Goal: Book appointment/travel/reservation: Book appointment/travel/reservation

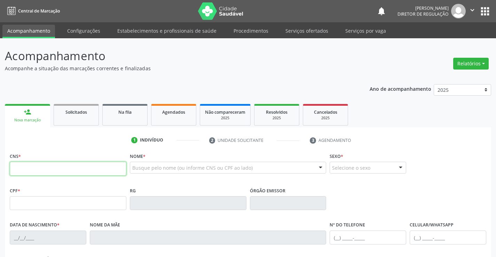
click at [44, 168] on input "text" at bounding box center [68, 169] width 117 height 14
click at [42, 170] on input "text" at bounding box center [68, 169] width 117 height 14
type input "706 2015 8089 0964"
type input "0879119225"
type input "[DATE]"
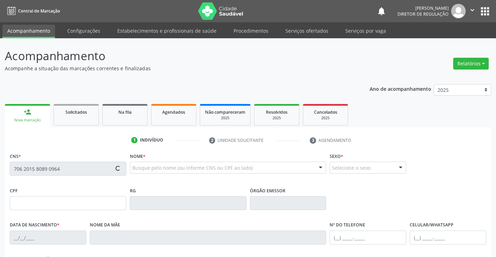
type input "[PHONE_NUMBER]"
type input "023.825.145-40"
type input "S/N"
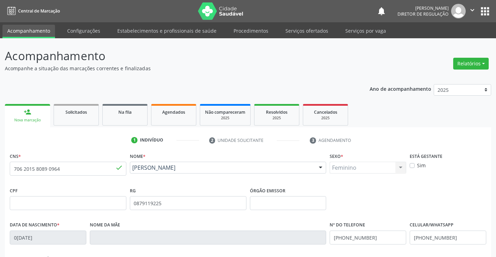
scroll to position [120, 0]
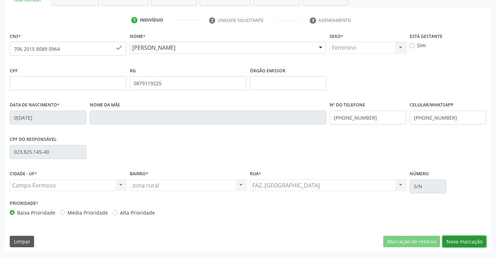
click at [464, 237] on button "Nova marcação" at bounding box center [465, 242] width 44 height 12
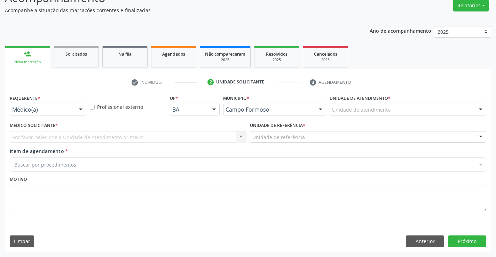
scroll to position [58, 0]
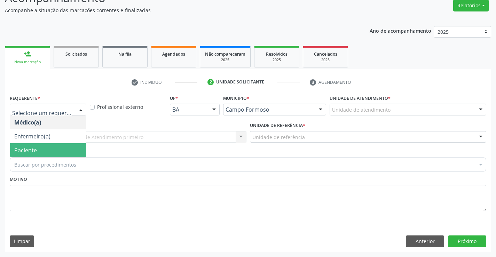
click at [52, 149] on span "Paciente" at bounding box center [48, 151] width 76 height 14
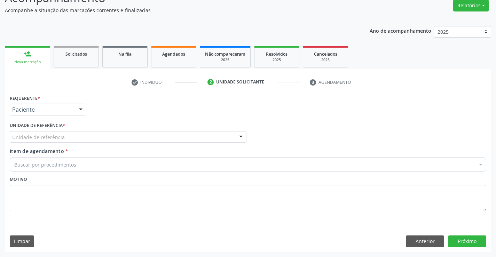
click at [127, 139] on div "Unidade de referência" at bounding box center [128, 137] width 237 height 12
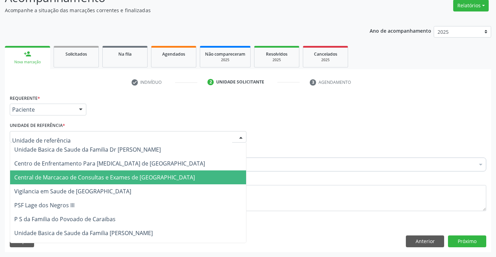
click at [124, 179] on span "Central de Marcacao de Consultas e Exames de [GEOGRAPHIC_DATA]" at bounding box center [104, 178] width 181 height 8
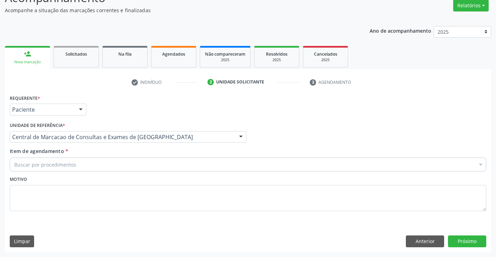
click at [167, 162] on div "Buscar por procedimentos" at bounding box center [248, 165] width 477 height 14
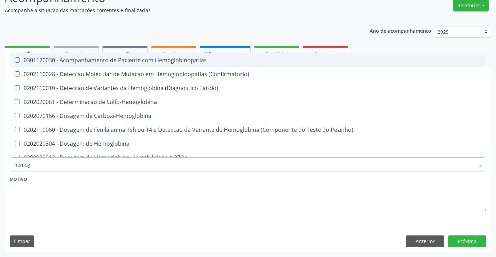
type input "hemogr"
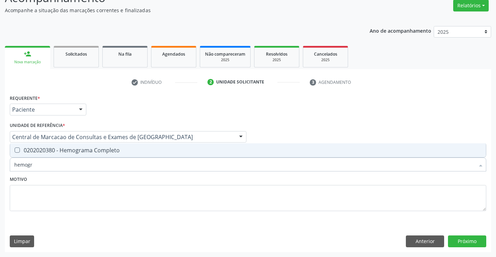
click at [163, 148] on div "0202020380 - Hemograma Completo" at bounding box center [248, 151] width 468 height 6
checkbox Completo "true"
type input "hemogr"
click at [135, 179] on div "Motivo" at bounding box center [248, 193] width 477 height 37
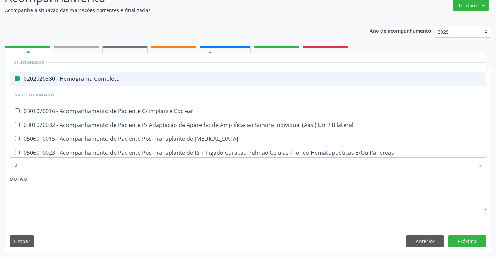
type input "pla"
checkbox Completo "false"
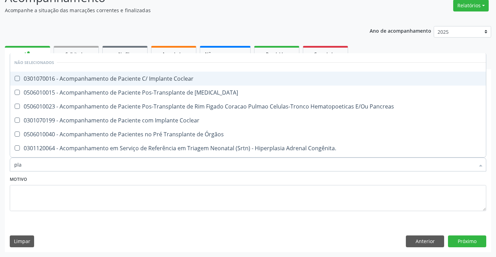
type input "plaq"
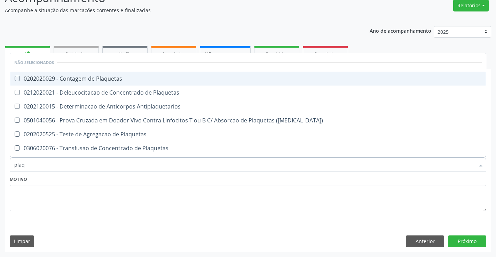
click at [111, 84] on span "0202020029 - Contagem de Plaquetas" at bounding box center [248, 79] width 476 height 14
checkbox Plaquetas "true"
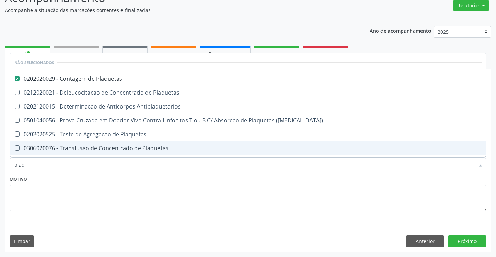
click at [116, 173] on div "Item de agendamento * plaq Desfazer seleção Não selecionados 0202020029 - Conta…" at bounding box center [248, 161] width 480 height 27
checkbox Plaquetas "true"
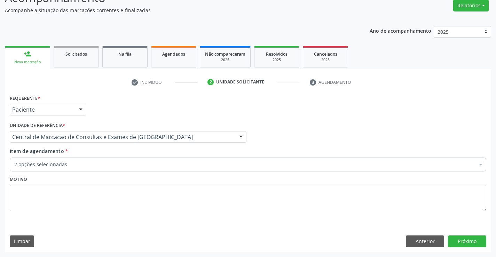
click at [111, 160] on div "2 opções selecionadas" at bounding box center [248, 165] width 477 height 14
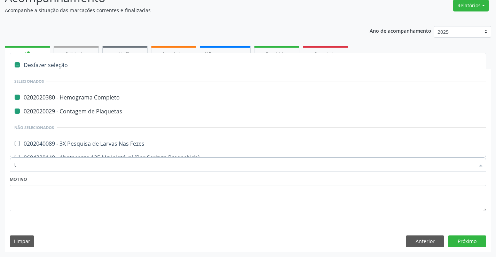
type input "tg"
checkbox Completo "false"
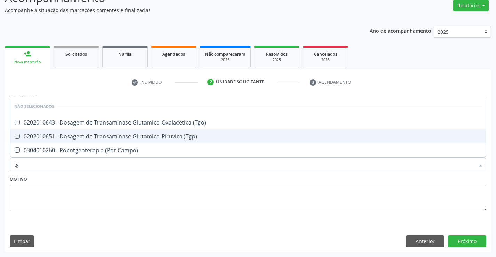
drag, startPoint x: 123, startPoint y: 134, endPoint x: 129, endPoint y: 122, distance: 13.4
click at [123, 134] on div "0202010651 - Dosagem de Transaminase Glutamico-Piruvica (Tgp)" at bounding box center [248, 137] width 468 height 6
checkbox \(Tgp\) "true"
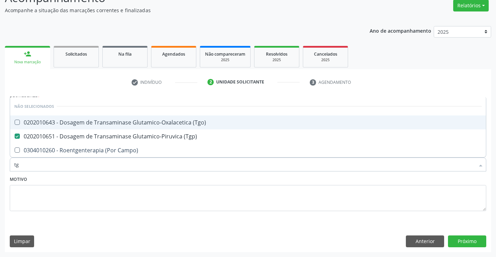
click at [130, 117] on span "0202010643 - Dosagem de Transaminase Glutamico-Oxalacetica (Tgo)" at bounding box center [248, 123] width 476 height 14
checkbox \(Tgo\) "true"
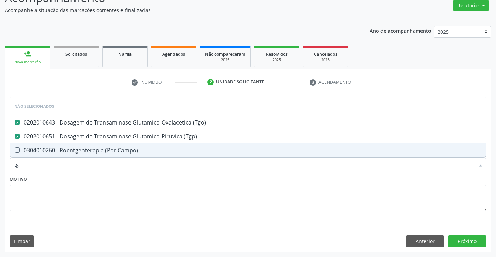
type input "tg"
click at [119, 180] on div "Motivo" at bounding box center [248, 193] width 477 height 37
checkbox Campo\) "true"
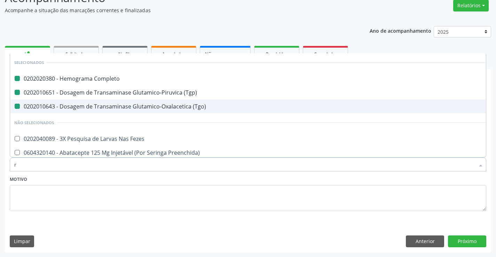
type input "re"
checkbox Completo "false"
checkbox \(Tgp\) "false"
checkbox \(Tgo\) "false"
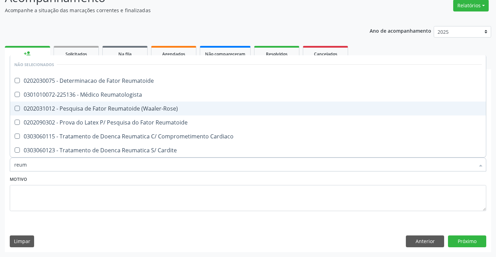
type input "reuma"
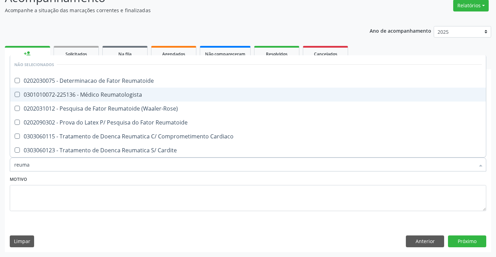
click at [153, 98] on span "0301010072-225136 - Médico Reumatologista" at bounding box center [248, 95] width 476 height 14
checkbox Reumatologista "true"
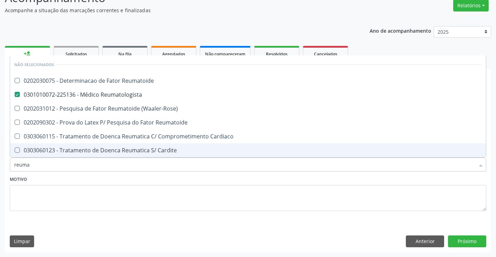
type input "reuma"
click at [164, 185] on textarea at bounding box center [248, 198] width 477 height 26
checkbox Reumatoide "true"
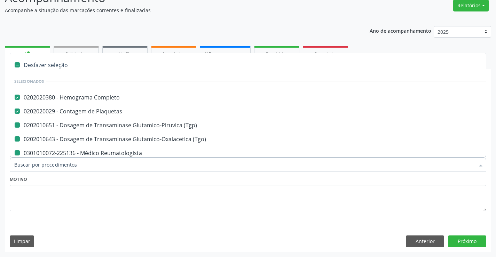
type input "v"
checkbox \(Tgp\) "false"
checkbox Reumatologista "false"
checkbox \(Tgo\) "false"
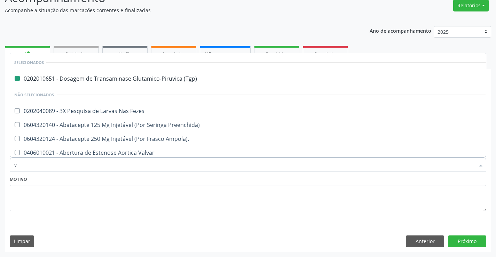
type input "vh"
checkbox \(Tgp\) "false"
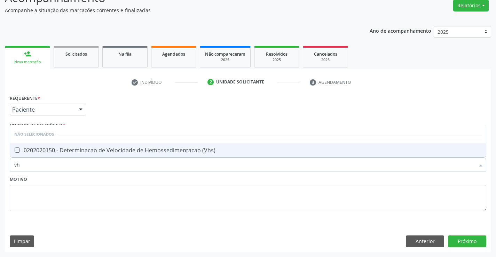
type input "vhs"
click at [172, 144] on span "0202020150 - Determinacao de Velocidade de Hemossedimentacao (Vhs)" at bounding box center [248, 151] width 476 height 14
checkbox \(Vhs\) "true"
click at [165, 178] on div "Motivo" at bounding box center [248, 193] width 477 height 37
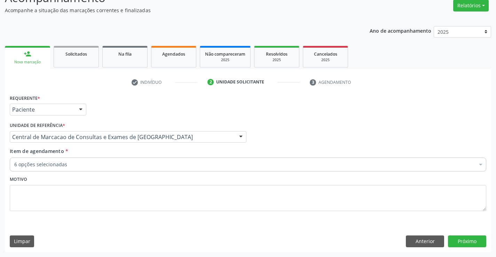
click at [158, 160] on div "6 opções selecionadas" at bounding box center [248, 165] width 477 height 14
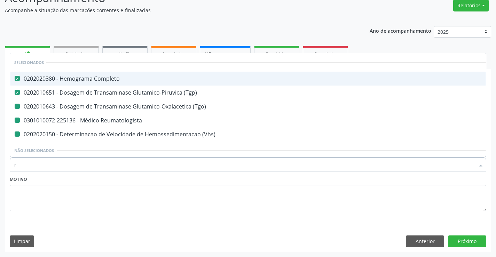
type input "re"
checkbox \(Tgo\) "false"
checkbox Reumatologista "false"
checkbox \(Vhs\) "false"
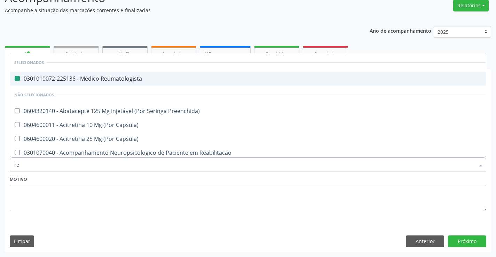
type input "rea"
checkbox Reumatologista "false"
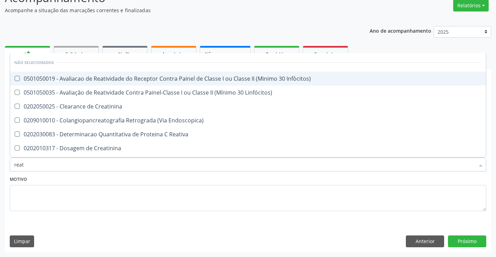
type input "reati"
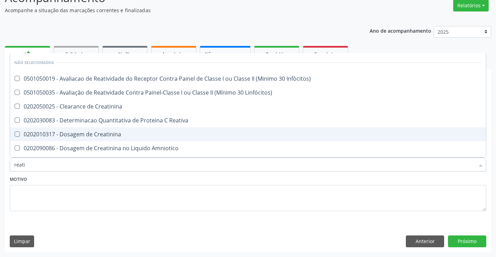
scroll to position [35, 0]
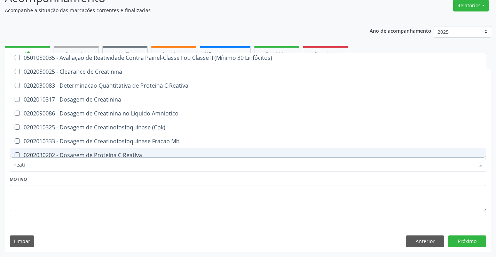
click at [139, 148] on span "0202030202 - Dosagem de Proteina C Reativa" at bounding box center [248, 155] width 476 height 14
checkbox Reativa "true"
click at [135, 185] on textarea at bounding box center [248, 198] width 477 height 26
checkbox Infòcitos\) "true"
checkbox Creatinina "true"
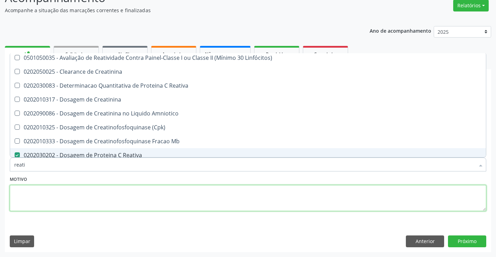
checkbox Reativa "true"
checkbox Creatinina "true"
checkbox Reativa "false"
checkbox \(Cpk\) "true"
checkbox Amniotico "true"
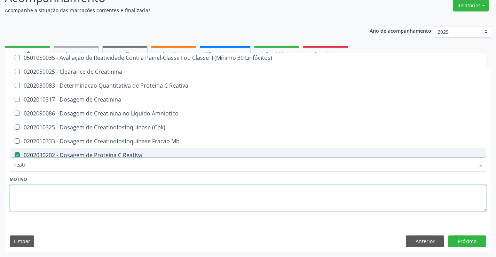
checkbox Linfócitos\) "true"
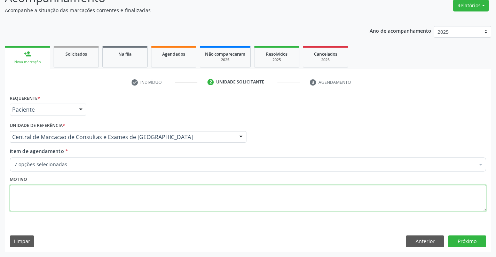
scroll to position [0, 0]
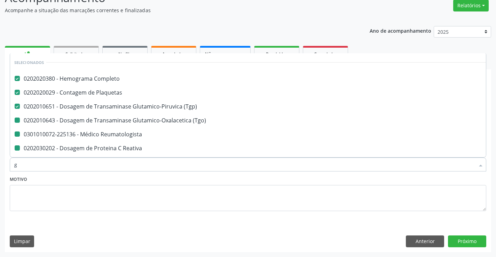
type input "gl"
checkbox \(Tgo\) "false"
checkbox Reumatologista "false"
checkbox Reativa "false"
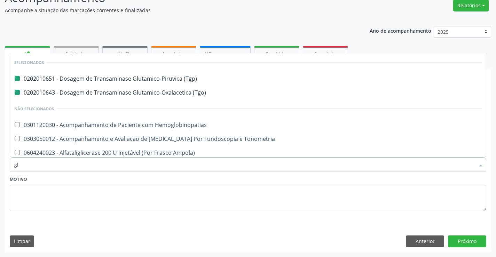
type input "gli"
checkbox \(Tgp\) "false"
checkbox \(Tgo\) "false"
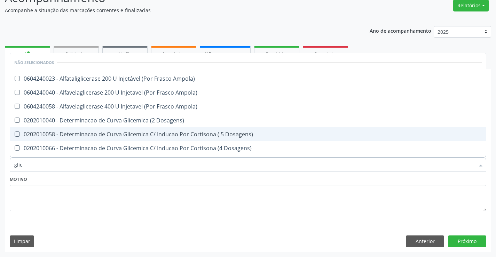
type input "glico"
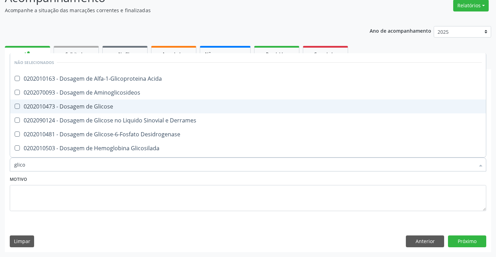
click at [156, 111] on span "0202010473 - Dosagem de Glicose" at bounding box center [248, 107] width 476 height 14
checkbox Glicose "true"
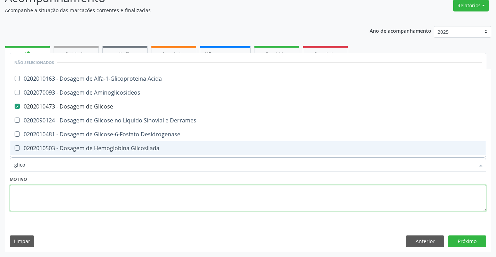
click at [140, 186] on textarea at bounding box center [248, 198] width 477 height 26
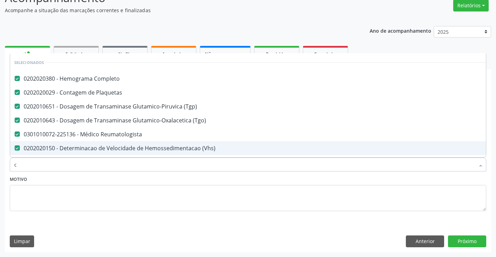
type input "co"
checkbox Glicose "false"
type input "col"
checkbox Completo "false"
checkbox \(Tgo\) "false"
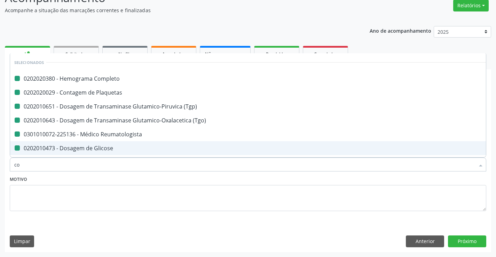
checkbox Reumatologista "false"
checkbox Glicose "false"
checkbox Plaquetas "false"
checkbox \(Tgp\) "false"
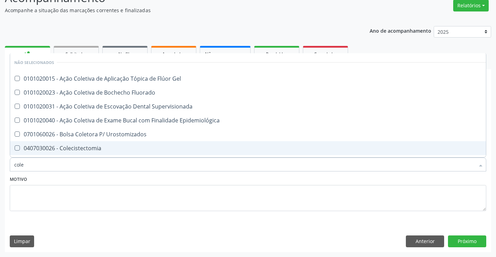
type input "coles"
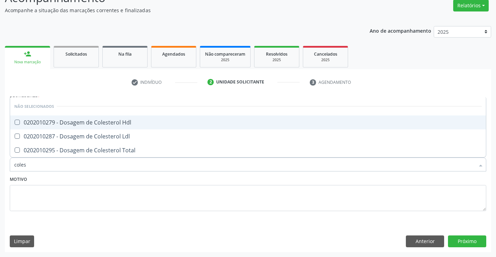
click at [128, 123] on div "0202010279 - Dosagem de Colesterol Hdl" at bounding box center [248, 123] width 468 height 6
checkbox Hdl "true"
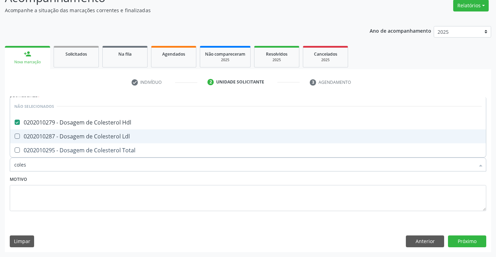
click at [130, 133] on span "0202010287 - Dosagem de Colesterol Ldl" at bounding box center [248, 137] width 476 height 14
checkbox Ldl "true"
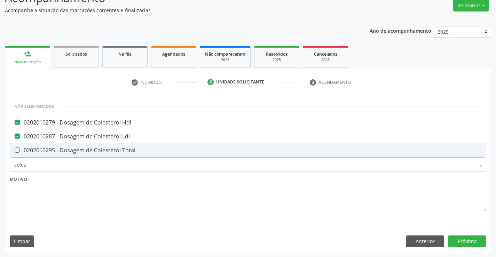
click at [126, 157] on span "0202010295 - Dosagem de Colesterol Total" at bounding box center [248, 151] width 476 height 14
checkbox Total "true"
click at [98, 181] on div "Motivo" at bounding box center [248, 193] width 477 height 37
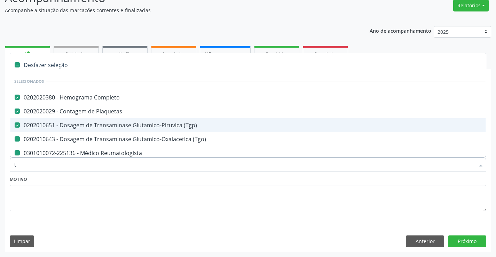
type input "tr"
checkbox \(Tgo\) "false"
checkbox Reumatologista "false"
checkbox \(Vhs\) "false"
checkbox Reativa "false"
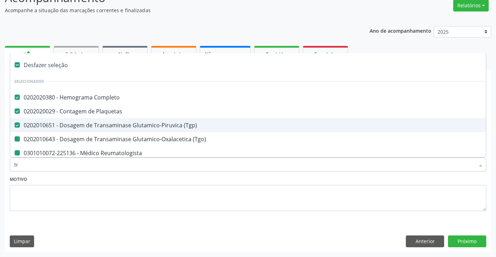
checkbox Glicose "false"
checkbox Hdl "false"
checkbox Ldl "false"
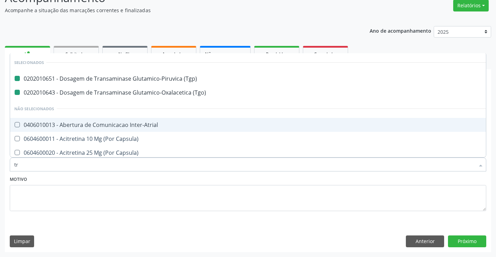
type input "tri"
checkbox \(Tgp\) "false"
checkbox \(Tgo\) "false"
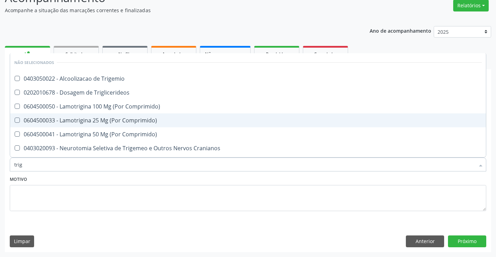
type input "trigl"
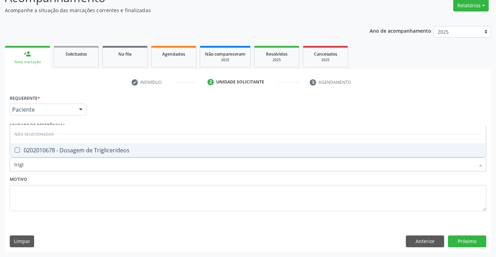
click at [115, 148] on div "0202010678 - Dosagem de Triglicerideos" at bounding box center [248, 151] width 468 height 6
checkbox Triglicerideos "true"
click at [114, 184] on div "Motivo" at bounding box center [248, 193] width 477 height 37
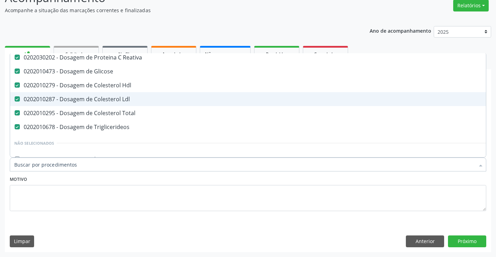
scroll to position [139, 0]
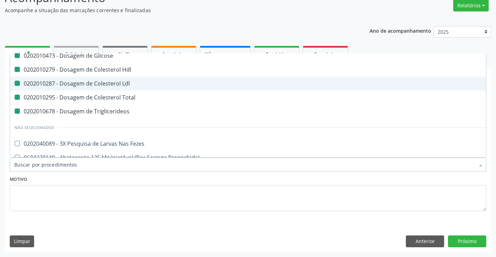
type input "u"
checkbox \(Vhs\) "false"
checkbox Reativa "false"
checkbox Glicose "false"
checkbox Hdl "false"
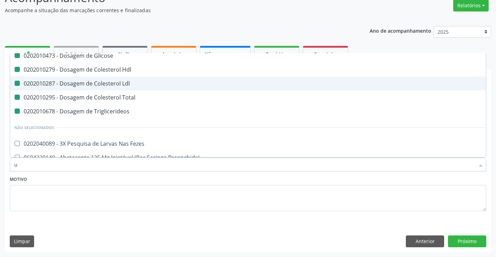
checkbox Ldl "false"
checkbox Total "false"
checkbox Triglicerideos "false"
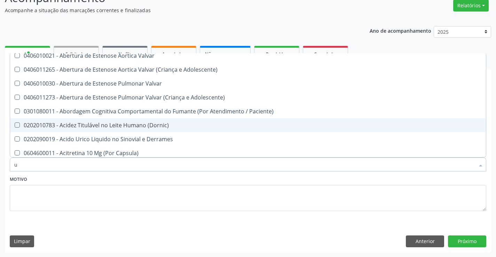
type input "ur"
checkbox Plaquetas "false"
checkbox \(Tgp\) "false"
checkbox \(Tgo\) "false"
checkbox Reumatologista "false"
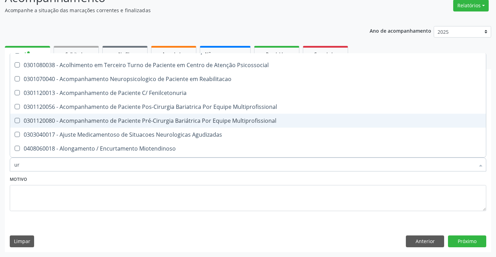
scroll to position [121, 0]
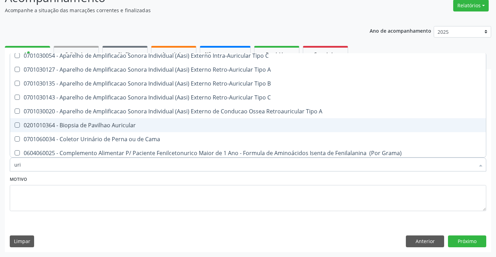
type input "urin"
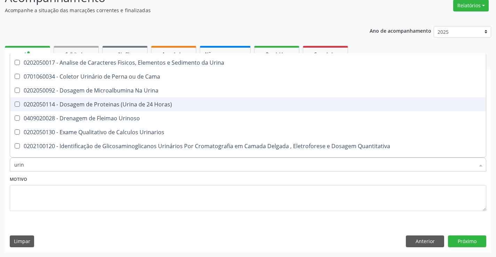
scroll to position [0, 0]
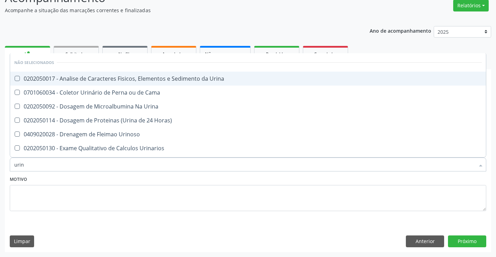
click at [156, 83] on span "0202050017 - Analise de Caracteres Fisicos, Elementos e Sedimento da Urina" at bounding box center [248, 79] width 476 height 14
checkbox Urina "true"
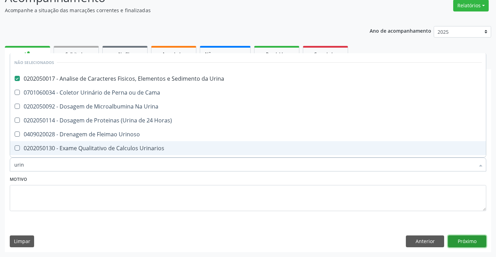
click at [479, 242] on button "Próximo" at bounding box center [467, 242] width 38 height 12
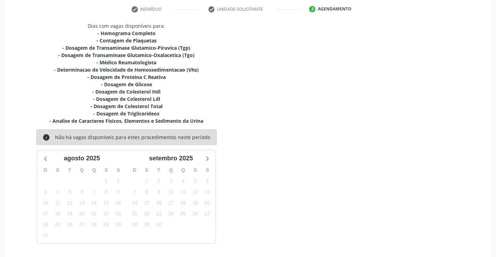
scroll to position [119, 0]
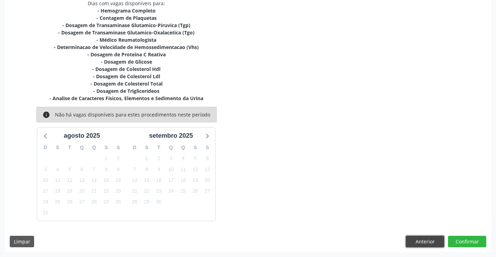
click at [414, 243] on button "Anterior" at bounding box center [425, 242] width 38 height 12
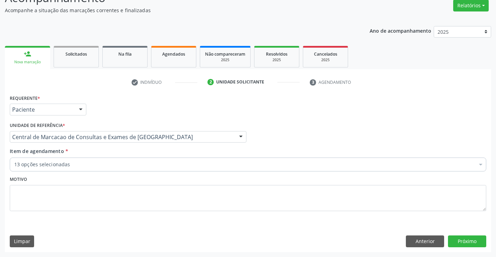
scroll to position [58, 0]
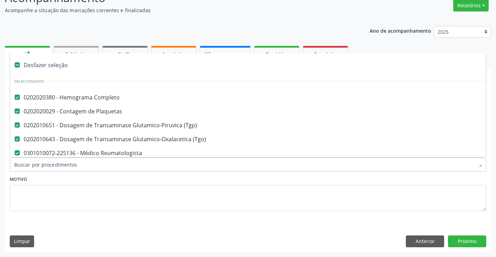
type input "r"
checkbox Urina "false"
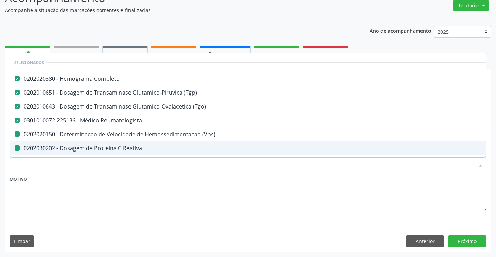
type input "re"
checkbox Reativa "false"
checkbox Hdl "false"
checkbox Ldl "false"
checkbox Total "false"
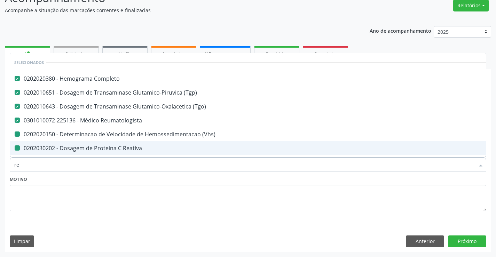
checkbox Triglicerideos "false"
checkbox Urina "false"
checkbox \(Vhs\) "false"
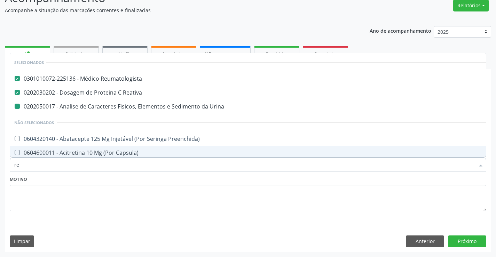
type input "reu"
checkbox Urina "false"
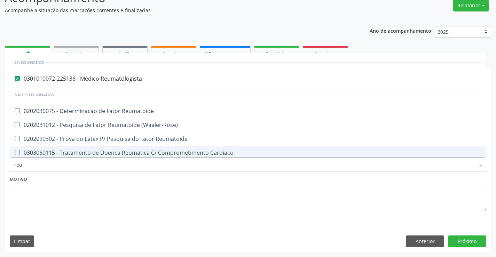
type input "reum"
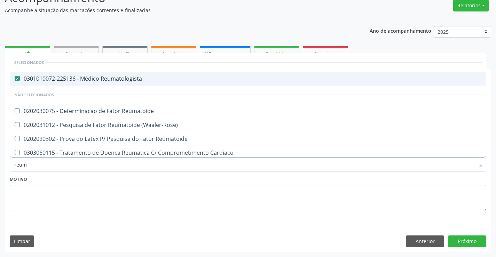
click at [120, 75] on span "0301010072-225136 - Médico Reumatologista" at bounding box center [248, 79] width 476 height 14
checkbox Reumatologista "false"
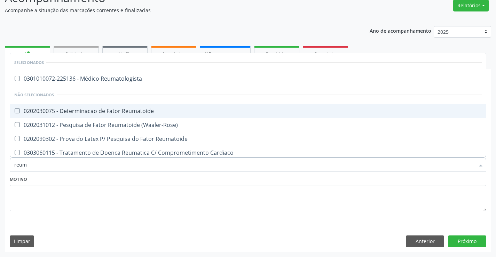
click at [129, 112] on div "0202030075 - Determinacao de Fator Reumatoide" at bounding box center [248, 111] width 468 height 6
checkbox Reumatoide "true"
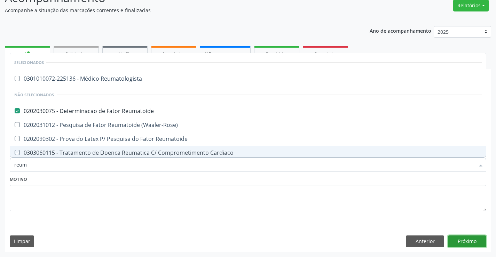
click at [460, 243] on button "Próximo" at bounding box center [467, 242] width 38 height 12
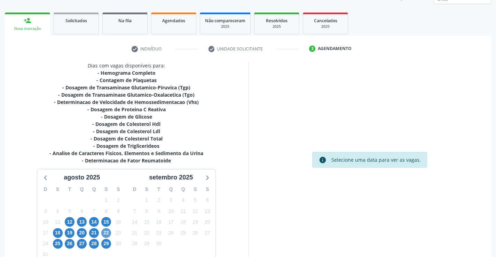
scroll to position [133, 0]
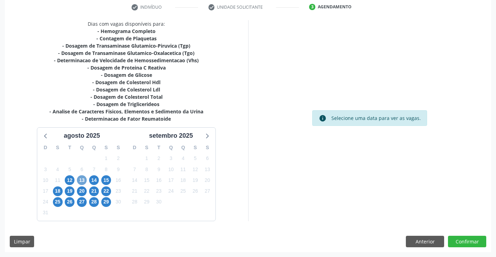
click at [77, 180] on span "13" at bounding box center [82, 181] width 10 height 10
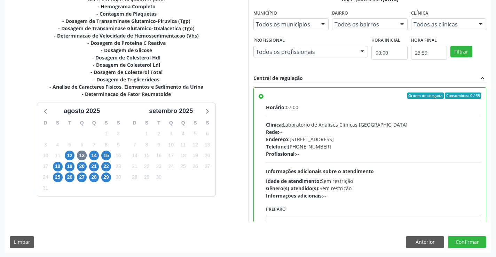
scroll to position [159, 0]
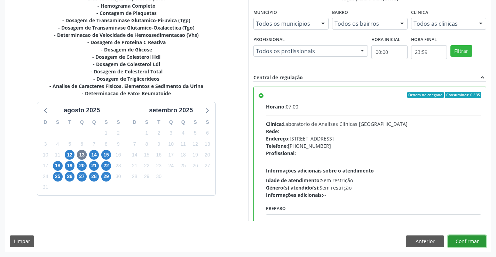
click at [470, 245] on button "Confirmar" at bounding box center [467, 242] width 38 height 12
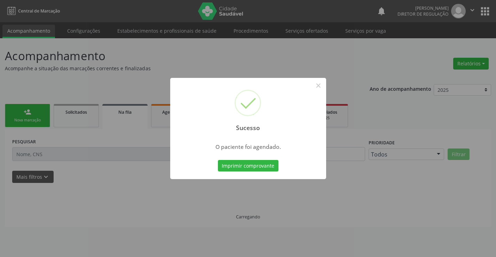
scroll to position [0, 0]
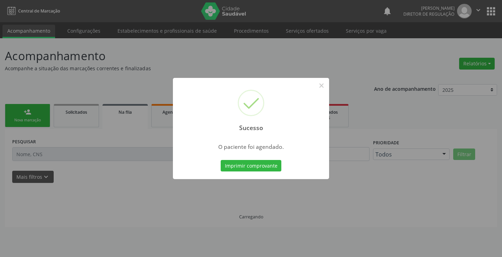
click at [220, 160] on button "Imprimir comprovante" at bounding box center [250, 166] width 61 height 12
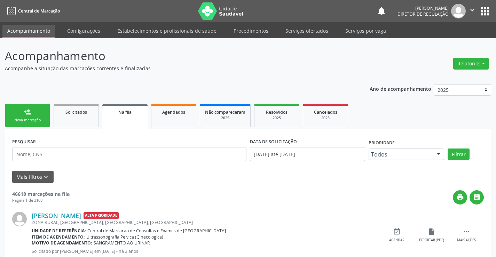
click at [22, 124] on link "person_add Nova marcação" at bounding box center [27, 115] width 45 height 23
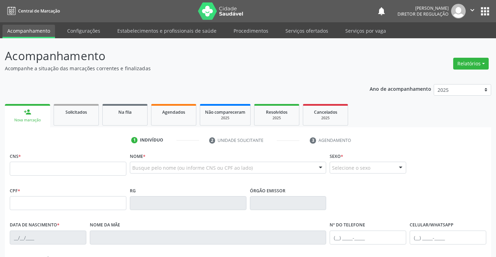
click at [47, 161] on div "CNS *" at bounding box center [68, 163] width 117 height 25
click at [41, 164] on input "text" at bounding box center [68, 169] width 117 height 14
paste input "706 2015 8089 0964"
type input "706 2015 8089 0964"
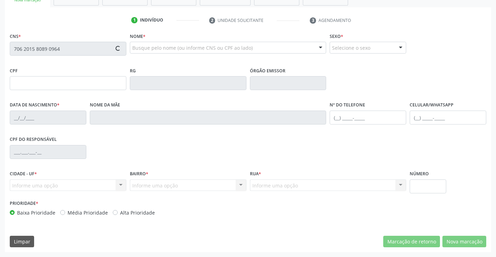
type input "0879119225"
type input "[DATE]"
type input "[PHONE_NUMBER]"
type input "023.825.145-40"
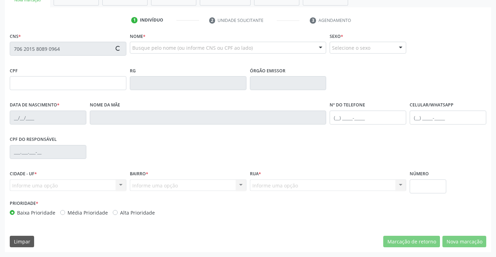
type input "S/N"
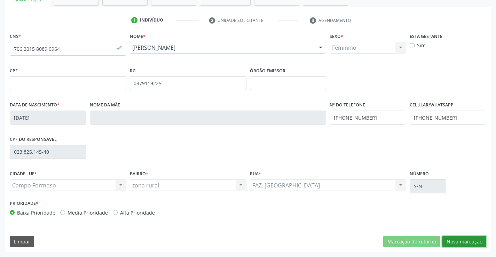
click at [472, 239] on button "Nova marcação" at bounding box center [465, 242] width 44 height 12
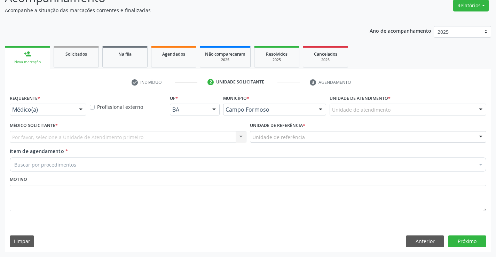
scroll to position [58, 0]
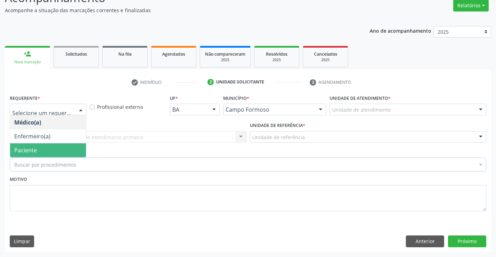
click at [67, 147] on span "Paciente" at bounding box center [48, 151] width 76 height 14
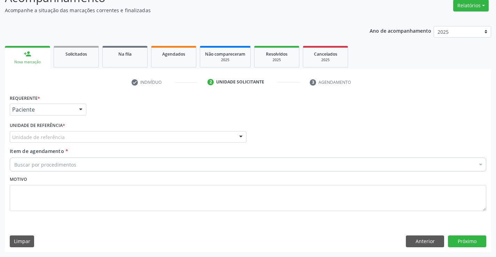
click at [133, 140] on div "Unidade de referência" at bounding box center [128, 137] width 237 height 12
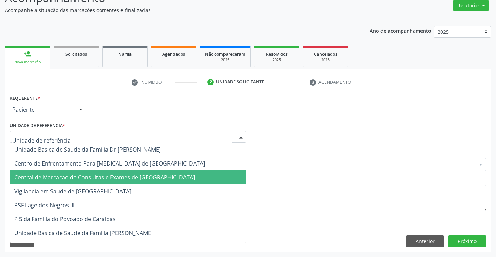
click at [138, 177] on span "Central de Marcacao de Consultas e Exames de [GEOGRAPHIC_DATA]" at bounding box center [104, 178] width 181 height 8
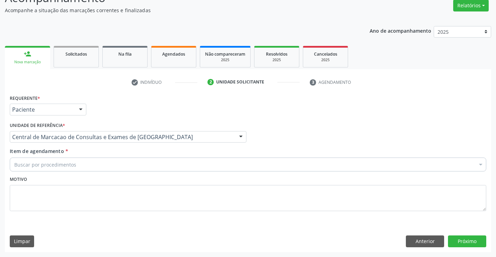
click at [175, 165] on div "Buscar por procedimentos" at bounding box center [248, 165] width 477 height 14
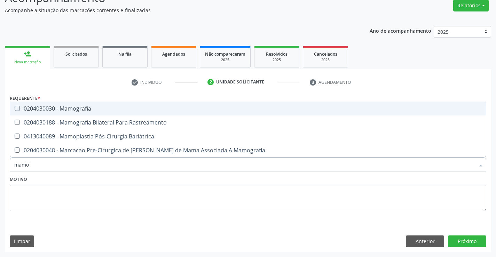
type input "mamog"
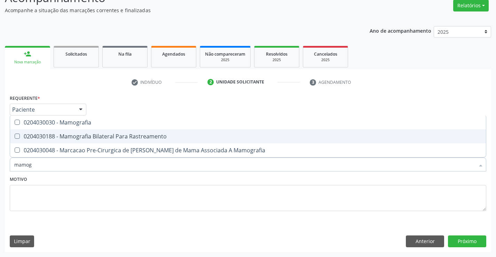
click at [180, 134] on div "0204030188 - Mamografia Bilateral Para Rastreamento" at bounding box center [248, 137] width 468 height 6
checkbox Rastreamento "true"
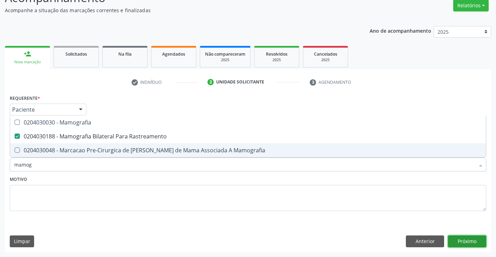
click at [460, 237] on button "Próximo" at bounding box center [467, 242] width 38 height 12
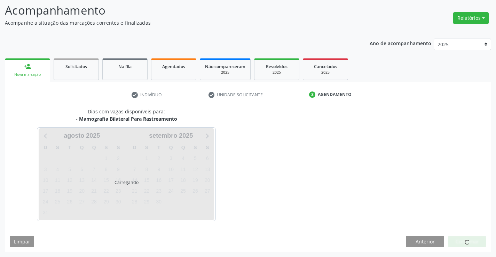
scroll to position [46, 0]
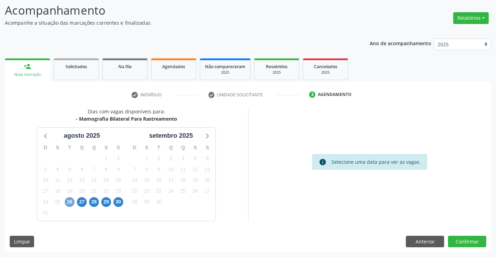
click at [71, 200] on span "26" at bounding box center [70, 202] width 10 height 10
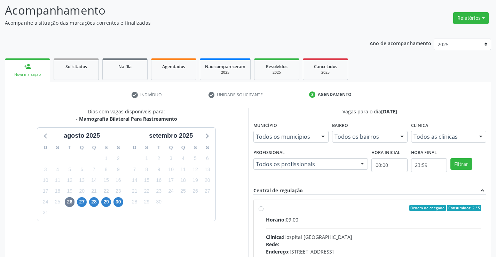
click at [338, 208] on div "Ordem de chegada Consumidos: 2 / 5" at bounding box center [374, 208] width 216 height 6
click at [264, 208] on input "Ordem de chegada Consumidos: 2 / 5 Horário: 09:00 Clínica: Hospital [GEOGRAPHIC…" at bounding box center [261, 208] width 5 height 6
radio input "true"
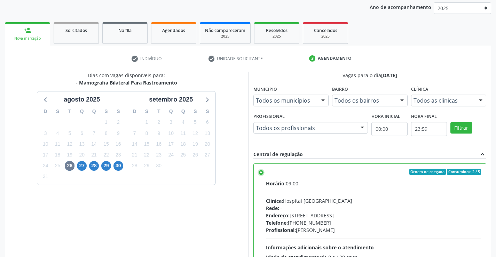
scroll to position [159, 0]
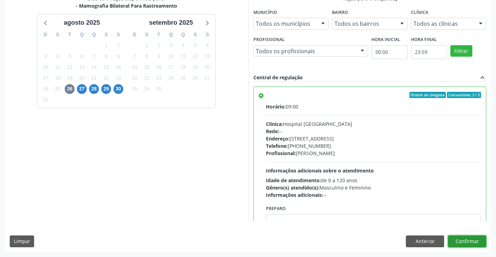
click at [480, 240] on button "Confirmar" at bounding box center [467, 242] width 38 height 12
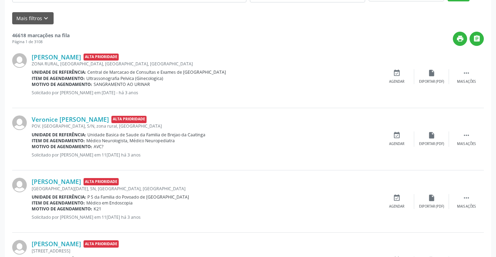
scroll to position [0, 0]
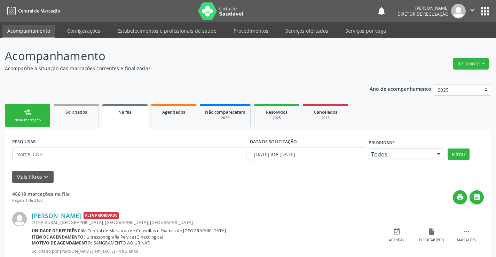
click at [28, 119] on div "Nova marcação" at bounding box center [27, 120] width 35 height 5
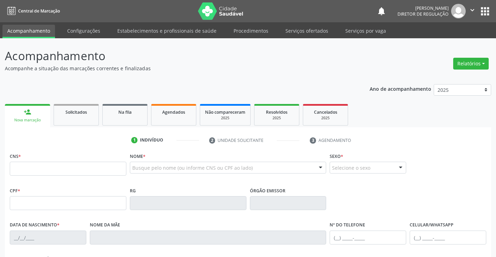
click at [30, 178] on fieldset "CNS *" at bounding box center [68, 166] width 117 height 30
click at [31, 173] on input "text" at bounding box center [68, 169] width 117 height 14
type input "709 7010 3075 9490"
type input "0848498437"
type input "[DATE]"
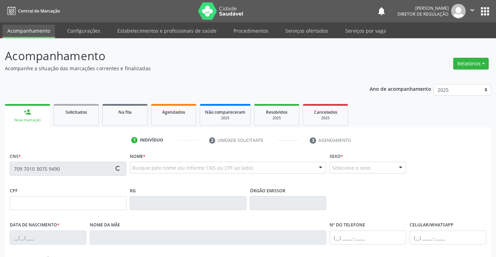
type input "[PHONE_NUMBER]"
type input "952.259.605-10"
type input "S/N"
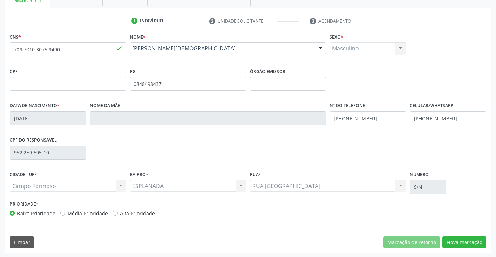
scroll to position [120, 0]
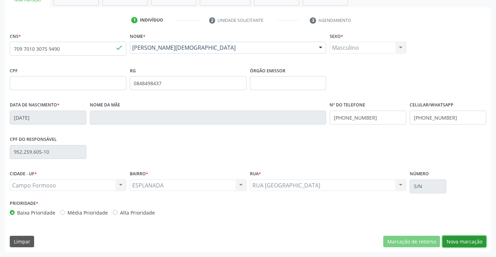
click at [467, 240] on button "Nova marcação" at bounding box center [465, 242] width 44 height 12
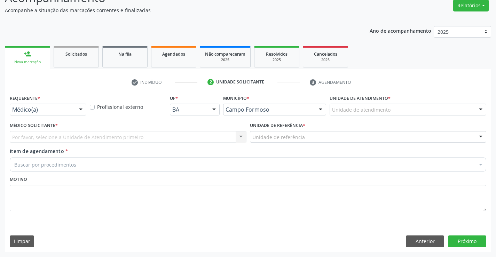
scroll to position [58, 0]
click at [62, 114] on div "Médico(a)" at bounding box center [48, 110] width 77 height 12
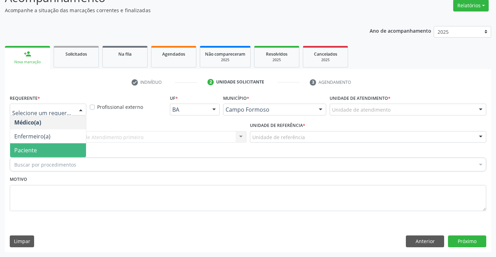
click at [62, 147] on span "Paciente" at bounding box center [48, 151] width 76 height 14
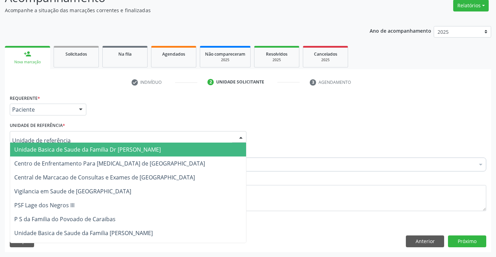
click at [159, 135] on div at bounding box center [128, 137] width 237 height 12
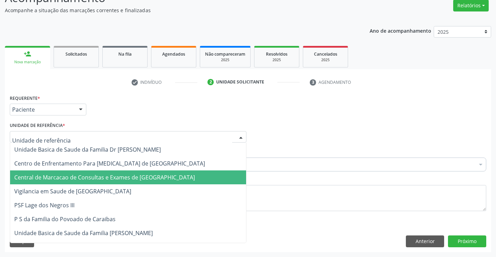
click at [140, 181] on span "Central de Marcacao de Consultas e Exames de [GEOGRAPHIC_DATA]" at bounding box center [104, 178] width 181 height 8
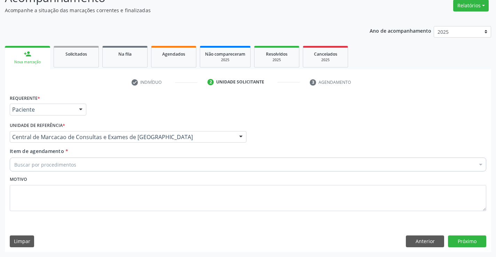
click at [169, 166] on div "Buscar por procedimentos" at bounding box center [248, 165] width 477 height 14
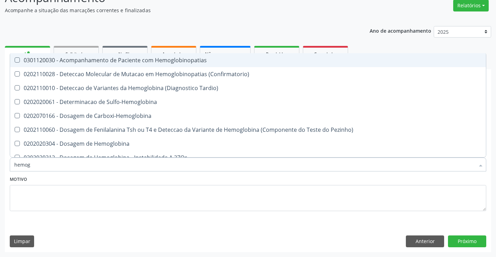
type input "hemogr"
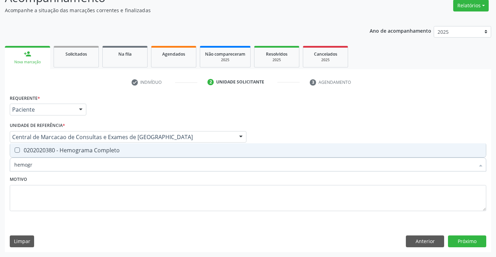
click at [165, 149] on div "0202020380 - Hemograma Completo" at bounding box center [248, 151] width 468 height 6
checkbox Completo "true"
type input "hemogr"
click at [163, 175] on div "Motivo" at bounding box center [248, 193] width 477 height 37
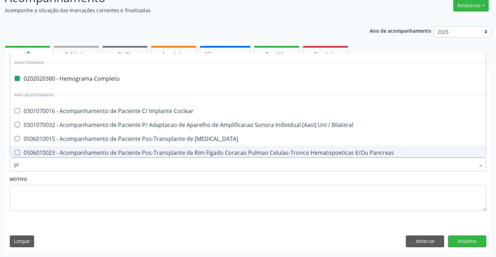
type input "pla"
checkbox Completo "false"
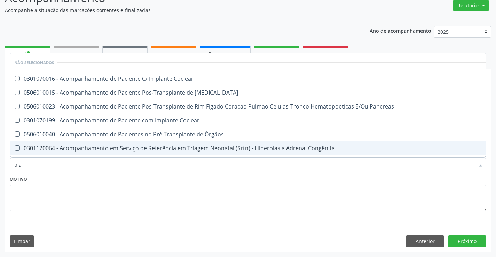
type input "plaq"
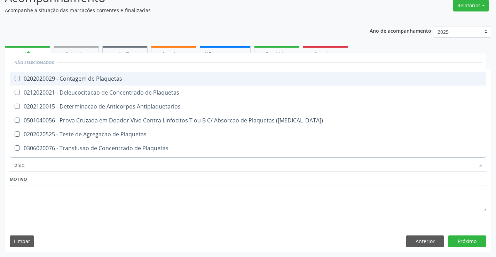
drag, startPoint x: 141, startPoint y: 82, endPoint x: 142, endPoint y: 85, distance: 3.5
click at [141, 82] on div "0202020029 - Contagem de Plaquetas" at bounding box center [248, 79] width 468 height 6
checkbox Plaquetas "true"
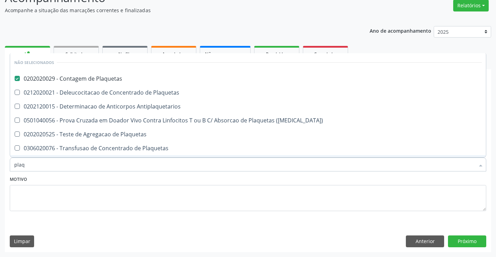
type input "plaq"
click at [152, 185] on textarea at bounding box center [248, 198] width 477 height 26
checkbox Plaquetas "true"
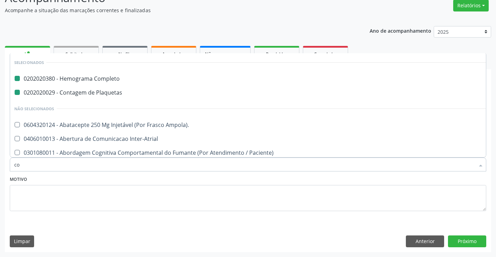
type input "col"
checkbox Completo "false"
checkbox Plaquetas "false"
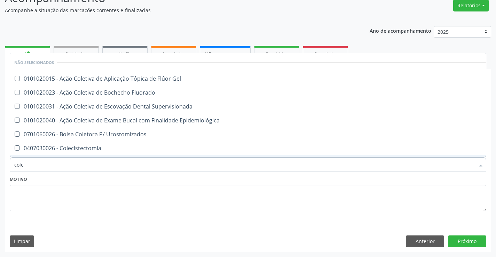
type input "coles"
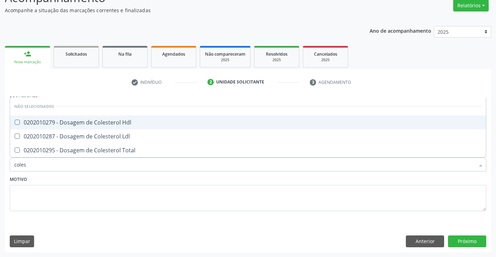
click at [137, 124] on div "0202010279 - Dosagem de Colesterol Hdl" at bounding box center [248, 123] width 468 height 6
checkbox Hdl "true"
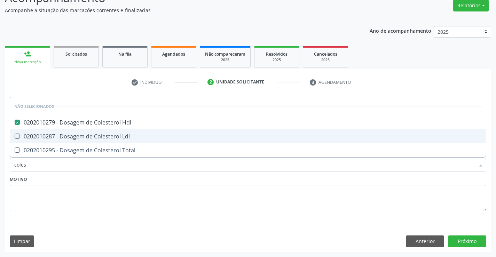
click at [137, 138] on div "0202010287 - Dosagem de Colesterol Ldl" at bounding box center [248, 137] width 468 height 6
checkbox Ldl "true"
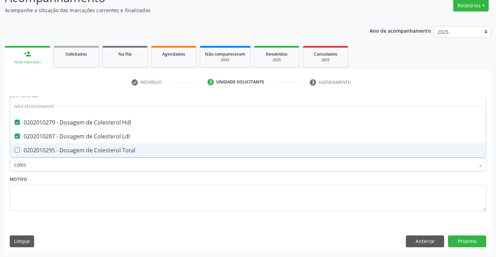
click at [135, 147] on span "0202010295 - Dosagem de Colesterol Total" at bounding box center [248, 151] width 476 height 14
checkbox Total "true"
click at [134, 185] on div "Motivo" at bounding box center [248, 193] width 477 height 37
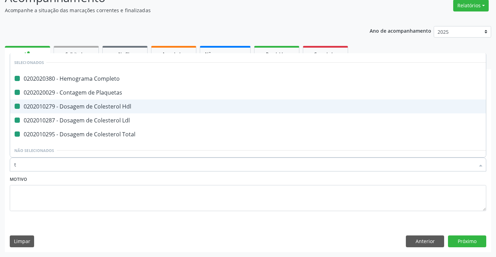
type input "tr"
checkbox Completo "false"
checkbox Plaquetas "false"
checkbox Hdl "false"
checkbox Ldl "false"
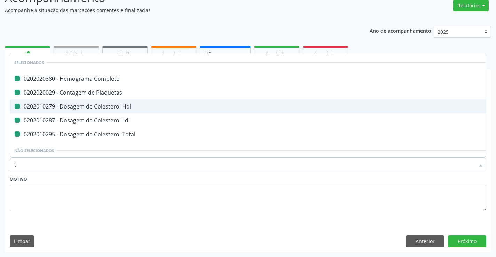
checkbox Total "false"
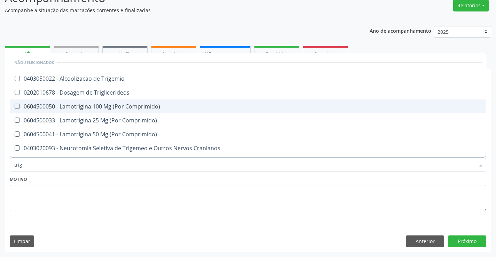
type input "trigl"
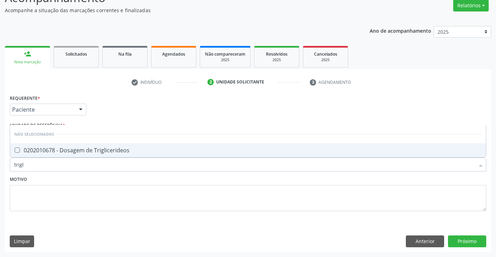
click at [136, 147] on span "0202010678 - Dosagem de Triglicerideos" at bounding box center [248, 151] width 476 height 14
checkbox Triglicerideos "true"
click at [140, 173] on div "Item de agendamento * trigl Desfazer seleção Não selecionados 0202010678 - Dosa…" at bounding box center [248, 161] width 480 height 27
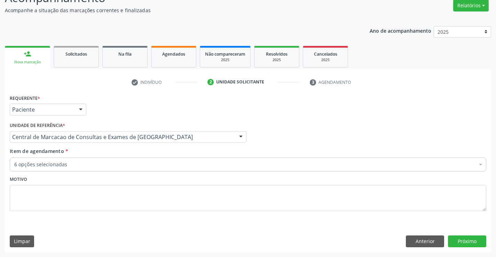
click at [139, 172] on div "Item de agendamento * 6 opções selecionadas Desfazer seleção Selecionados 02020…" at bounding box center [248, 161] width 480 height 27
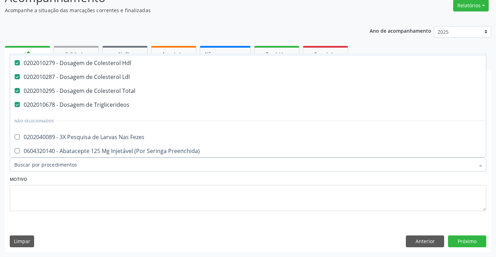
scroll to position [70, 0]
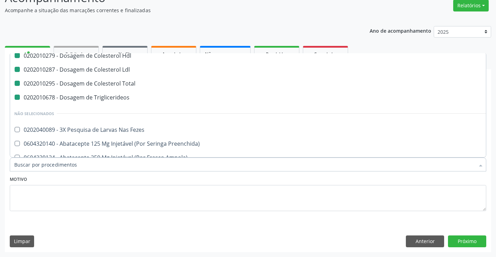
type input "u"
checkbox Hdl "false"
checkbox Ldl "false"
checkbox Total "false"
checkbox Triglicerideos "false"
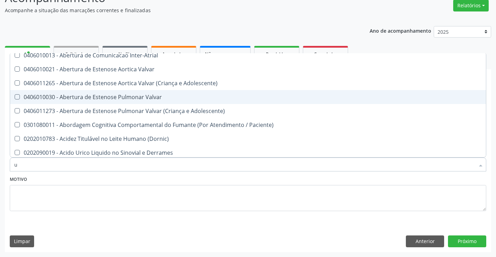
type input "ur"
checkbox Plaquetas "false"
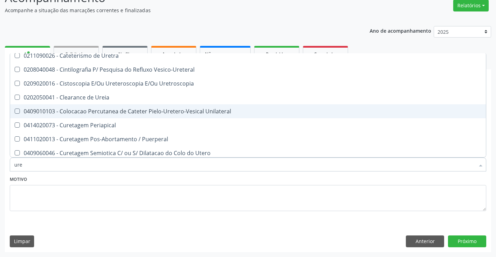
type input "urei"
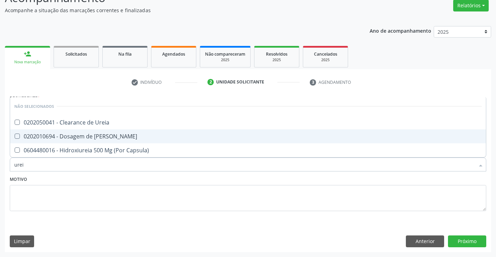
click at [127, 134] on div "0202010694 - Dosagem de Ureia" at bounding box center [248, 137] width 468 height 6
checkbox Ureia "true"
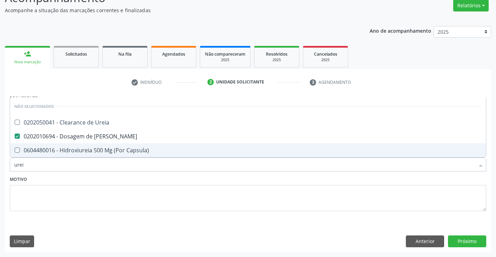
click at [129, 173] on div "Item de agendamento * urei Desfazer seleção Não selecionados 0202050041 - Clear…" at bounding box center [248, 161] width 480 height 27
checkbox Ureia "true"
checkbox Capsula\) "true"
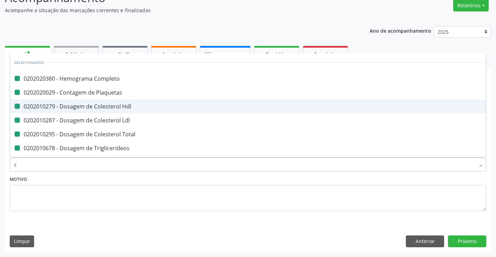
type input "cr"
checkbox Completo "false"
checkbox Hdl "false"
checkbox Plaquetas "false"
checkbox Ldl "false"
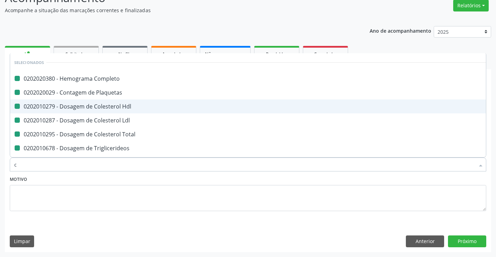
checkbox Total "false"
checkbox Triglicerideos "false"
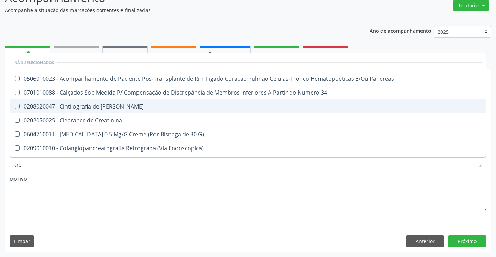
type input "crea"
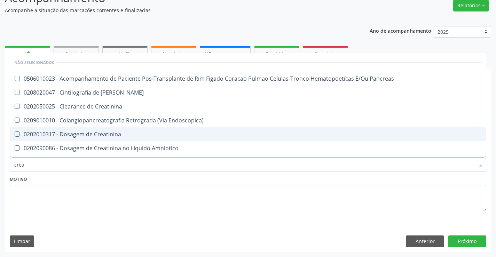
click at [125, 134] on div "0202010317 - Dosagem de Creatinina" at bounding box center [248, 135] width 468 height 6
checkbox Creatinina "true"
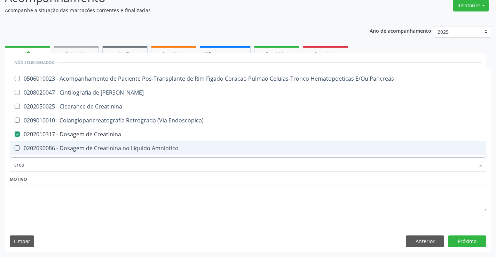
click at [131, 177] on div "Motivo" at bounding box center [248, 193] width 477 height 37
checkbox Pancreas "true"
checkbox Creatinina "true"
checkbox Pancreas "true"
checkbox Endoscopica\) "true"
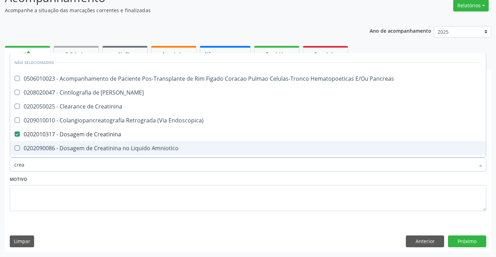
checkbox Amniotico "true"
checkbox Mb "true"
checkbox \(Cpk\) "true"
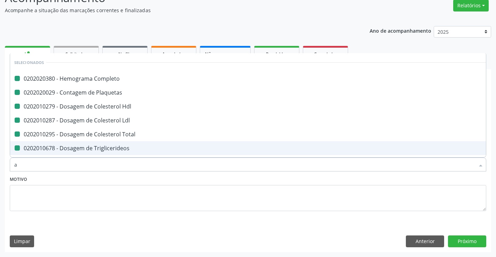
type input "ac"
checkbox Completo "false"
checkbox Hdl "false"
checkbox Plaquetas "false"
checkbox Ldl "false"
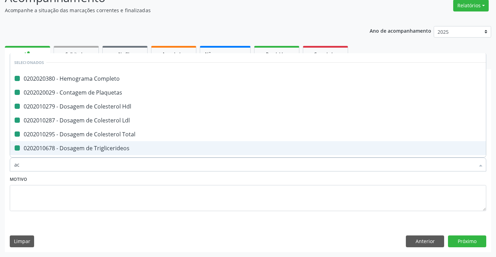
checkbox Total "false"
checkbox Triglicerideos "false"
checkbox Creatinina "false"
checkbox Ureia "false"
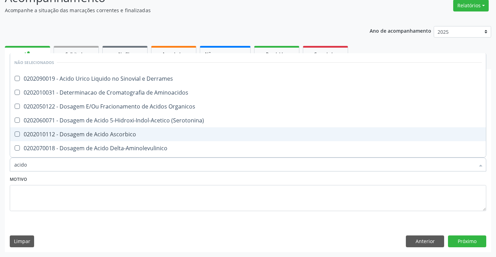
type input "acido u"
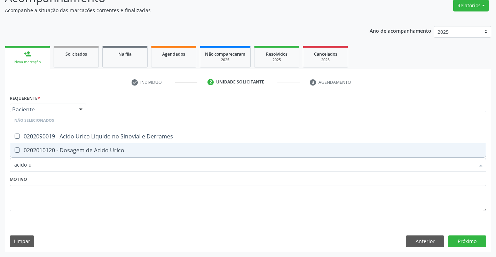
click at [135, 156] on span "0202010120 - Dosagem de Acido Urico" at bounding box center [248, 151] width 476 height 14
checkbox Urico "true"
click at [134, 179] on div "Motivo" at bounding box center [248, 193] width 477 height 37
checkbox Derrames "true"
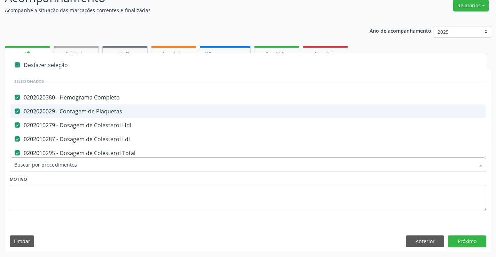
type input "t"
checkbox Urico "false"
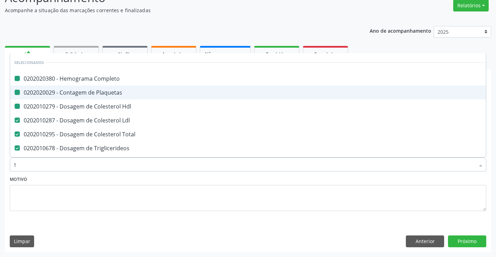
type input "tg"
checkbox Completo "false"
checkbox Plaquetas "false"
checkbox Hdl "false"
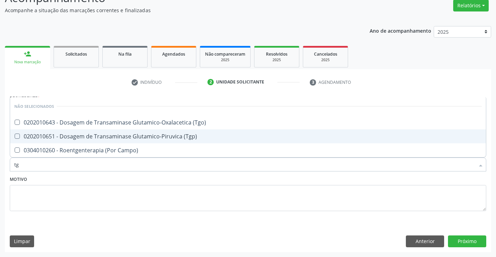
click at [133, 136] on div "0202010651 - Dosagem de Transaminase Glutamico-Piruvica (Tgp)" at bounding box center [248, 137] width 468 height 6
checkbox \(Tgp\) "true"
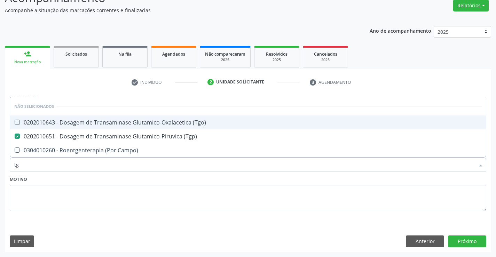
click at [137, 125] on div "0202010643 - Dosagem de Transaminase Glutamico-Oxalacetica (Tgo)" at bounding box center [248, 123] width 468 height 6
checkbox \(Tgo\) "true"
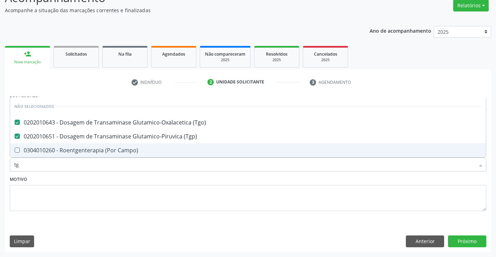
click at [138, 177] on div "Motivo" at bounding box center [248, 193] width 477 height 37
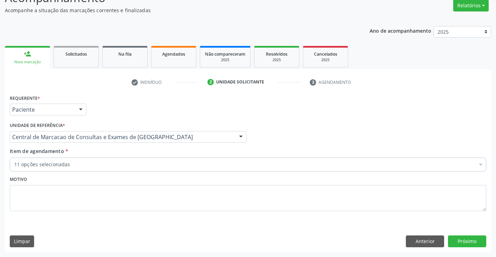
checkbox Hdl "true"
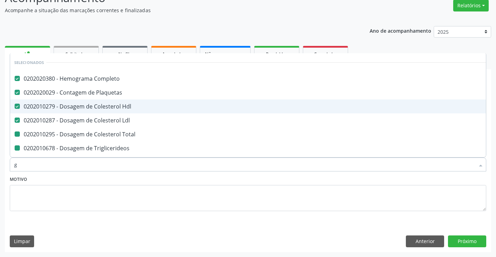
type input "gl"
checkbox Total "false"
checkbox Triglicerideos "false"
checkbox Ureia "false"
checkbox Creatinina "false"
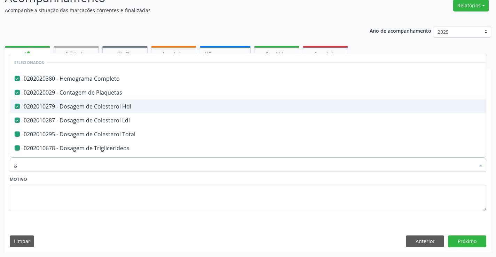
checkbox Urico "false"
checkbox \(Tgp\) "false"
checkbox \(Tgo\) "false"
type input "gli"
checkbox Hdl "false"
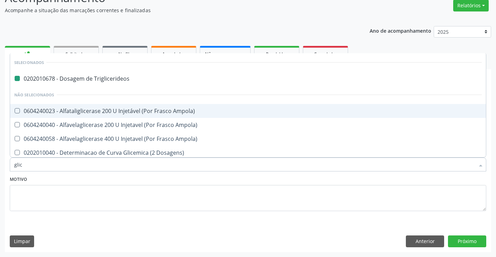
type input "glico"
checkbox Triglicerideos "false"
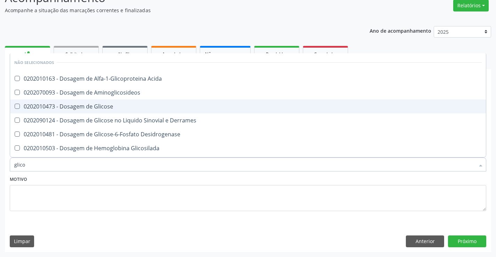
click at [138, 110] on span "0202010473 - Dosagem de Glicose" at bounding box center [248, 107] width 476 height 14
checkbox Glicose "true"
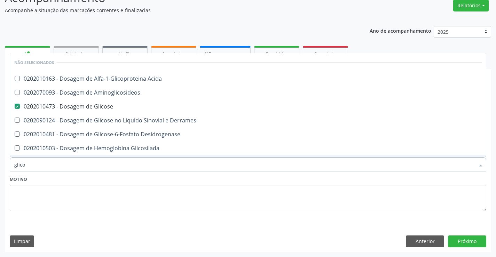
click at [145, 183] on div "Motivo" at bounding box center [248, 193] width 477 height 37
checkbox Acida "true"
checkbox Desidrogenase "true"
checkbox Glicosilada "true"
checkbox Quantitativa "true"
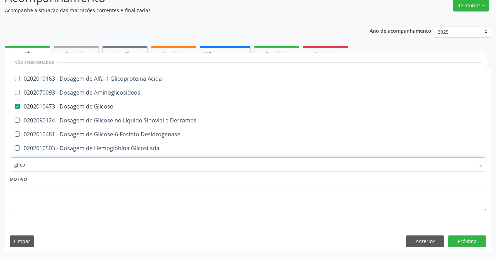
checkbox Urina "true"
checkbox Glicose "true"
checkbox Derrames "true"
checkbox Aminoglicosideos "true"
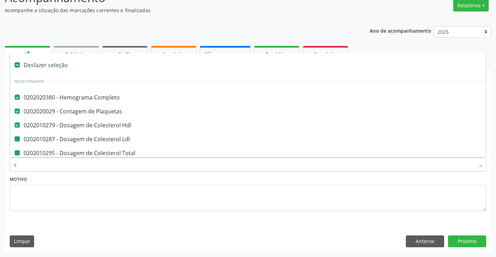
type input "ca"
checkbox Total "false"
checkbox Triglicerideos "false"
checkbox Ureia "false"
checkbox Creatinina "false"
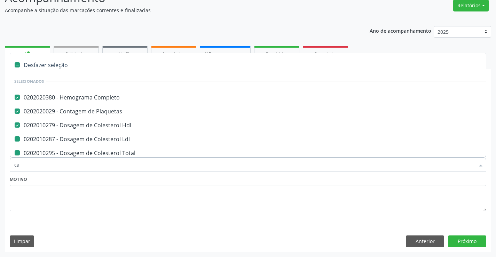
checkbox Urico "false"
checkbox Ldl "false"
checkbox \(Tgp\) "false"
checkbox \(Tgo\) "false"
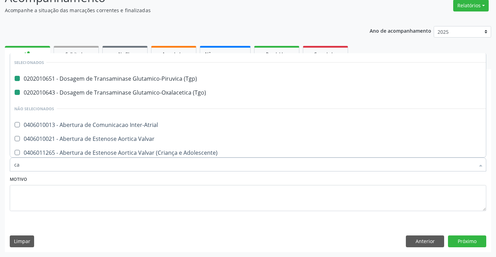
type input "cal"
checkbox \(Tgp\) "false"
checkbox \(Tgo\) "false"
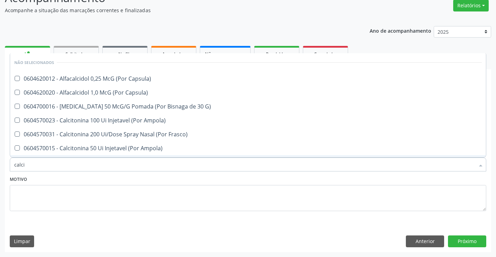
type input "calcio"
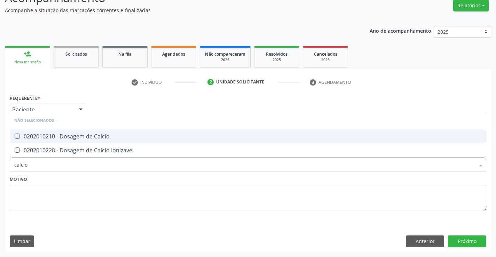
click at [148, 136] on div "0202010210 - Dosagem de Calcio" at bounding box center [248, 137] width 468 height 6
checkbox Calcio "true"
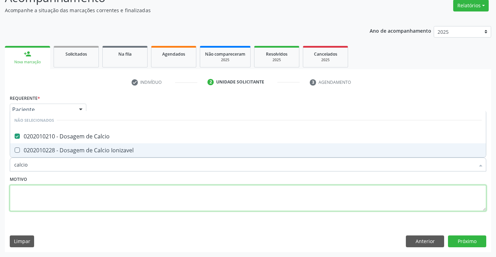
click at [124, 186] on textarea at bounding box center [248, 198] width 477 height 26
checkbox Ionizavel "true"
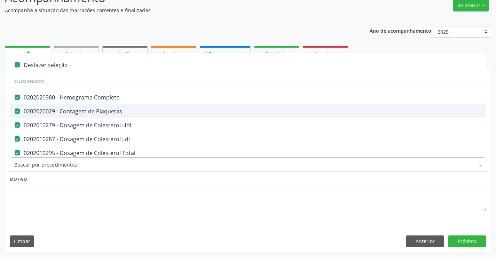
type input "v"
checkbox Hdl "false"
checkbox Ldl "false"
checkbox Total "false"
checkbox Triglicerideos "false"
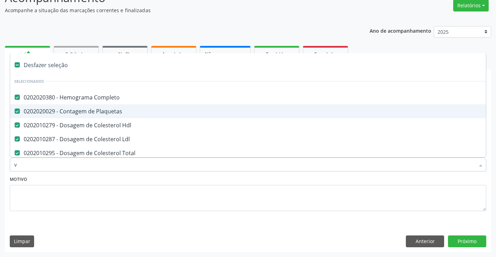
checkbox Ureia "false"
checkbox Creatinina "false"
checkbox Urico "false"
checkbox \(Tgp\) "false"
checkbox \(Tgo\) "false"
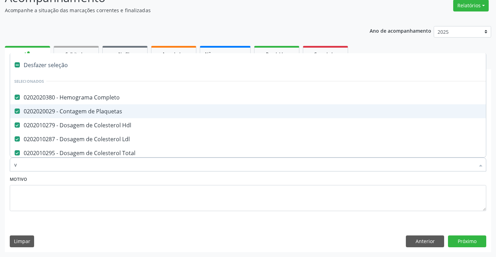
checkbox Glicose "false"
checkbox Calcio "false"
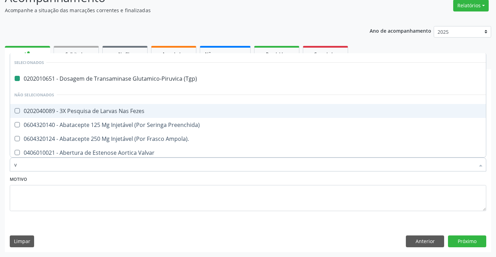
type input "vh"
checkbox \(Tgp\) "false"
type input "vhs"
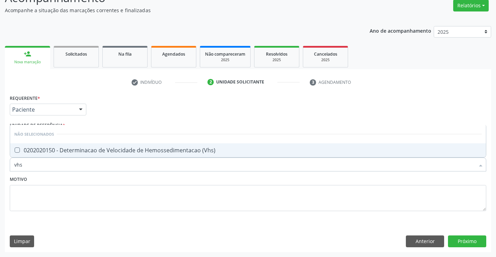
click at [124, 148] on div "0202020150 - Determinacao de Velocidade de Hemossedimentacao (Vhs)" at bounding box center [248, 151] width 468 height 6
checkbox \(Vhs\) "true"
click at [126, 185] on textarea at bounding box center [248, 198] width 477 height 26
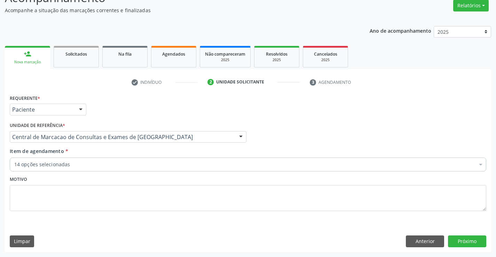
click at [123, 171] on div "14 opções selecionadas" at bounding box center [248, 165] width 477 height 14
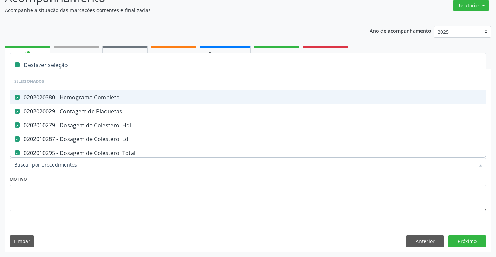
type input "r"
checkbox Calcio "false"
checkbox \(Vhs\) "false"
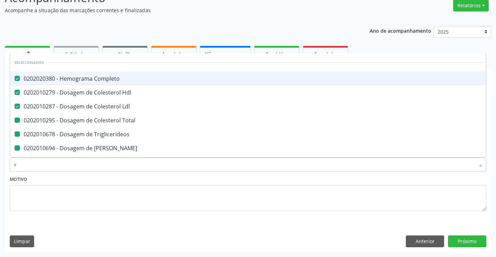
type input "re"
checkbox Total "false"
checkbox Triglicerideos "false"
checkbox Ureia "false"
checkbox Creatinina "false"
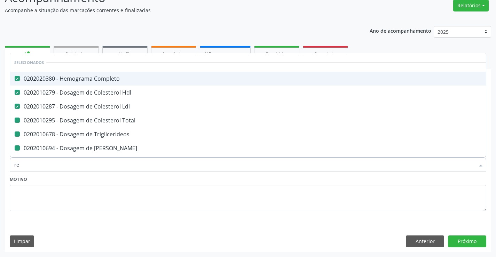
checkbox Urico "false"
checkbox \(Tgp\) "false"
checkbox \(Tgo\) "false"
checkbox \(Vhs\) "false"
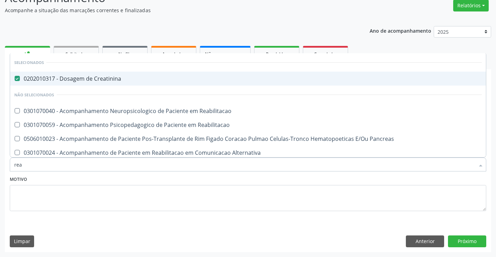
type input "reat"
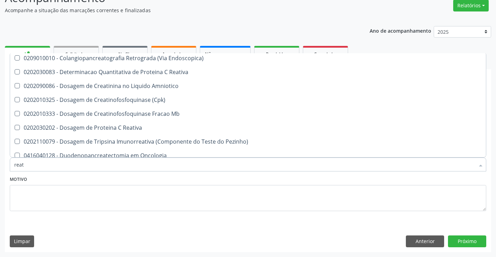
scroll to position [104, 0]
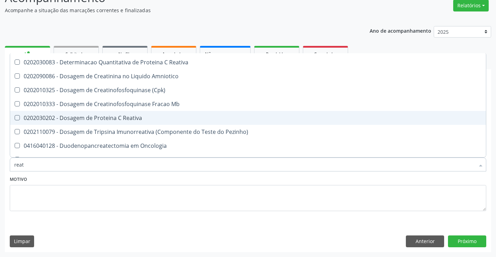
click at [141, 117] on div "0202030202 - Dosagem de Proteina C Reativa" at bounding box center [248, 118] width 468 height 6
checkbox Reativa "true"
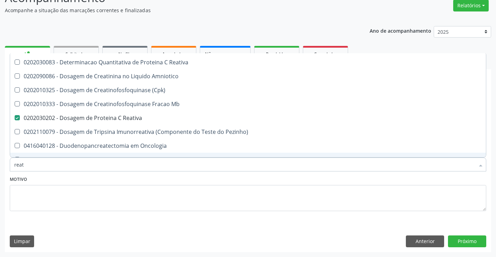
click at [139, 176] on div "Motivo" at bounding box center [248, 193] width 477 height 37
checkbox Linfócitos\) "true"
checkbox Creatinina "true"
checkbox Endoscopica\) "true"
checkbox Reativa "true"
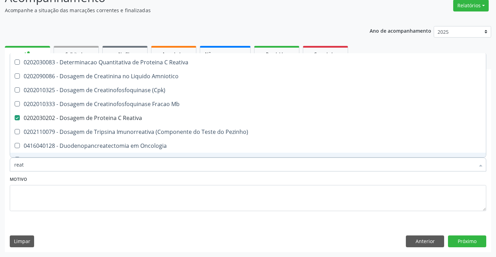
checkbox Amniotico "true"
checkbox \(Cpk\) "true"
checkbox Mb "true"
checkbox Oncologia "true"
checkbox Parcial "true"
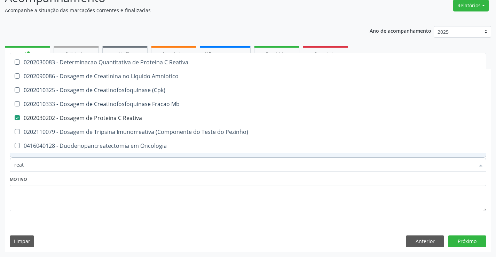
checkbox Oncologia "true"
checkbox Pezinho\) "true"
checkbox Infòcitos\) "true"
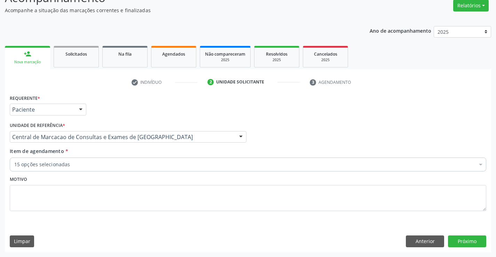
scroll to position [0, 0]
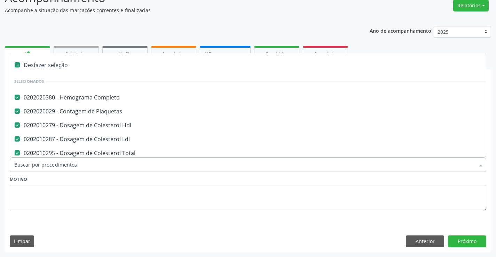
type input "u"
checkbox Ureia "false"
checkbox Creatinina "false"
checkbox Urico "false"
checkbox \(Tgp\) "false"
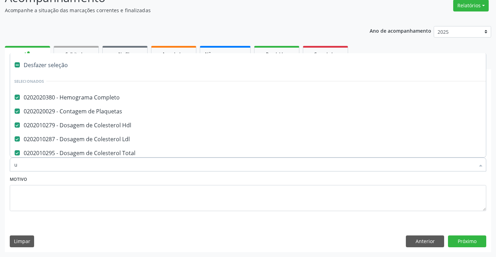
checkbox \(Tgo\) "false"
checkbox Calcio "false"
checkbox \(Vhs\) "false"
checkbox Reativa "false"
checkbox Glicose "false"
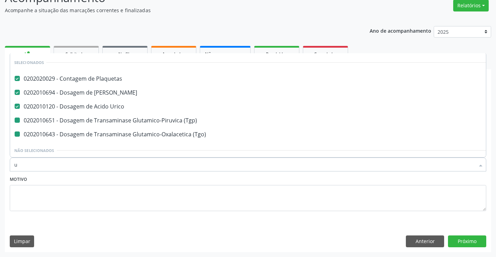
type input "ur"
checkbox \(Tgp\) "false"
checkbox \(Tgo\) "false"
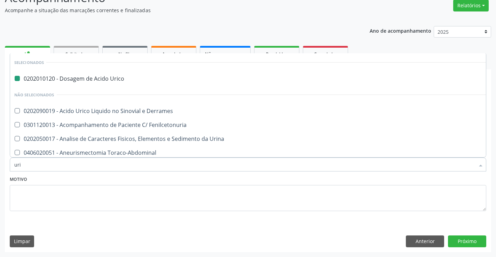
type input "urin"
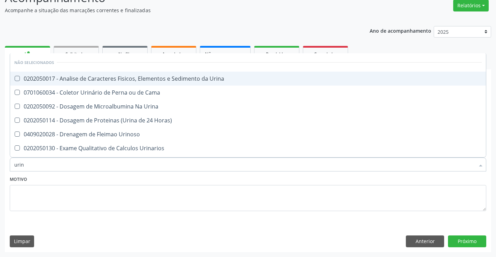
click at [165, 80] on div "0202050017 - Analise de Caracteres Fisicos, Elementos e Sedimento da Urina" at bounding box center [248, 79] width 468 height 6
checkbox Urina "true"
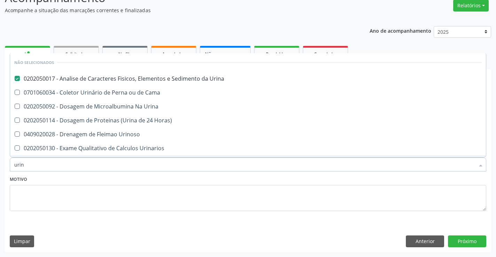
type input "urin"
click at [160, 180] on div "Motivo" at bounding box center [248, 193] width 477 height 37
checkbox Horas\) "true"
checkbox Urinoso "true"
checkbox Quantitativa "true"
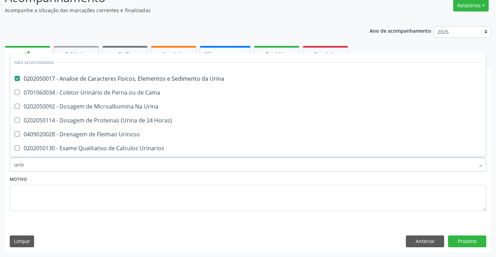
checkbox Delgada\) "true"
checkbox Urina "true"
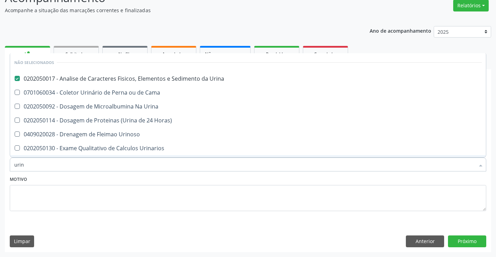
checkbox Urina "true"
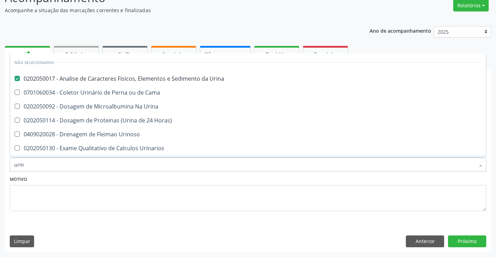
checkbox Urinarios "true"
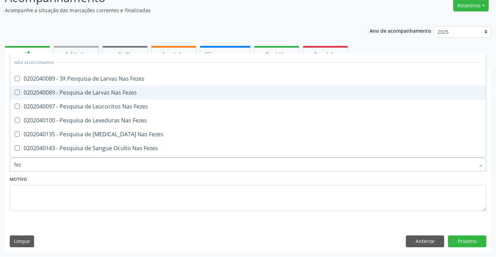
click at [159, 97] on span "0202040089 - Pesquisa de Larvas Nas Fezes" at bounding box center [248, 93] width 476 height 14
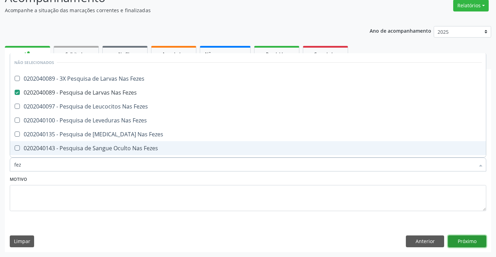
click at [467, 243] on button "Próximo" at bounding box center [467, 242] width 38 height 12
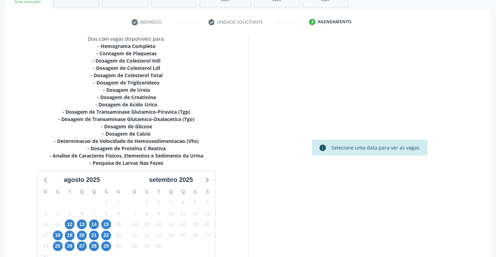
scroll to position [163, 0]
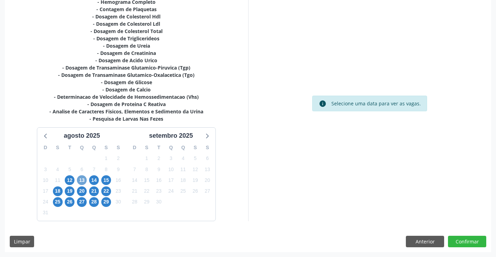
click at [83, 181] on span "13" at bounding box center [82, 181] width 10 height 10
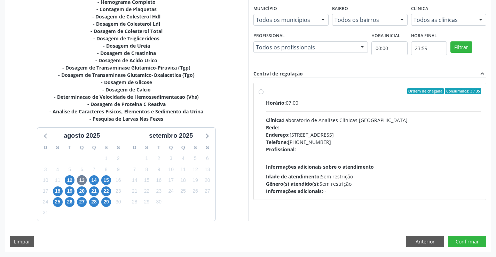
click at [352, 138] on div "Endereço: Terreo, nº 258, Centro, Campo Formoso - BA" at bounding box center [374, 134] width 216 height 7
click at [264, 94] on input "Ordem de chegada Consumidos: 3 / 35 Horário: 07:00 Clínica: Laboratorio de Anal…" at bounding box center [261, 91] width 5 height 6
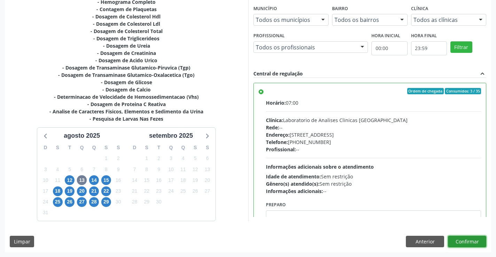
click at [470, 243] on button "Confirmar" at bounding box center [467, 242] width 38 height 12
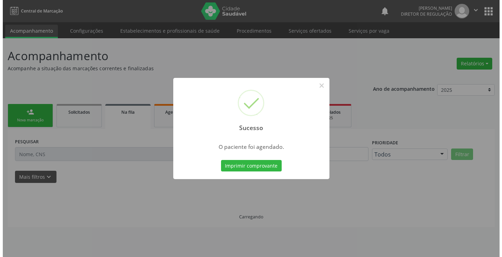
scroll to position [0, 0]
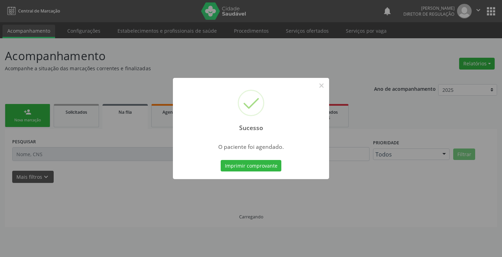
click at [220, 160] on button "Imprimir comprovante" at bounding box center [250, 166] width 61 height 12
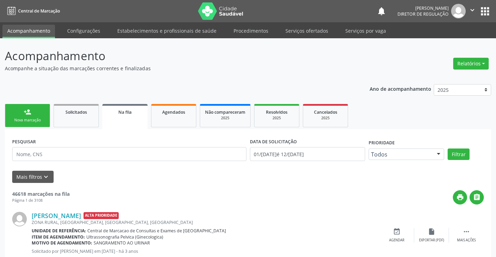
click at [27, 119] on div "Nova marcação" at bounding box center [27, 120] width 35 height 5
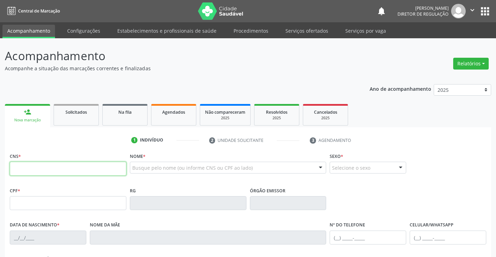
click at [81, 171] on input "text" at bounding box center [68, 169] width 117 height 14
paste input "706 2015 8089 0964"
type input "706 2015 8089 0964"
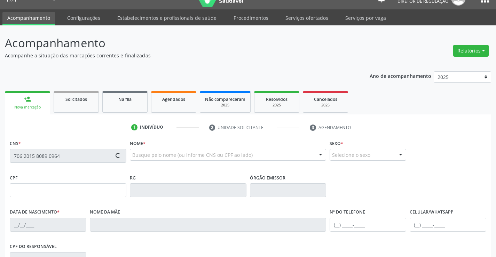
type input "0879119225"
type input "[DATE]"
type input "[PHONE_NUMBER]"
type input "023.825.145-40"
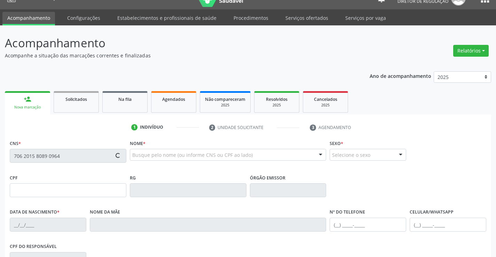
type input "S/N"
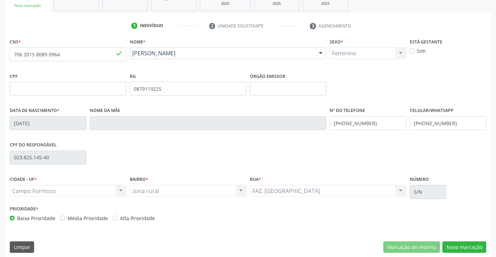
scroll to position [120, 0]
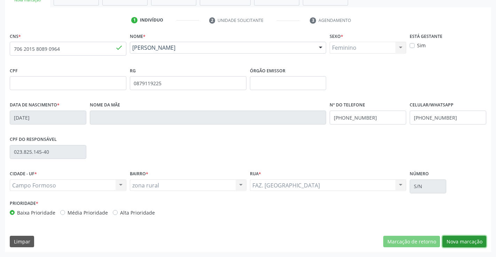
click at [473, 244] on button "Nova marcação" at bounding box center [465, 242] width 44 height 12
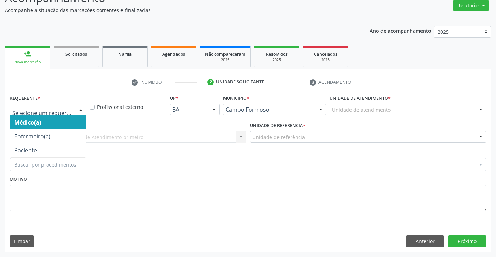
click at [76, 109] on div at bounding box center [81, 110] width 10 height 12
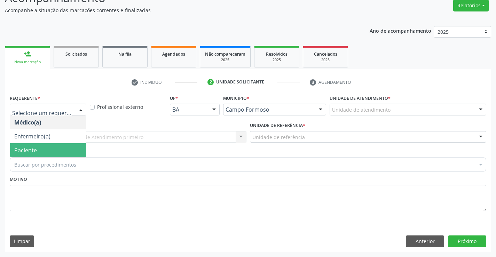
drag, startPoint x: 48, startPoint y: 146, endPoint x: 98, endPoint y: 137, distance: 50.9
click at [50, 145] on span "Paciente" at bounding box center [48, 151] width 76 height 14
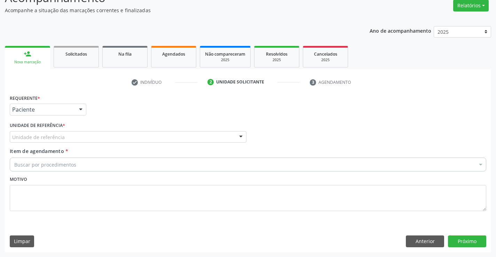
click at [98, 137] on div "Unidade de referência" at bounding box center [128, 137] width 237 height 12
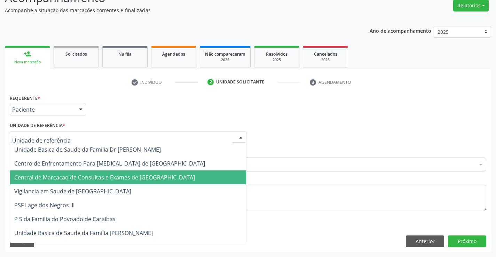
click at [96, 173] on span "Central de Marcacao de Consultas e Exames de [GEOGRAPHIC_DATA]" at bounding box center [128, 178] width 236 height 14
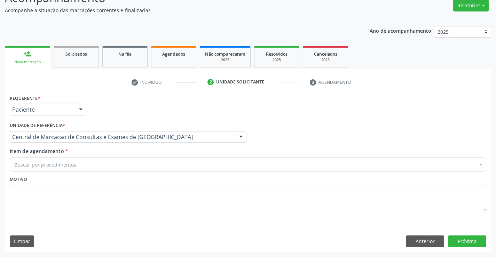
click at [125, 169] on div "Buscar por procedimentos" at bounding box center [248, 165] width 477 height 14
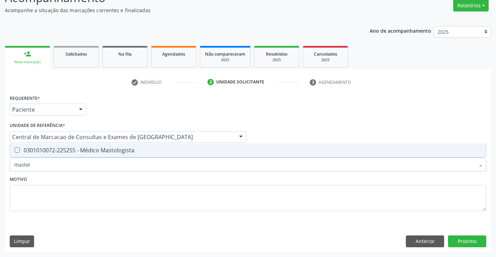
type input "mastolo"
click at [128, 149] on div "0301010072-225255 - Médico Mastologista" at bounding box center [248, 151] width 468 height 6
checkbox Mastologista "true"
click at [153, 180] on div "Motivo" at bounding box center [248, 193] width 477 height 37
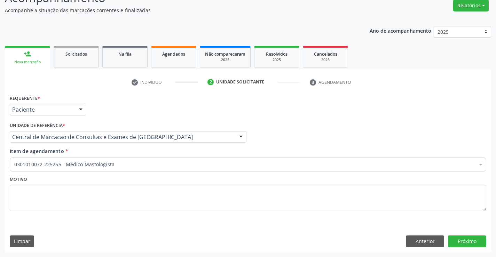
click at [151, 169] on div "0301010072-225255 - Médico Mastologista" at bounding box center [248, 165] width 477 height 14
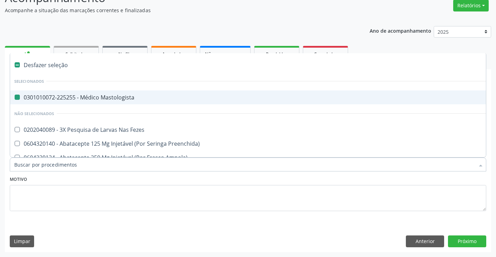
type input "u"
checkbox Mastologista "false"
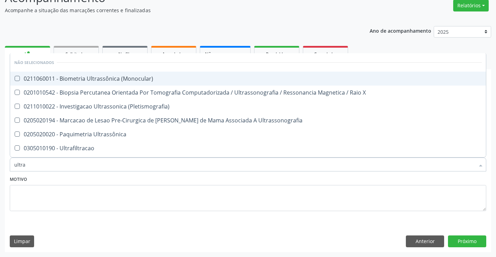
type input "ultras"
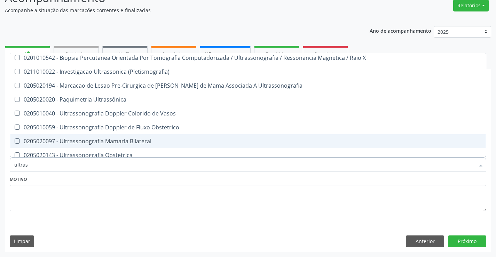
scroll to position [70, 0]
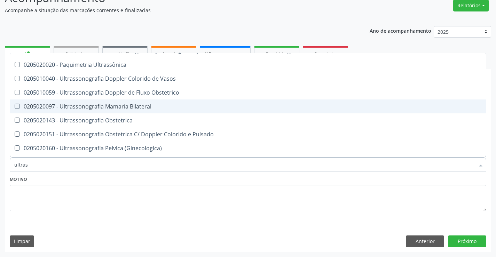
click at [148, 111] on span "0205020097 - Ultrassonografia Mamaria Bilateral" at bounding box center [248, 107] width 476 height 14
checkbox Bilateral "true"
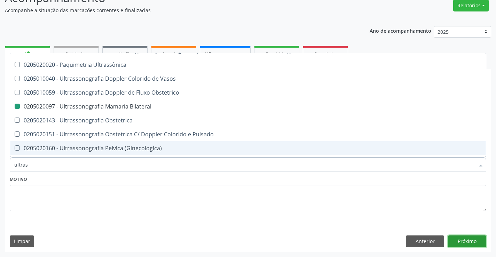
click at [470, 242] on button "Próximo" at bounding box center [467, 242] width 38 height 12
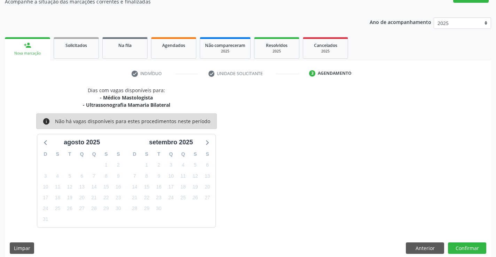
scroll to position [73, 0]
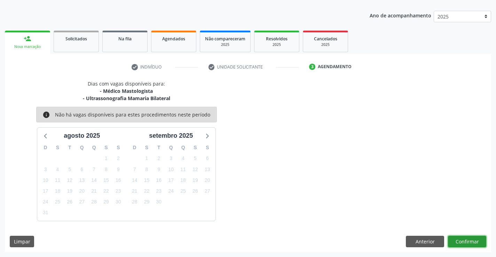
click at [474, 241] on button "Confirmar" at bounding box center [467, 242] width 38 height 12
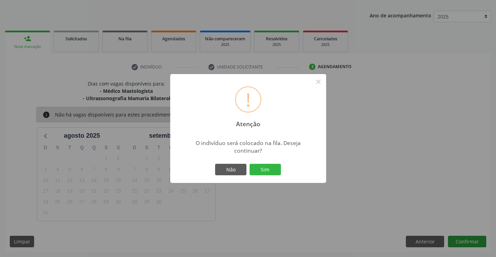
click at [250, 164] on button "Sim" at bounding box center [265, 170] width 31 height 12
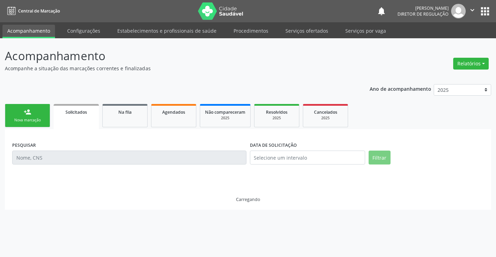
scroll to position [0, 0]
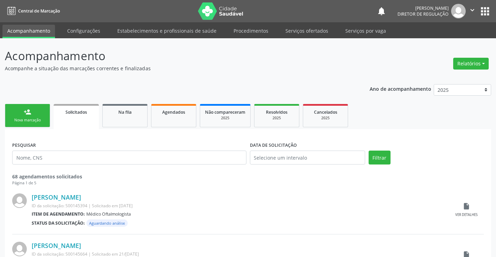
click at [27, 115] on div "person_add" at bounding box center [28, 112] width 8 height 8
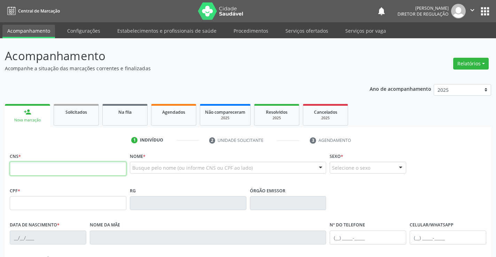
click at [49, 165] on input "text" at bounding box center [68, 169] width 117 height 14
type input "703 4072 0401 9216"
type input "007532698"
type input "15/05/2016"
type input "(74) 99119-9014"
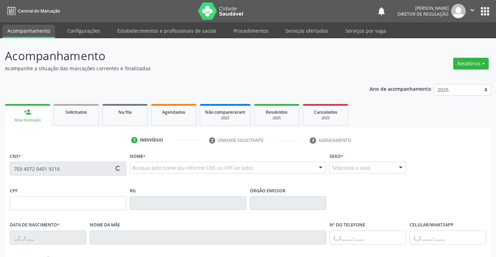
type input "S/N"
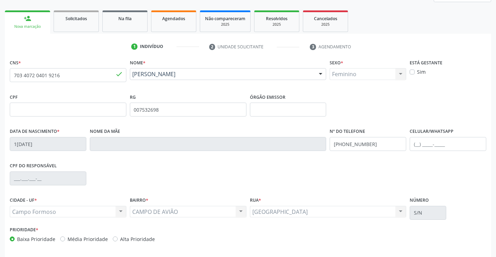
scroll to position [120, 0]
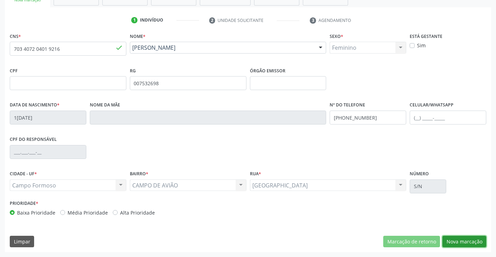
click at [471, 242] on button "Nova marcação" at bounding box center [465, 242] width 44 height 12
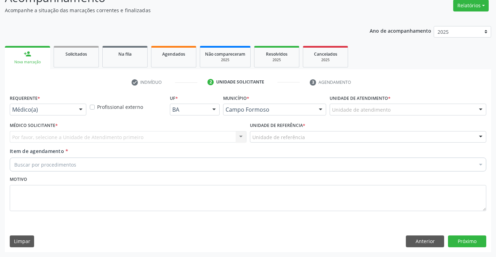
scroll to position [58, 0]
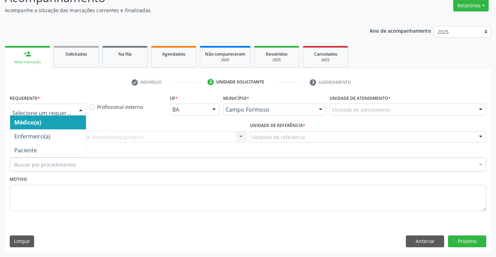
click at [75, 110] on div "Médico(a) Enfermeiro(a) Paciente Nenhum resultado encontrado para: " " Não há n…" at bounding box center [48, 110] width 77 height 12
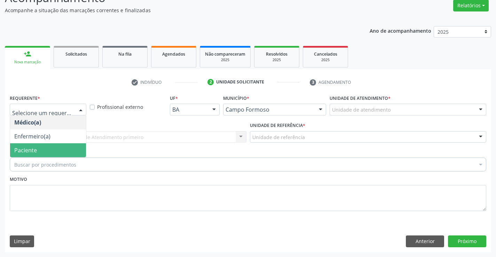
click at [62, 152] on span "Paciente" at bounding box center [48, 151] width 76 height 14
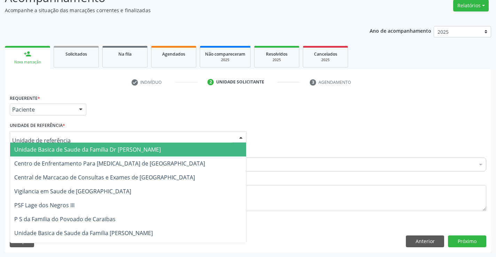
click at [113, 140] on div at bounding box center [128, 137] width 237 height 12
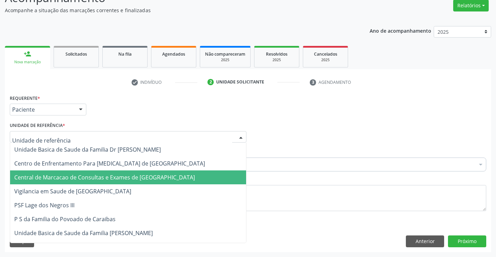
drag, startPoint x: 117, startPoint y: 180, endPoint x: 170, endPoint y: 168, distance: 54.3
click at [118, 180] on span "Central de Marcacao de Consultas e Exames de [GEOGRAPHIC_DATA]" at bounding box center [104, 178] width 181 height 8
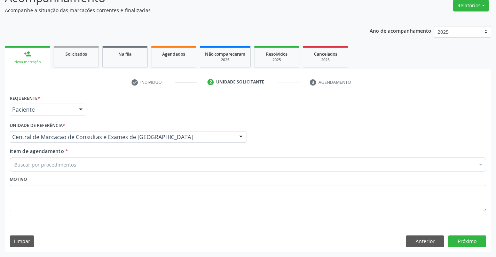
click at [179, 165] on div "Buscar por procedimentos" at bounding box center [248, 165] width 477 height 14
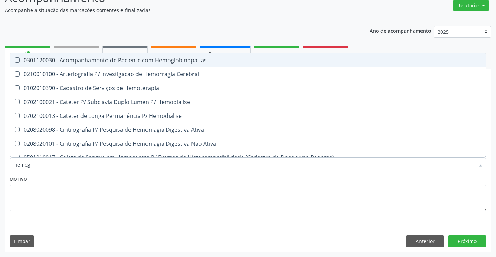
type input "hemogr"
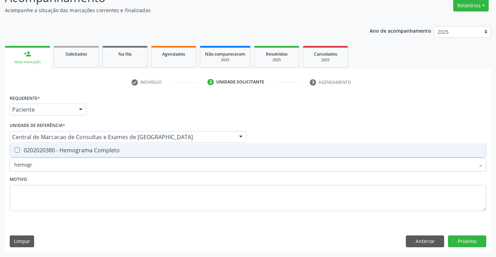
click at [181, 150] on div "0202020380 - Hemograma Completo" at bounding box center [248, 151] width 468 height 6
checkbox Completo "true"
type input "hemogr"
click at [175, 179] on div "Motivo" at bounding box center [248, 193] width 477 height 37
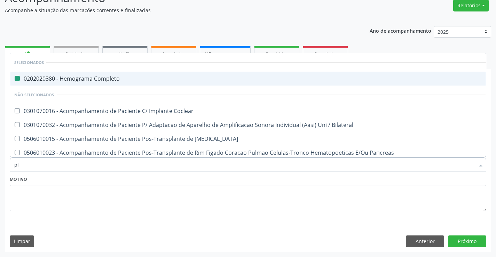
type input "pla"
checkbox Completo "false"
type input "plaq"
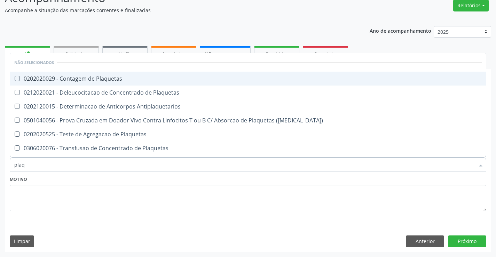
click at [159, 82] on span "0202020029 - Contagem de Plaquetas" at bounding box center [248, 79] width 476 height 14
checkbox Plaquetas "true"
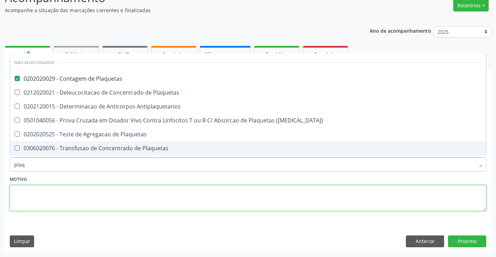
click at [159, 185] on textarea at bounding box center [248, 198] width 477 height 26
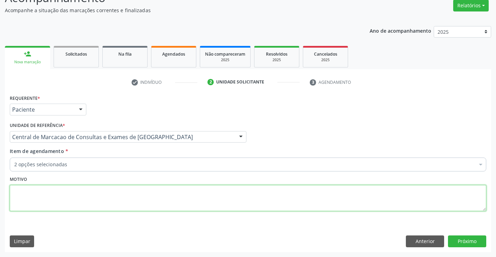
checkbox Plaquetas "true"
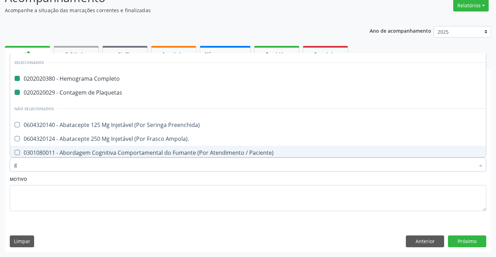
type input "gl"
checkbox Completo "false"
checkbox Plaquetas "false"
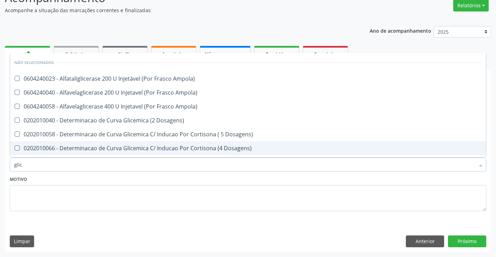
type input "glico"
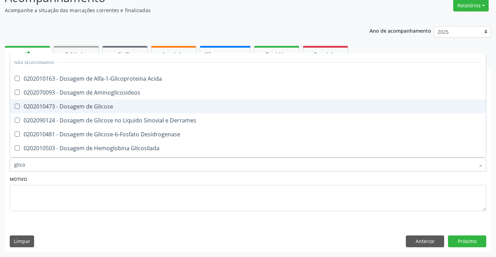
click at [160, 105] on div "0202010473 - Dosagem de Glicose" at bounding box center [248, 107] width 468 height 6
checkbox Glicose "true"
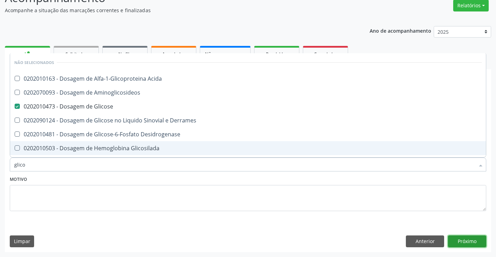
click at [467, 243] on button "Próximo" at bounding box center [467, 242] width 38 height 12
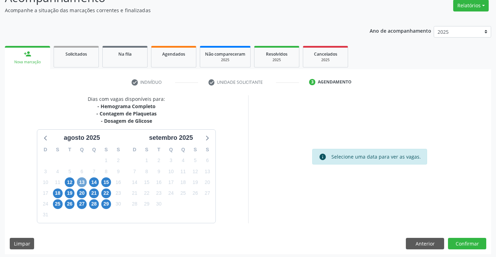
click at [86, 180] on span "13" at bounding box center [82, 183] width 10 height 10
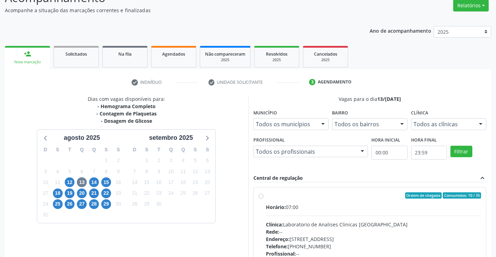
click at [406, 196] on div "Ordem de chegada Consumidos: 10 / 35" at bounding box center [374, 196] width 216 height 6
click at [264, 196] on input "Ordem de chegada Consumidos: 10 / 35 Horário: 07:00 Clínica: Laboratorio de Ana…" at bounding box center [261, 196] width 5 height 6
radio input "true"
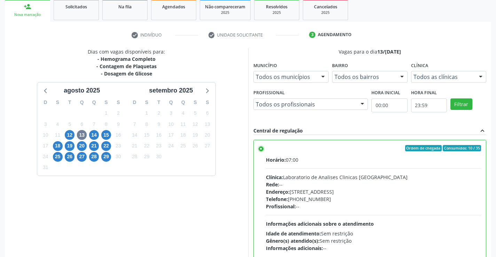
scroll to position [159, 0]
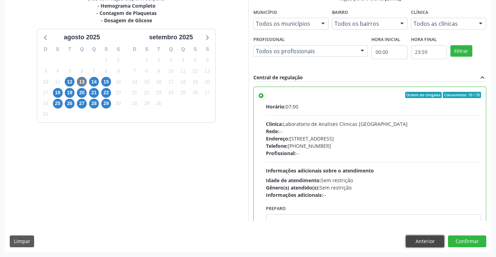
click at [412, 238] on button "Anterior" at bounding box center [425, 242] width 38 height 12
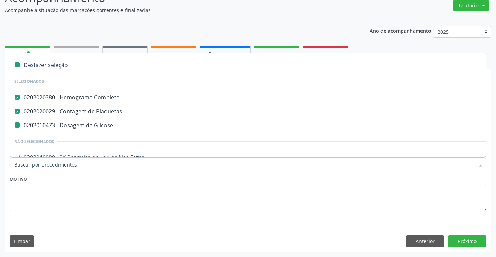
type input "u"
checkbox Glicose "false"
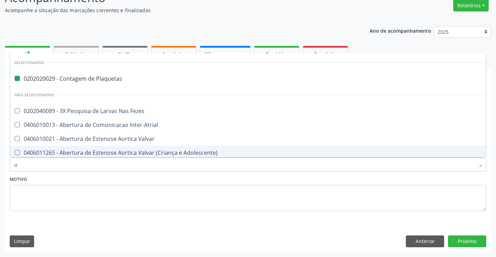
type input "ur"
checkbox Plaquetas "false"
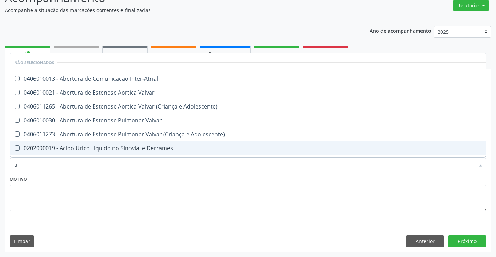
type input "uri"
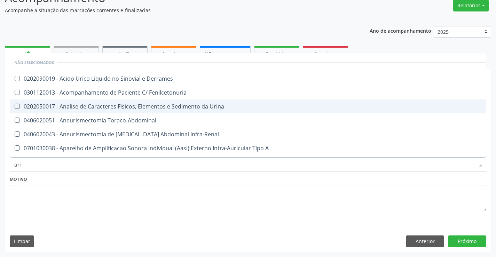
click at [182, 106] on div "0202050017 - Analise de Caracteres Fisicos, Elementos e Sedimento da Urina" at bounding box center [263, 107] width 498 height 6
checkbox Urina "true"
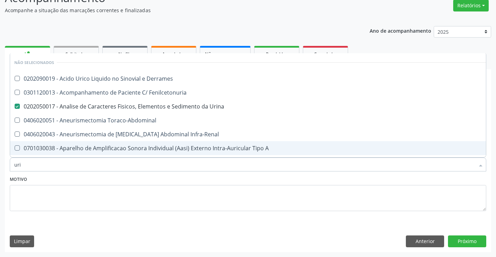
click at [176, 182] on div "Motivo" at bounding box center [248, 193] width 477 height 37
checkbox Derrames "true"
checkbox Toraco-Abdominal "true"
checkbox Fenilcetonuria "true"
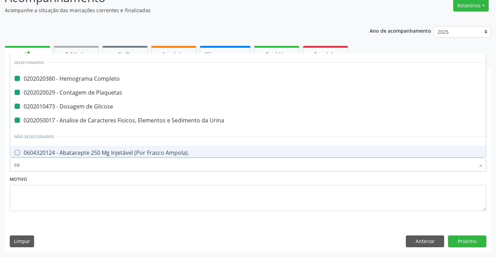
type input "col"
checkbox Completo "false"
checkbox Glicose "false"
checkbox Urina "false"
checkbox Plaquetas "false"
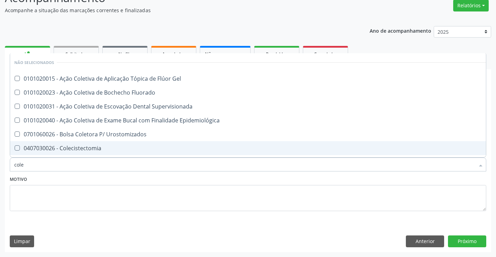
type input "coles"
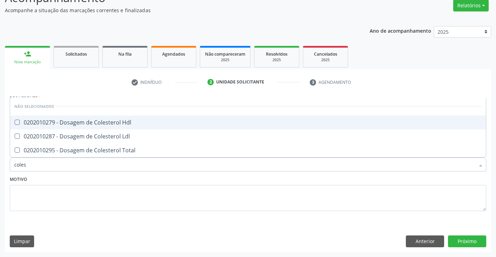
click at [152, 121] on div "0202010279 - Dosagem de Colesterol Hdl" at bounding box center [248, 123] width 468 height 6
checkbox Hdl "true"
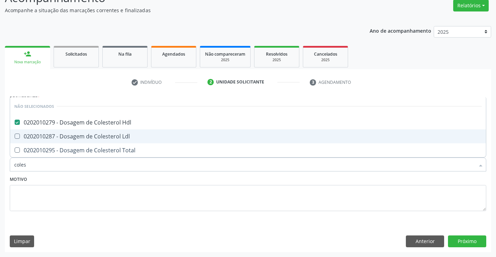
click at [161, 137] on div "0202010287 - Dosagem de Colesterol Ldl" at bounding box center [248, 137] width 468 height 6
checkbox Ldl "true"
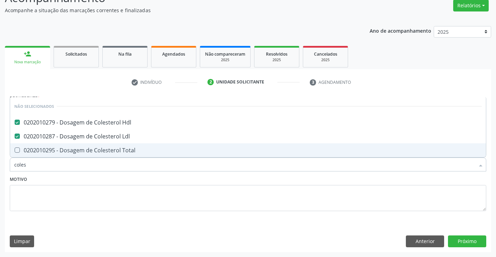
click at [161, 150] on div "0202010295 - Dosagem de Colesterol Total" at bounding box center [248, 151] width 468 height 6
checkbox Total "true"
type input "coles"
click at [148, 185] on textarea at bounding box center [248, 198] width 477 height 26
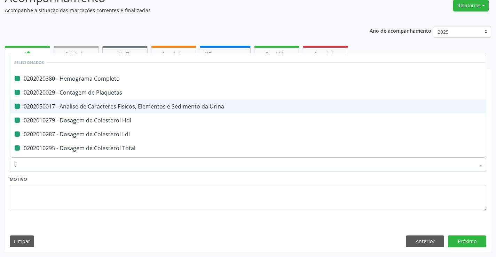
type input "tr"
checkbox Completo "false"
checkbox Urina "false"
checkbox Plaquetas "false"
checkbox Hdl "false"
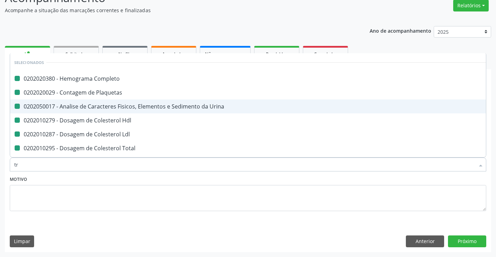
checkbox Ldl "false"
checkbox Total "false"
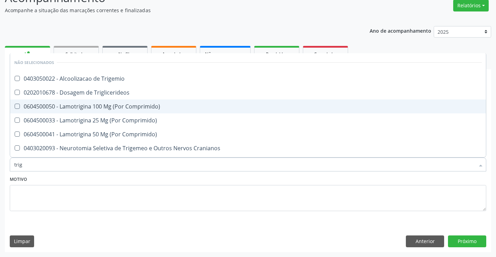
type input "trigl"
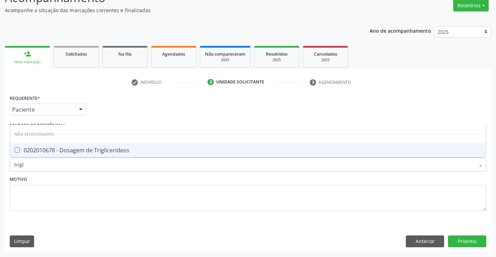
click at [145, 150] on div "0202010678 - Dosagem de Triglicerideos" at bounding box center [248, 151] width 468 height 6
checkbox Triglicerideos "true"
click at [149, 184] on div "Motivo" at bounding box center [248, 193] width 477 height 37
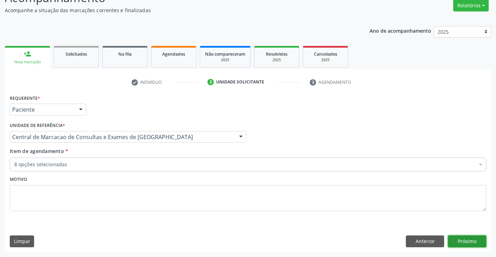
click at [466, 241] on button "Próximo" at bounding box center [467, 242] width 38 height 12
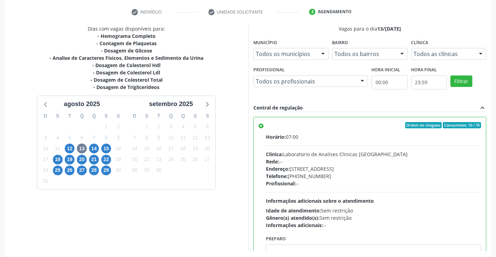
scroll to position [159, 0]
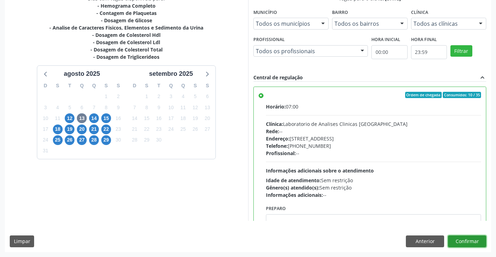
click at [462, 237] on button "Confirmar" at bounding box center [467, 242] width 38 height 12
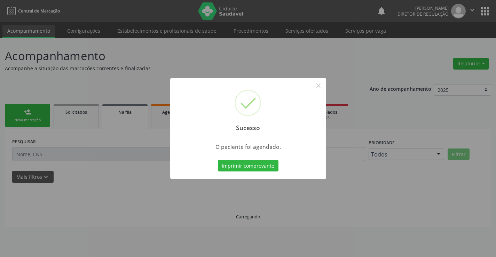
scroll to position [0, 0]
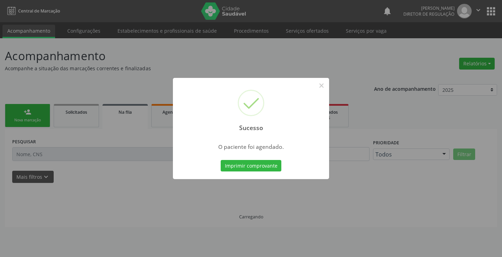
click at [220, 160] on button "Imprimir comprovante" at bounding box center [250, 166] width 61 height 12
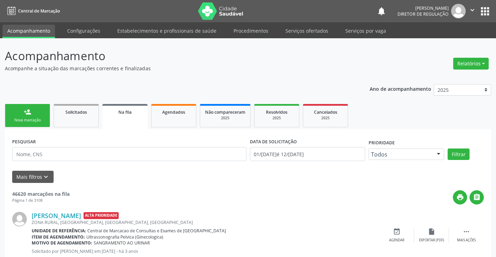
click at [27, 111] on div "person_add" at bounding box center [28, 112] width 8 height 8
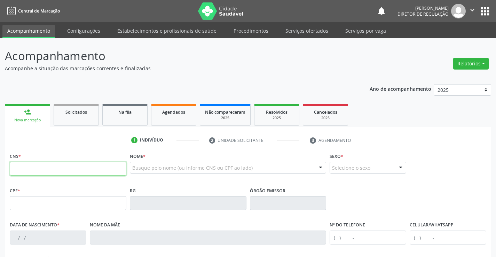
click at [87, 173] on input "text" at bounding box center [68, 169] width 117 height 14
type input "702 0013 3451 7887"
type input "0292868900"
type input "14/05/1967"
type input "(74) 99124-5222"
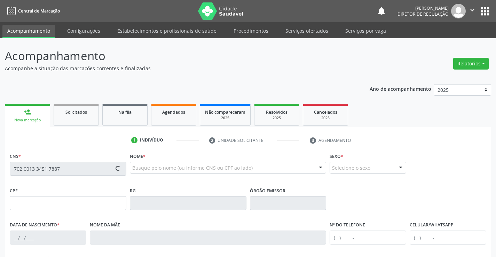
type input "(74) 9161-0508"
type input "469.948.665-72"
type input "SN"
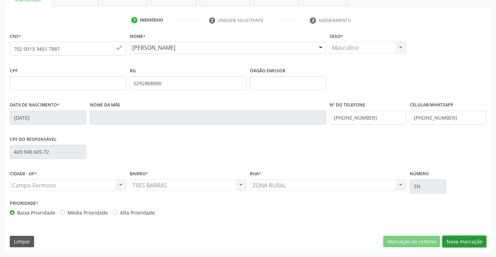
click at [474, 238] on button "Nova marcação" at bounding box center [465, 242] width 44 height 12
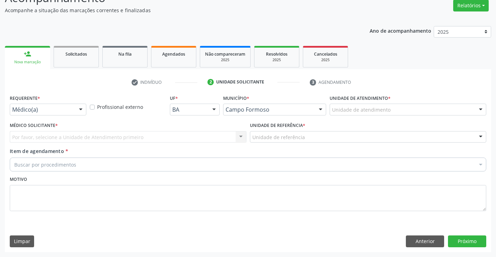
scroll to position [58, 0]
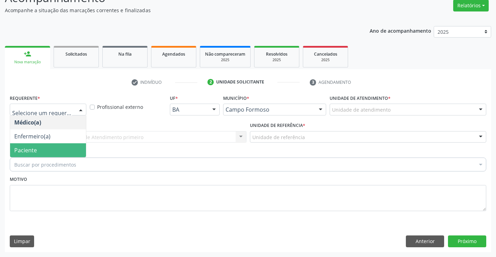
click at [69, 145] on span "Paciente" at bounding box center [48, 151] width 76 height 14
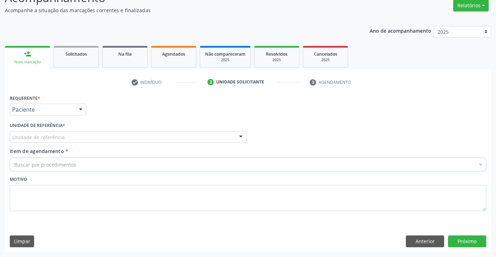
click at [119, 137] on div "Unidade de referência" at bounding box center [128, 137] width 237 height 12
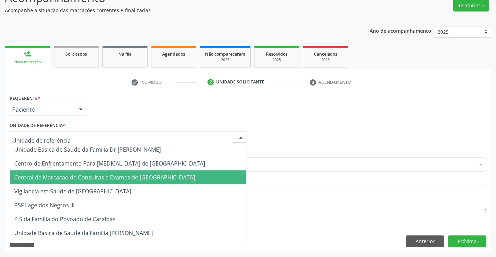
click at [117, 173] on span "Central de Marcacao de Consultas e Exames de [GEOGRAPHIC_DATA]" at bounding box center [128, 178] width 236 height 14
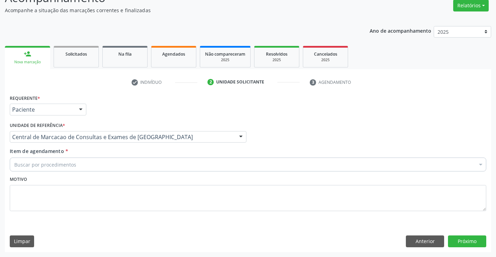
click at [144, 166] on div "Buscar por procedimentos" at bounding box center [248, 165] width 477 height 14
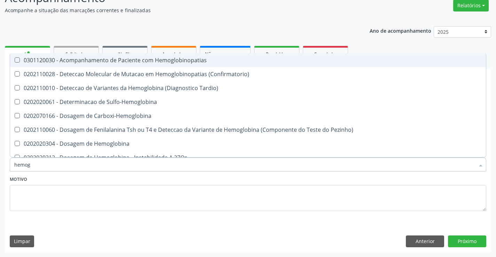
type input "hemogr"
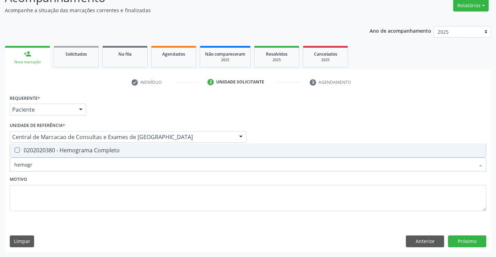
click at [137, 157] on span "0202020380 - Hemograma Completo" at bounding box center [248, 151] width 476 height 14
checkbox Completo "true"
click at [124, 180] on div "Motivo" at bounding box center [248, 193] width 477 height 37
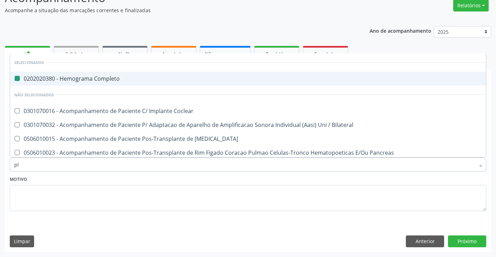
type input "pla"
checkbox Completo "false"
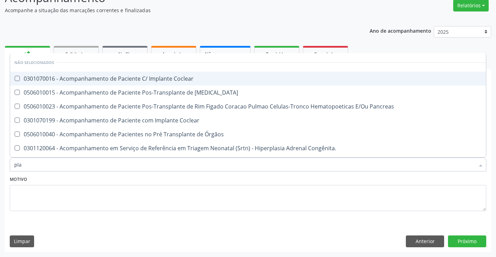
type input "plaq"
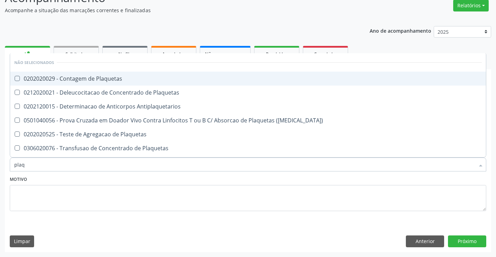
click at [121, 84] on span "0202020029 - Contagem de Plaquetas" at bounding box center [248, 79] width 476 height 14
checkbox Plaquetas "true"
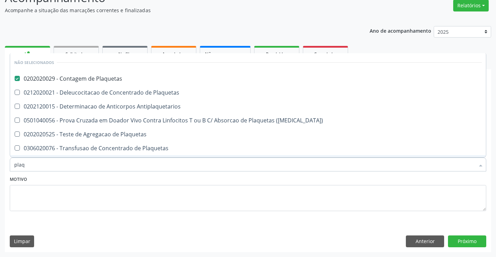
type input "plaq"
click at [118, 173] on div "Item de agendamento * plaq Desfazer seleção Não selecionados 0202020029 - Conta…" at bounding box center [248, 161] width 480 height 27
checkbox Plaquetas "true"
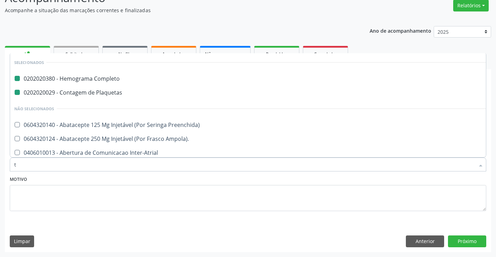
type input "te"
checkbox Completo "false"
checkbox Plaquetas "false"
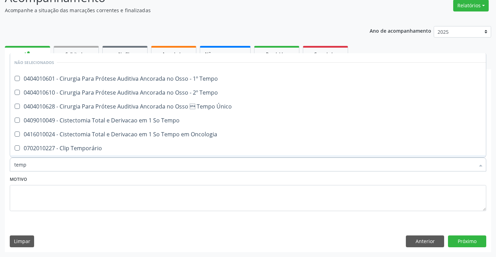
type input "tempo"
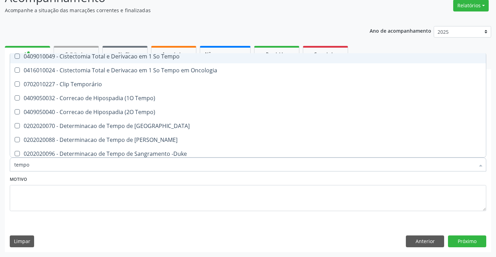
scroll to position [70, 0]
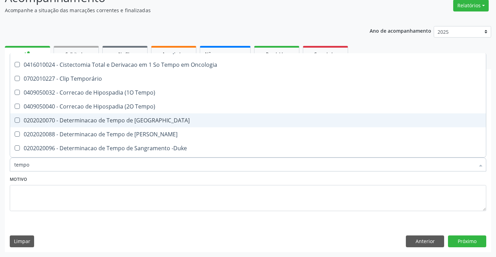
click at [179, 117] on span "0202020070 - Determinacao de Tempo de [GEOGRAPHIC_DATA]" at bounding box center [263, 121] width 507 height 14
checkbox Coagulacao "true"
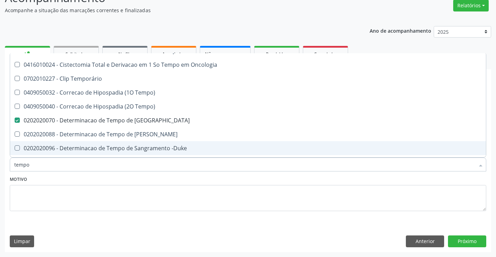
click at [179, 151] on div "0202020096 - Determinacao de Tempo de Sangramento -Duke" at bounding box center [263, 149] width 498 height 6
checkbox -Duke "true"
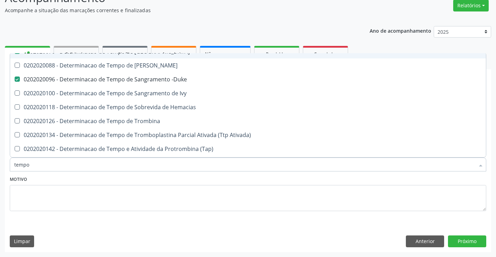
scroll to position [139, 0]
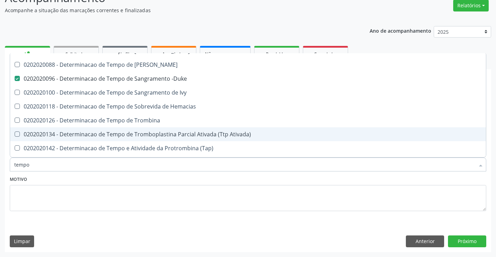
click at [205, 132] on div "0202020134 - Determinacao de Tempo de Tromboplastina Parcial Ativada (Ttp Ativa…" at bounding box center [263, 135] width 498 height 6
checkbox Ativada\) "true"
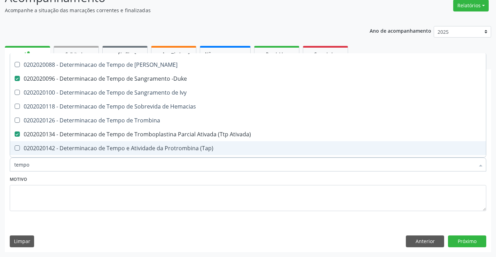
click at [207, 146] on div "0202020142 - Determinacao de Tempo e Atividade da Protrombina (Tap)" at bounding box center [263, 149] width 498 height 6
checkbox \(Tap\) "true"
type input "tempo"
click at [196, 179] on div "Motivo" at bounding box center [248, 193] width 477 height 37
checkbox Tempo "true"
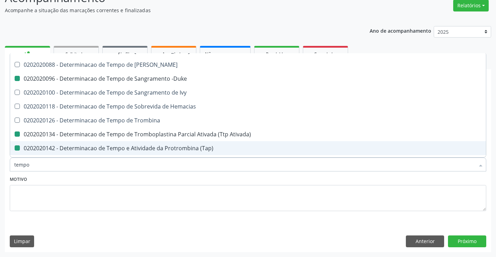
checkbox Tempo "true"
checkbox Oncologia "true"
checkbox Temporário "true"
checkbox Tempo "true"
checkbox Coagulacao "false"
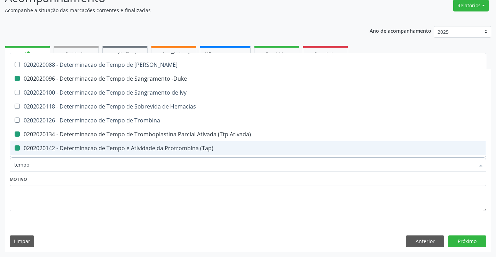
checkbox -Duke "false"
checkbox Ativada\) "false"
checkbox \(Tap\) "false"
checkbox Único "true"
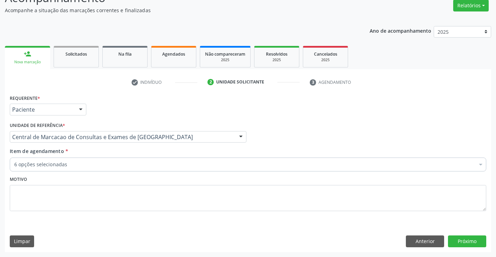
scroll to position [0, 0]
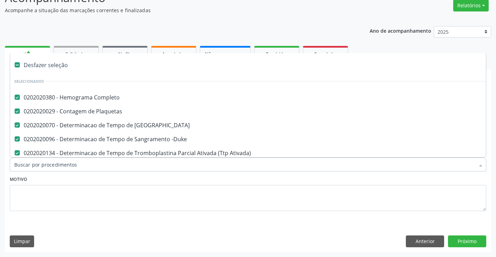
type input "g"
checkbox \(Tap\) "false"
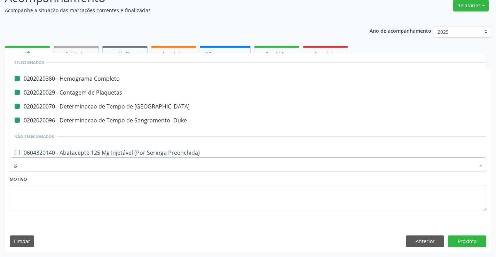
type input "gl"
checkbox Completo "false"
checkbox -Duke "false"
checkbox Plaquetas "false"
checkbox Coagulacao "false"
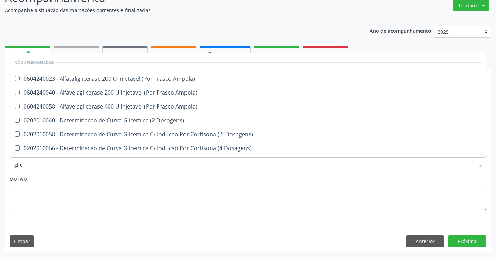
type input "glico"
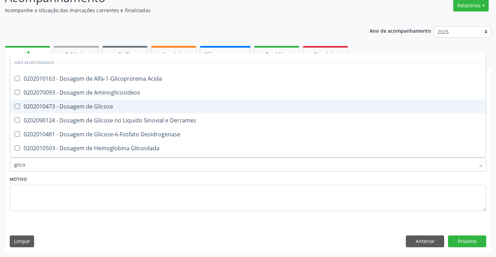
click at [189, 108] on div "0202010473 - Dosagem de Glicose" at bounding box center [248, 107] width 468 height 6
checkbox Glicose "true"
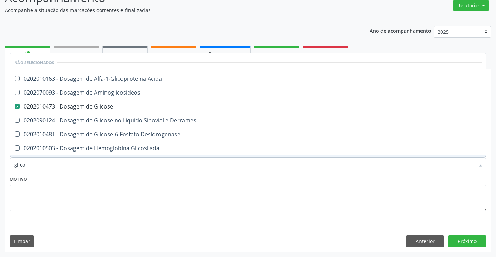
click at [163, 177] on div "Motivo" at bounding box center [248, 193] width 477 height 37
checkbox Acida "true"
checkbox Derrames "true"
checkbox Glicosilada "true"
checkbox Aminoglicosideos "true"
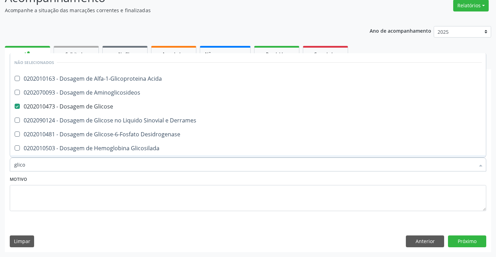
checkbox Quantitativa "true"
checkbox Desidrogenase "true"
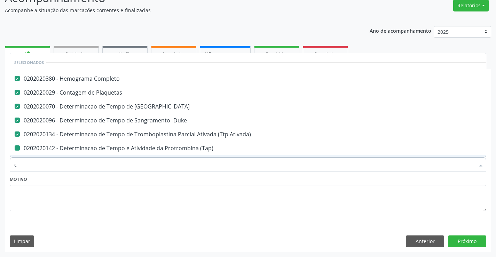
type input "co"
checkbox \(Tap\) "false"
checkbox Glicose "false"
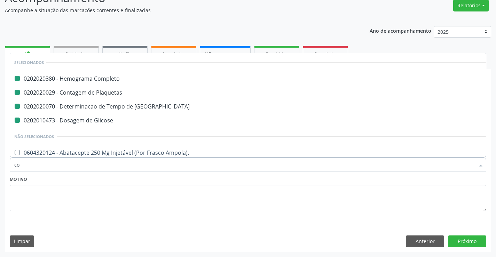
type input "col"
checkbox Completo "false"
checkbox Glicose "false"
checkbox Plaquetas "false"
checkbox Coagulacao "false"
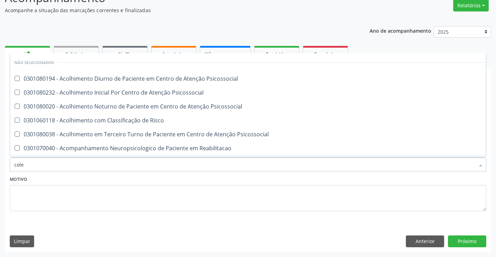
type input "coles"
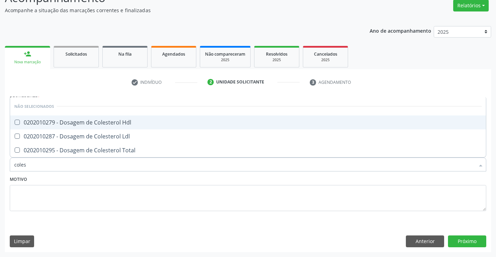
click at [140, 126] on span "0202010279 - Dosagem de Colesterol Hdl" at bounding box center [248, 123] width 476 height 14
checkbox Hdl "true"
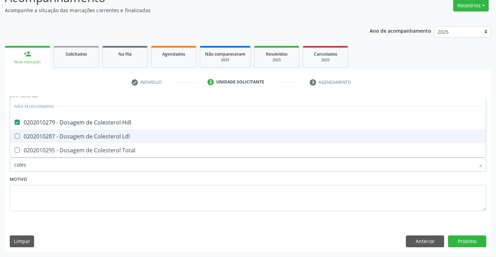
click at [136, 141] on span "0202010287 - Dosagem de Colesterol Ldl" at bounding box center [248, 137] width 476 height 14
checkbox Ldl "true"
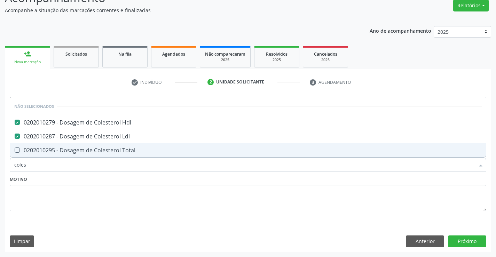
click at [133, 156] on span "0202010295 - Dosagem de Colesterol Total" at bounding box center [248, 151] width 476 height 14
checkbox Total "true"
type input "coles"
click at [124, 183] on div "Motivo" at bounding box center [248, 193] width 477 height 37
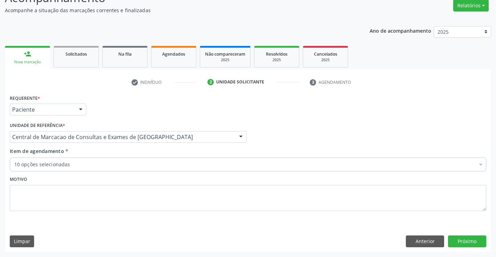
click at [119, 169] on div "10 opções selecionadas" at bounding box center [248, 165] width 477 height 14
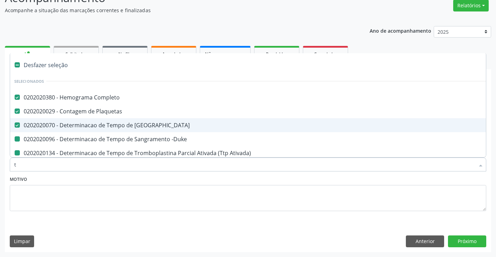
type input "tr"
checkbox -Duke "false"
checkbox Ativada\) "false"
checkbox \(Tap\) "false"
checkbox Glicose "false"
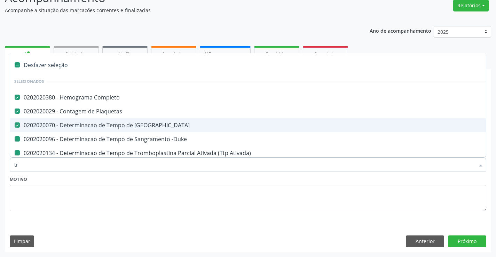
checkbox Hdl "false"
checkbox Ldl "false"
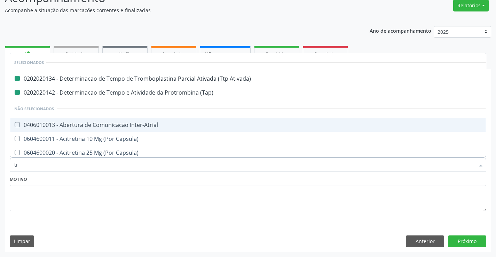
type input "tri"
checkbox Ativada\) "false"
checkbox \(Tap\) "false"
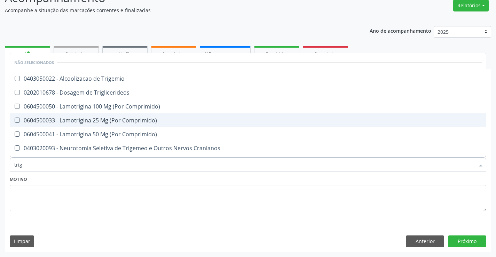
type input "trigl"
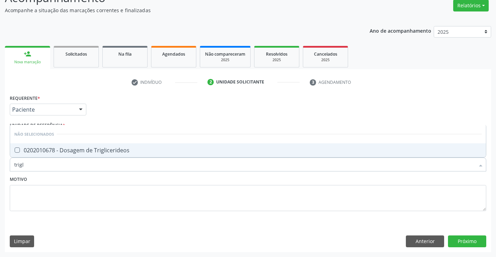
click at [122, 153] on div "0202010678 - Dosagem de Triglicerideos" at bounding box center [248, 151] width 468 height 6
checkbox Triglicerideos "true"
click at [120, 185] on div "Motivo" at bounding box center [248, 193] width 477 height 37
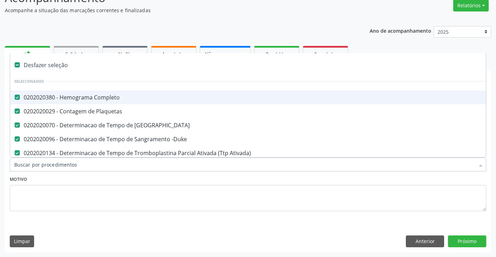
type input "s"
checkbox Total "false"
checkbox Triglicerideos "false"
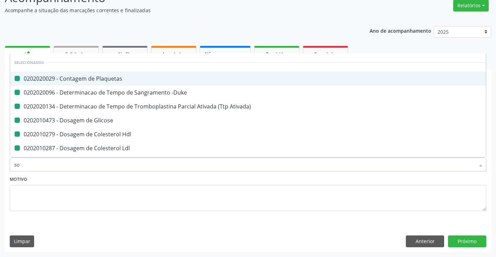
type input "sod"
checkbox Plaquetas "false"
checkbox -Duke "false"
checkbox Ativada\) "false"
checkbox Glicose "false"
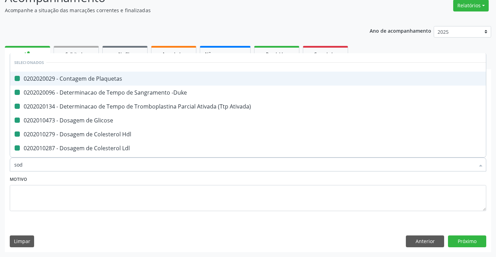
checkbox Hdl "false"
checkbox Ldl "false"
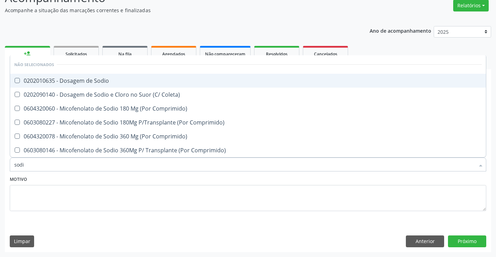
type input "sodio"
click at [108, 79] on div "0202010635 - Dosagem de Sodio" at bounding box center [248, 81] width 468 height 6
checkbox Sodio "true"
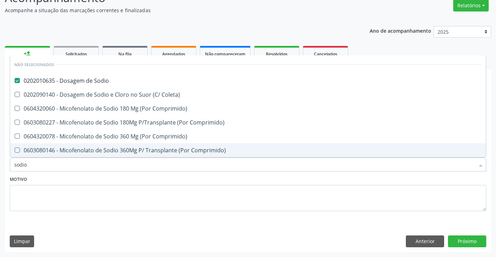
click at [104, 179] on div "Motivo" at bounding box center [248, 193] width 477 height 37
checkbox Coleta\) "true"
checkbox Comprimido\) "true"
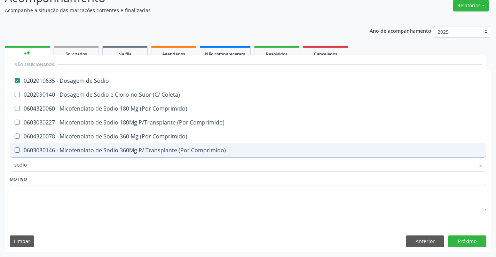
checkbox Comprimido\) "true"
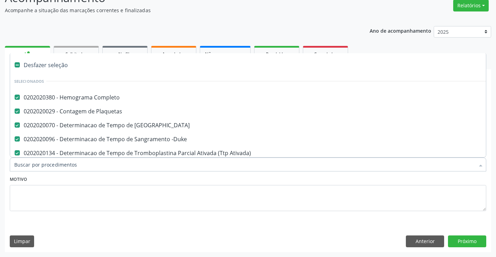
type input "p"
checkbox Hdl "false"
checkbox Ldl "false"
checkbox Total "false"
checkbox Triglicerideos "false"
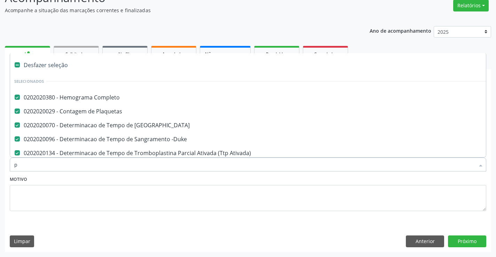
checkbox Sodio "false"
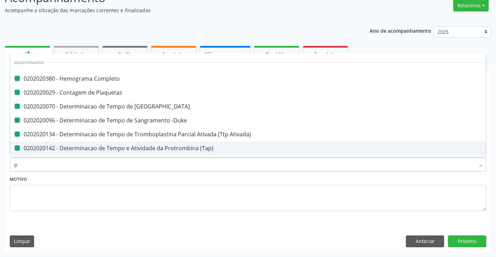
type input "pt"
checkbox Completo "false"
checkbox Plaquetas "false"
checkbox Coagulacao "false"
checkbox -Duke "false"
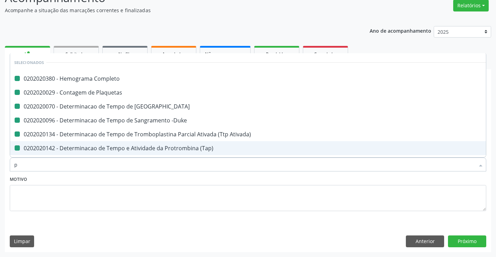
checkbox Ativada\) "false"
checkbox \(Tap\) "false"
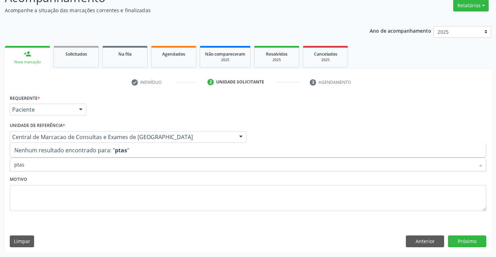
click at [18, 165] on input "ptas" at bounding box center [244, 165] width 461 height 14
type input "potas"
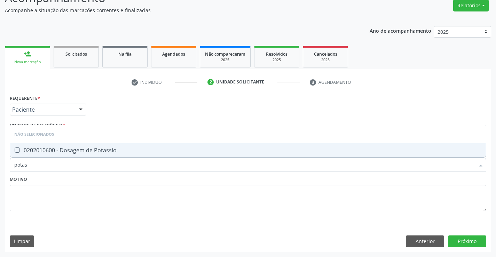
click at [67, 145] on span "0202010600 - Dosagem de Potassio" at bounding box center [248, 151] width 476 height 14
checkbox Potassio "true"
type input "potas"
click at [69, 180] on div "Motivo" at bounding box center [248, 193] width 477 height 37
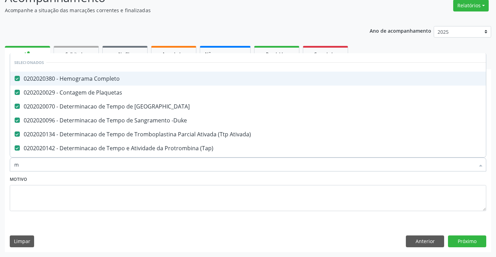
type input "ma"
checkbox Coagulacao "false"
checkbox -Duke "false"
checkbox Ativada\) "false"
checkbox \(Tap\) "false"
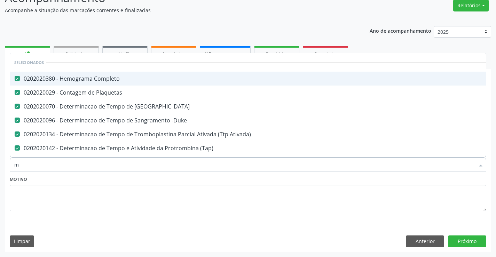
checkbox Glicose "false"
checkbox Hdl "false"
checkbox Ldl "false"
checkbox Total "false"
checkbox Triglicerideos "false"
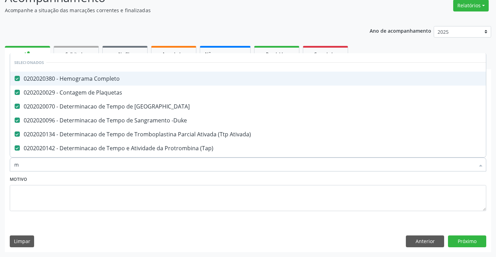
checkbox Sodio "false"
checkbox Potassio "false"
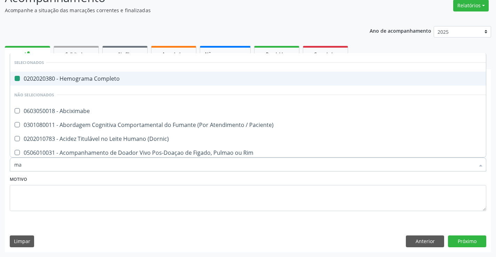
type input "mag"
checkbox Completo "false"
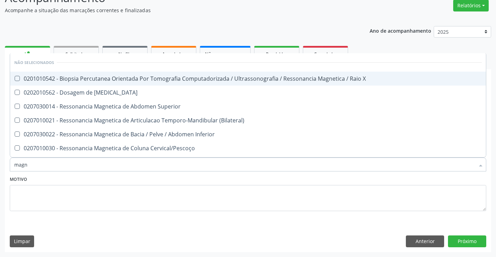
type input "magne"
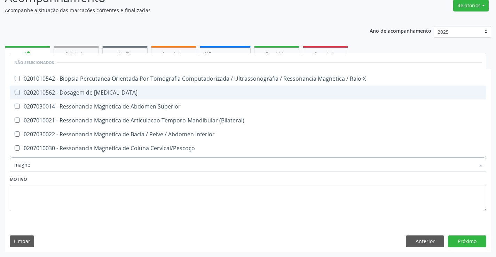
click at [110, 94] on div "0202010562 - Dosagem de Magnesio" at bounding box center [248, 93] width 468 height 6
checkbox Magnesio "true"
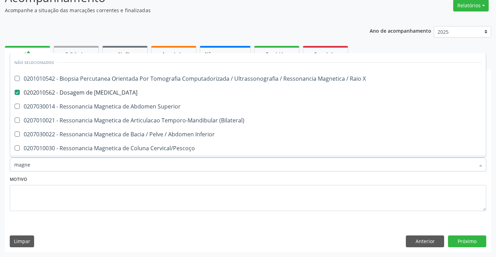
click at [112, 179] on div "Motivo" at bounding box center [248, 193] width 477 height 37
checkbox X "true"
checkbox Superior "true"
checkbox \(Bilateral\) "true"
checkbox Inferior "true"
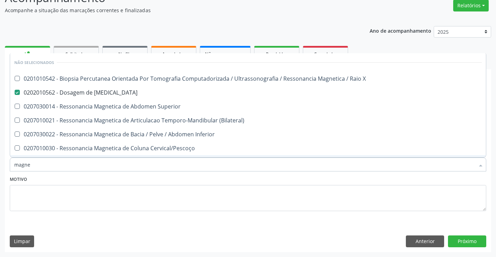
checkbox Cervical\/Pescoço "true"
checkbox Lombo-Sacra "true"
checkbox Toracica "true"
checkbox Cine "true"
checkbox Cranio "true"
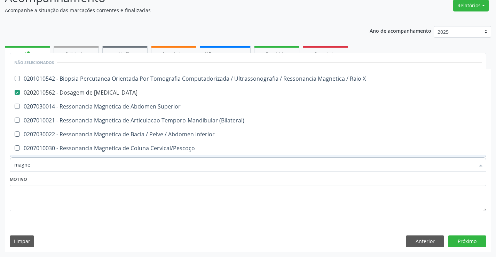
checkbox \(Unilateral\) "true"
checkbox Turcica "true"
checkbox Torax "true"
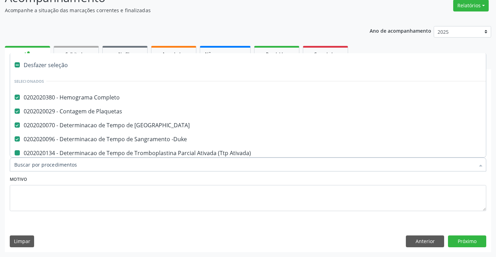
type input "u"
checkbox Ativada\) "false"
checkbox \(Tap\) "false"
checkbox Glicose "false"
checkbox Hdl "false"
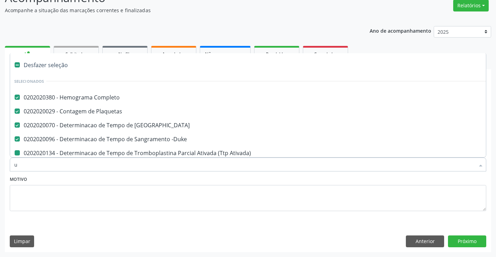
checkbox Ldl "false"
checkbox Total "false"
checkbox Triglicerideos "false"
checkbox Sodio "false"
checkbox Potassio "false"
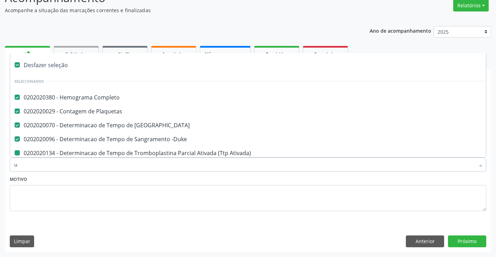
checkbox Magnesio "false"
type input "ur"
checkbox Completo "false"
checkbox Coagulacao "false"
checkbox Plaquetas "false"
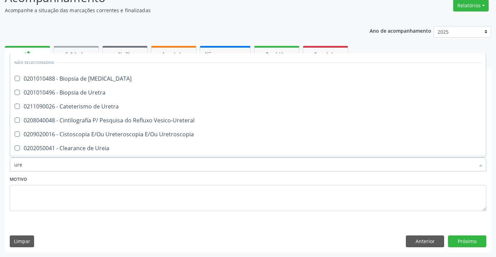
type input "urei"
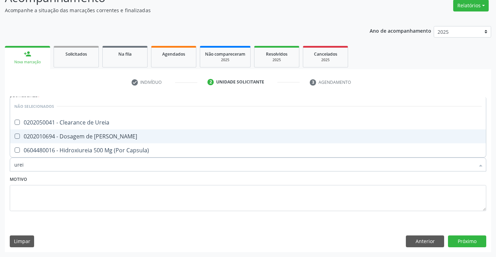
click at [119, 136] on div "0202010694 - Dosagem de Ureia" at bounding box center [248, 137] width 468 height 6
checkbox Ureia "true"
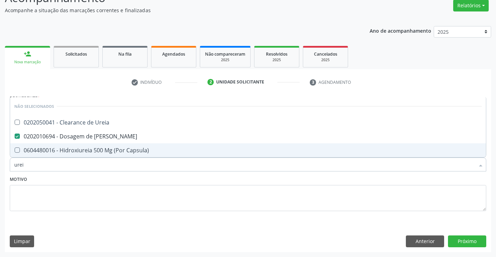
type input "urei"
click at [119, 173] on div "Item de agendamento * urei Desfazer seleção Não selecionados 0202050041 - Clear…" at bounding box center [248, 161] width 480 height 27
checkbox Ureia "true"
checkbox Capsula\) "true"
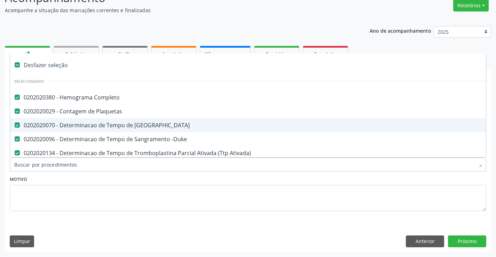
click at [121, 160] on div at bounding box center [248, 165] width 477 height 14
type input "c"
checkbox Potassio "false"
checkbox Magnesio "false"
checkbox Ureia "false"
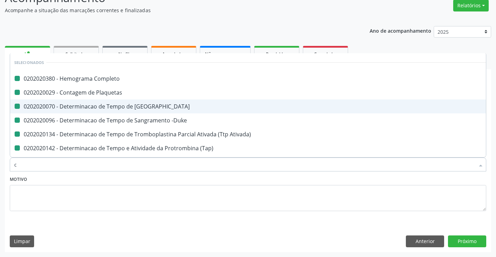
type input "cr"
checkbox Completo "false"
checkbox Coagulacao "false"
checkbox Plaquetas "false"
checkbox -Duke "false"
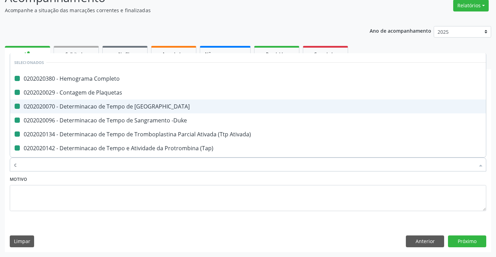
checkbox Ativada\) "false"
checkbox \(Tap\) "false"
checkbox Glicose "false"
checkbox Hdl "false"
checkbox Ldl "false"
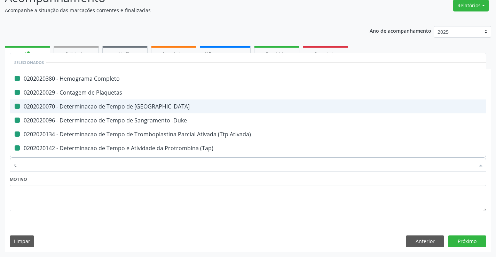
checkbox Total "false"
checkbox Triglicerideos "false"
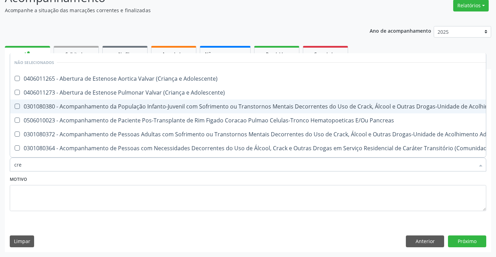
type input "crea"
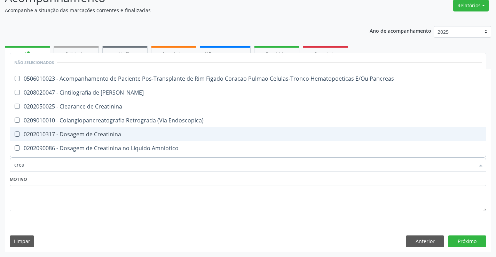
click at [126, 133] on div "0202010317 - Dosagem de Creatinina" at bounding box center [248, 135] width 468 height 6
checkbox Creatinina "true"
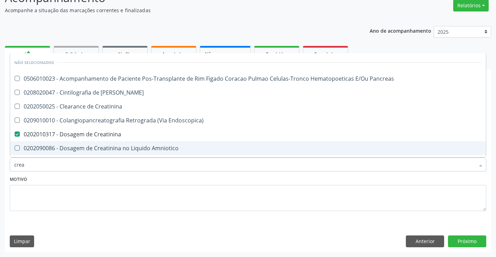
click at [121, 177] on div "Motivo" at bounding box center [248, 193] width 477 height 37
checkbox Pancreas "true"
checkbox Creatinina "true"
checkbox Pancreas "true"
checkbox Endoscopica\) "true"
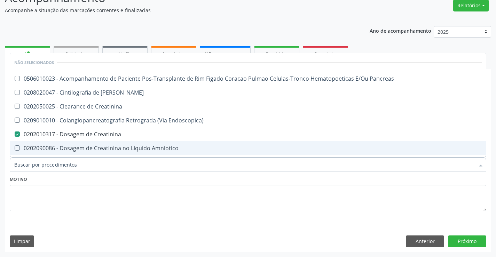
checkbox Amniotico "true"
checkbox \(Cpk\) "true"
checkbox Mb "true"
checkbox Oncologia "true"
checkbox Rim "true"
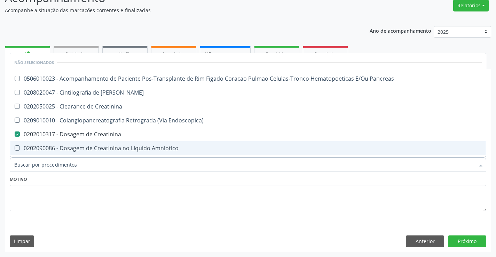
checkbox Rim "true"
checkbox Rim-Pancreas "true"
checkbox \(Litro\) "true"
checkbox Parcial "true"
checkbox Oncologia "true"
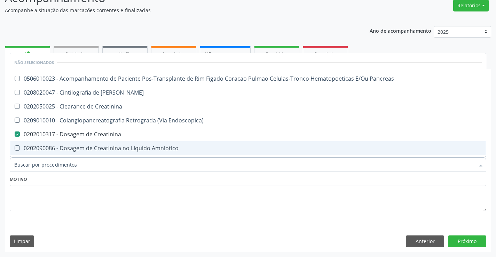
checkbox Rim-Pancreas "true"
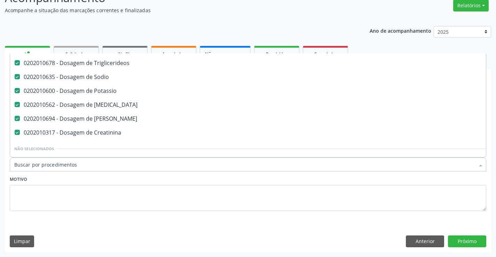
scroll to position [174, 0]
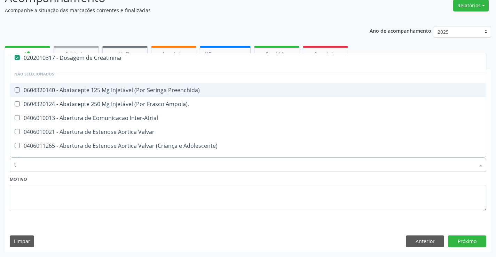
type input "tg"
checkbox Completo "false"
checkbox Coagulacao "false"
checkbox Plaquetas "false"
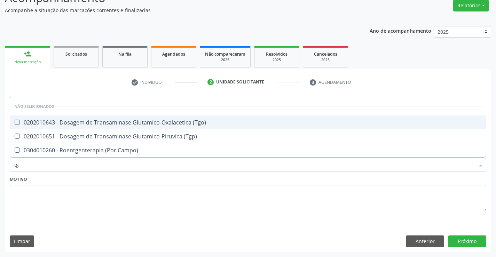
scroll to position [0, 0]
click at [142, 124] on div "0202010643 - Dosagem de Transaminase Glutamico-Oxalacetica (Tgo)" at bounding box center [248, 123] width 468 height 6
checkbox \(Tgo\) "true"
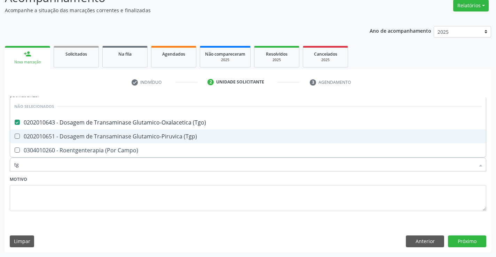
click at [146, 140] on span "0202010651 - Dosagem de Transaminase Glutamico-Piruvica (Tgp)" at bounding box center [248, 137] width 476 height 14
checkbox \(Tgp\) "true"
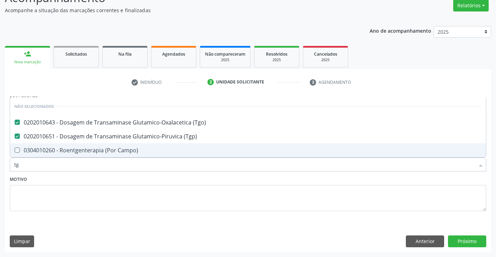
click at [142, 178] on div "Motivo" at bounding box center [248, 193] width 477 height 37
checkbox Campo\) "true"
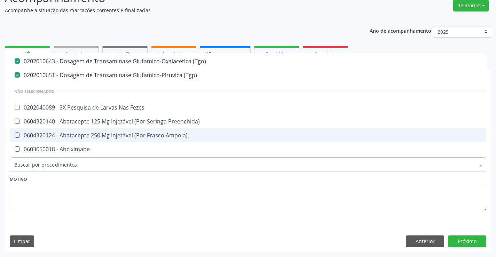
scroll to position [244, 0]
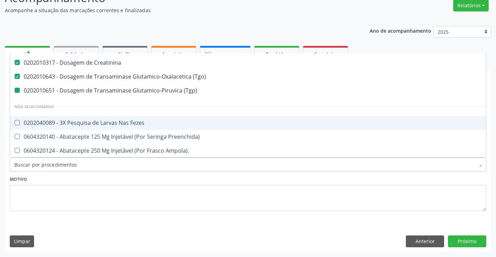
type input "g"
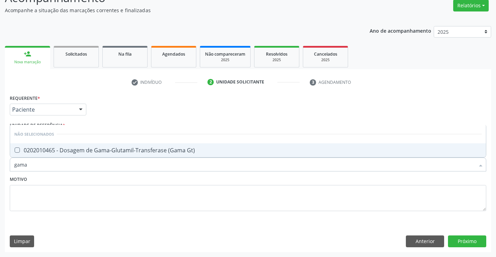
scroll to position [0, 0]
click at [150, 148] on div "0202010465 - Dosagem de Gama-Glutamil-Transferase (Gama Gt)" at bounding box center [248, 151] width 468 height 6
click at [140, 175] on div "Motivo" at bounding box center [248, 193] width 477 height 37
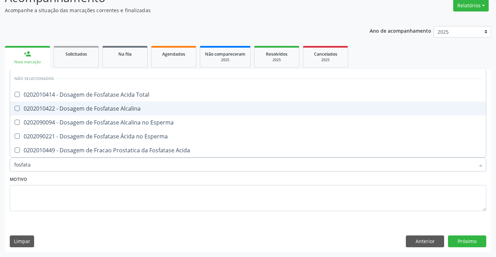
click at [135, 114] on span "0202010422 - Dosagem de Fosfatase Alcalina" at bounding box center [248, 109] width 476 height 14
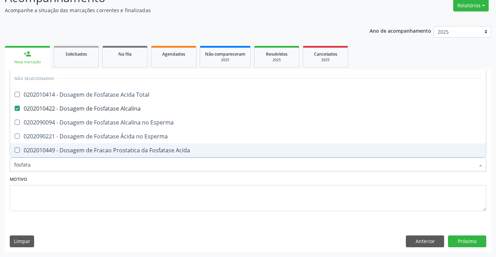
click at [135, 179] on div "Motivo" at bounding box center [248, 193] width 477 height 37
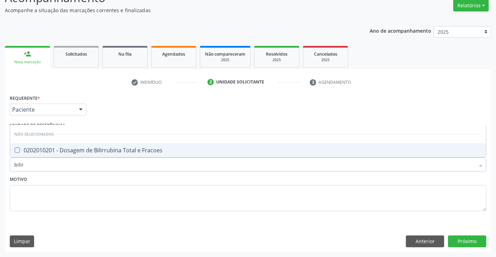
click at [136, 146] on span "0202010201 - Dosagem de Bilirrubina Total e Fracoes" at bounding box center [248, 151] width 476 height 14
click at [139, 182] on div "Motivo" at bounding box center [248, 193] width 477 height 37
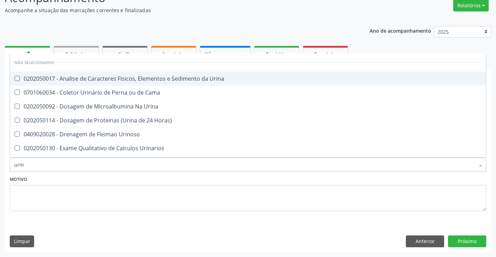
click at [162, 82] on div "0202050017 - Analise de Caracteres Fisicos, Elementos e Sedimento da Urina" at bounding box center [248, 79] width 468 height 6
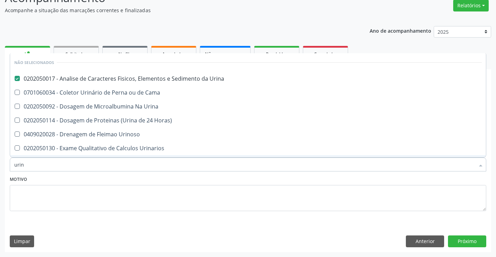
click at [126, 181] on div "Motivo" at bounding box center [248, 193] width 477 height 37
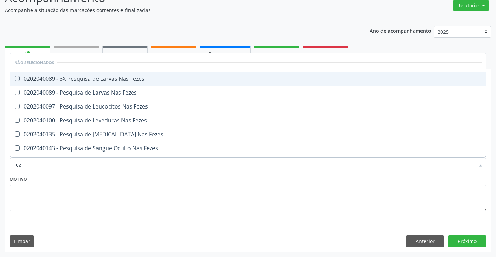
click at [137, 79] on div "0202040089 - 3X Pesquisa de Larvas Nas Fezes" at bounding box center [248, 79] width 468 height 6
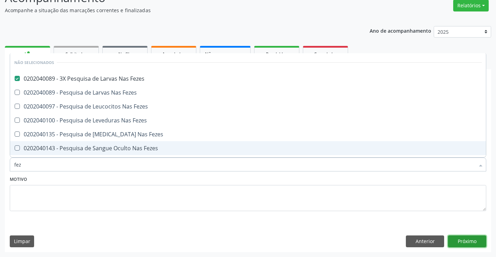
click at [476, 236] on button "Próximo" at bounding box center [467, 242] width 38 height 12
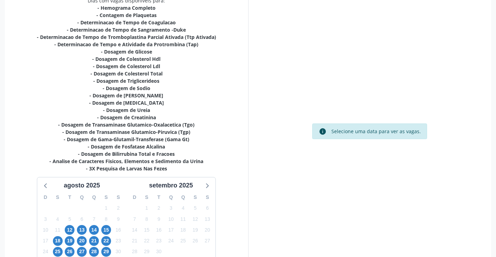
scroll to position [163, 0]
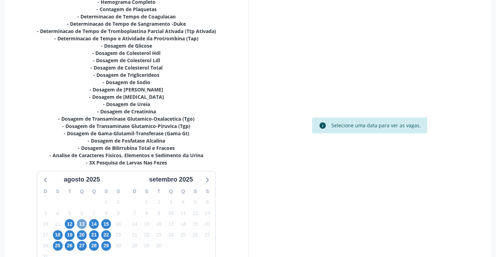
click at [80, 224] on span "13" at bounding box center [82, 224] width 10 height 10
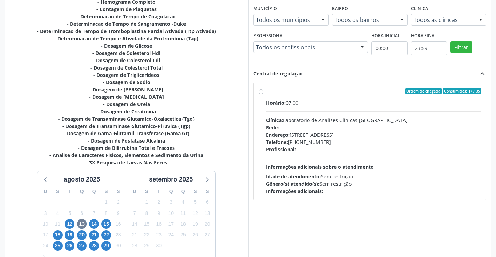
click at [355, 164] on span "Informações adicionais sobre o atendimento" at bounding box center [320, 167] width 108 height 7
click at [264, 94] on input "Ordem de chegada Consumidos: 17 / 35 Horário: 07:00 Clínica: Laboratorio de Ana…" at bounding box center [261, 91] width 5 height 6
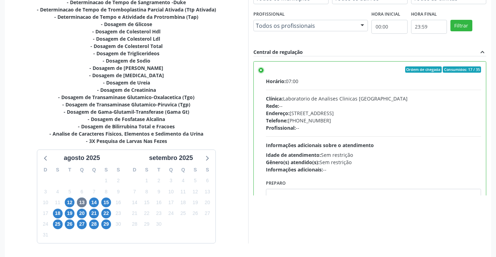
scroll to position [207, 0]
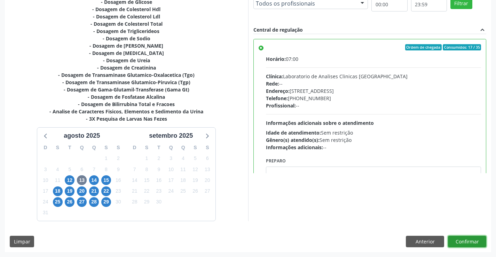
click at [474, 242] on button "Confirmar" at bounding box center [467, 242] width 38 height 12
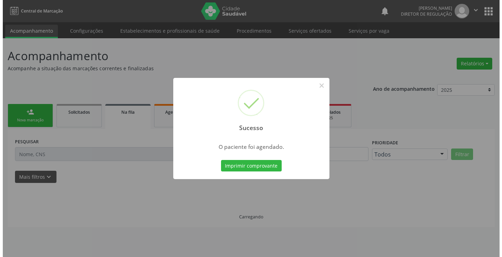
scroll to position [0, 0]
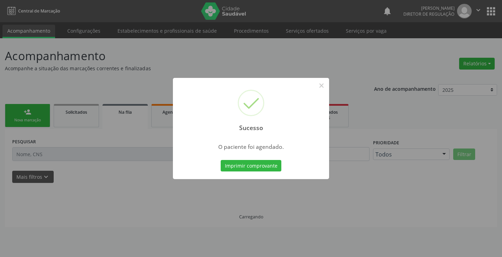
click at [220, 160] on button "Imprimir comprovante" at bounding box center [250, 166] width 61 height 12
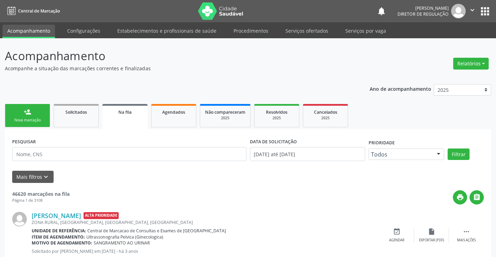
click at [16, 120] on div "Nova marcação" at bounding box center [27, 120] width 35 height 5
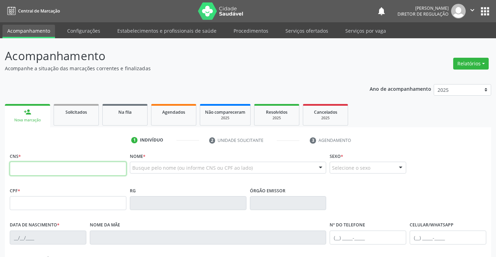
click at [36, 172] on input "text" at bounding box center [68, 169] width 117 height 14
click at [32, 167] on input "700 5002 0230 759" at bounding box center [68, 169] width 117 height 14
type input "700 5003 2023 0759"
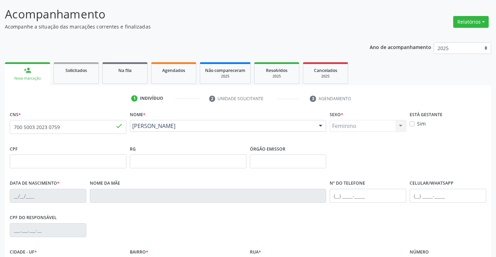
type input "1417221852"
type input "[DATE]"
type input "[PHONE_NUMBER]"
type input "044.934.745-13"
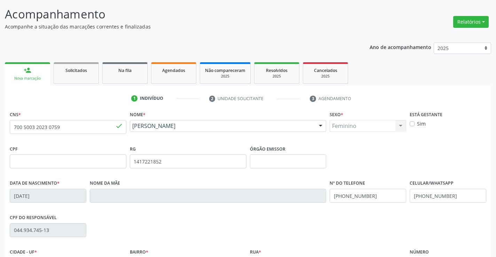
type input "S/N"
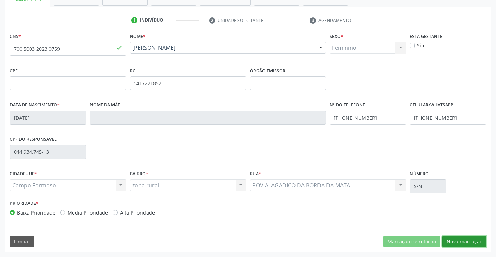
click at [466, 237] on button "Nova marcação" at bounding box center [465, 242] width 44 height 12
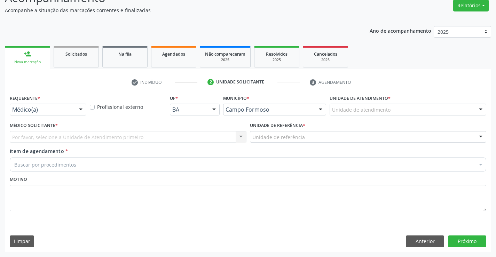
scroll to position [58, 0]
click at [82, 111] on div at bounding box center [81, 110] width 10 height 12
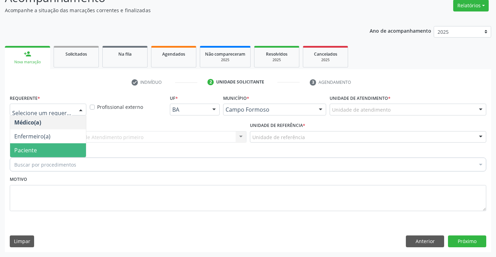
click at [72, 154] on span "Paciente" at bounding box center [48, 151] width 76 height 14
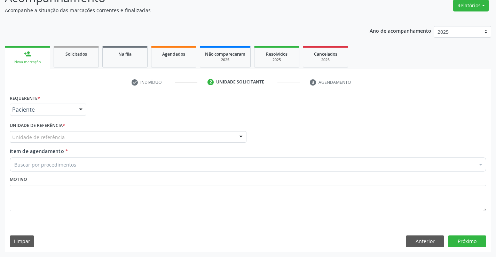
click at [147, 146] on div "Unidade de referência * Unidade de referência Unidade Basica de Saude da Famili…" at bounding box center [128, 134] width 240 height 27
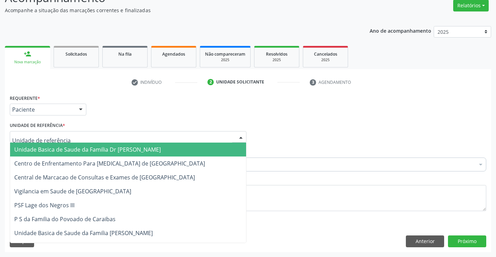
click at [148, 139] on div at bounding box center [128, 137] width 237 height 12
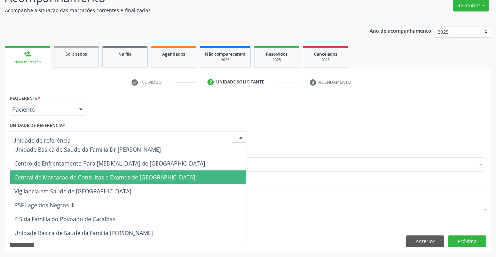
click at [137, 176] on span "Central de Marcacao de Consultas e Exames de [GEOGRAPHIC_DATA]" at bounding box center [104, 178] width 181 height 8
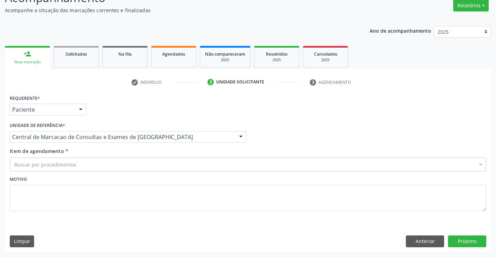
click at [171, 167] on div "Buscar por procedimentos" at bounding box center [248, 165] width 477 height 14
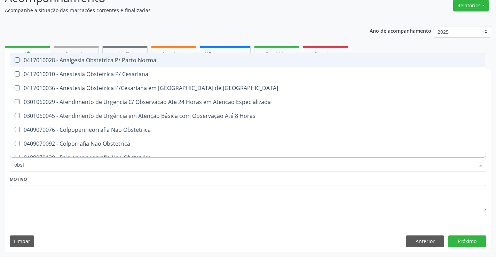
type input "obste"
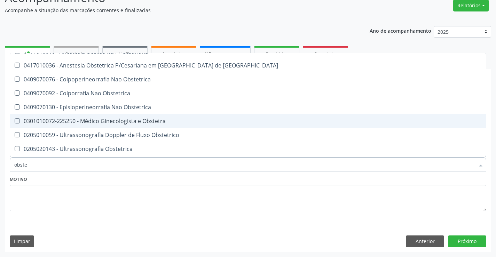
scroll to position [35, 0]
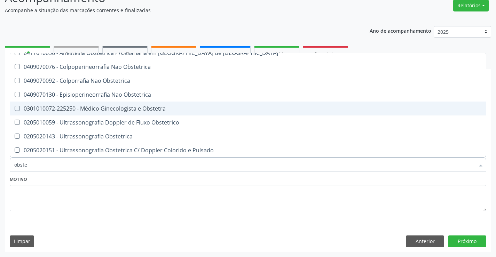
click at [176, 107] on div "0301010072-225250 - Médico Ginecologista e Obstetra" at bounding box center [248, 109] width 468 height 6
checkbox Obstetra "true"
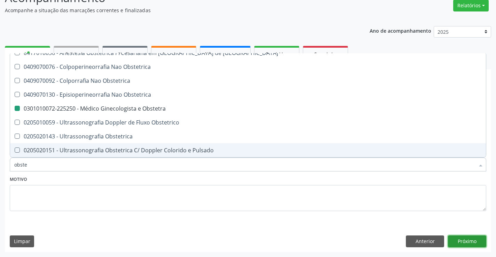
click at [466, 240] on button "Próximo" at bounding box center [467, 242] width 38 height 12
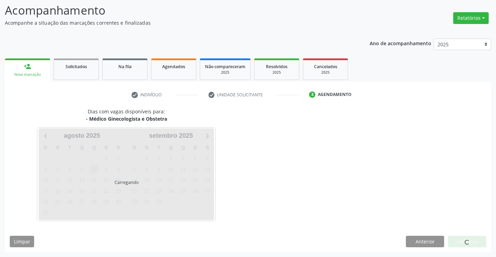
scroll to position [46, 0]
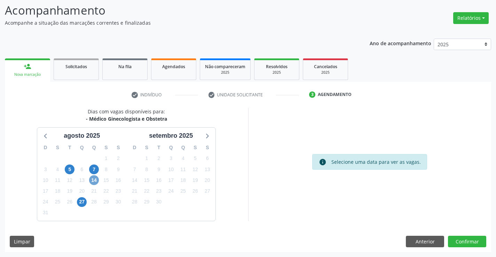
click at [94, 179] on span "14" at bounding box center [94, 181] width 10 height 10
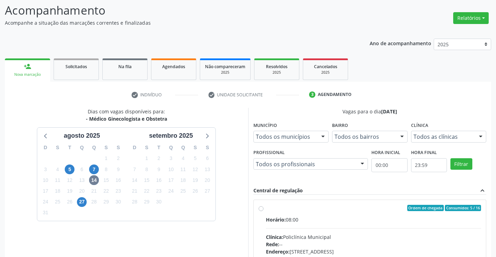
click at [347, 219] on div "Horário: 08:00" at bounding box center [374, 219] width 216 height 7
click at [264, 211] on input "Ordem de chegada Consumidos: 5 / 16 Horário: 08:00 Clínica: Policlínica Municip…" at bounding box center [261, 208] width 5 height 6
radio input "true"
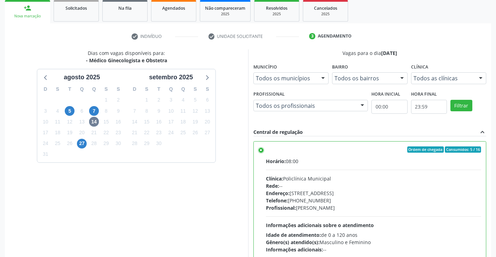
scroll to position [159, 0]
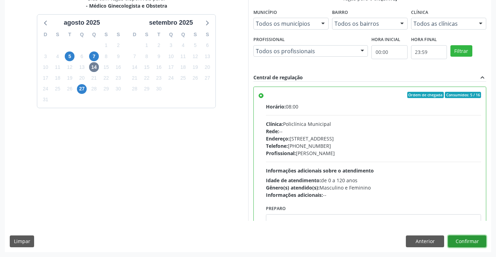
click at [470, 238] on button "Confirmar" at bounding box center [467, 242] width 38 height 12
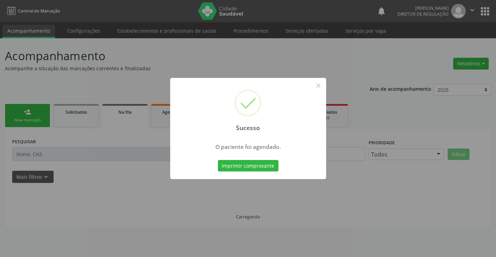
scroll to position [0, 0]
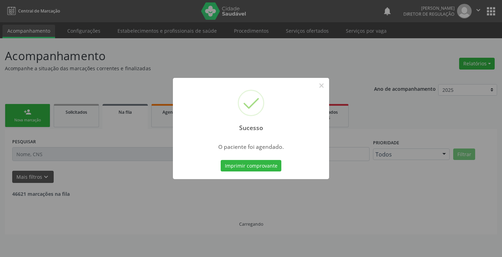
click at [220, 160] on button "Imprimir comprovante" at bounding box center [250, 166] width 61 height 12
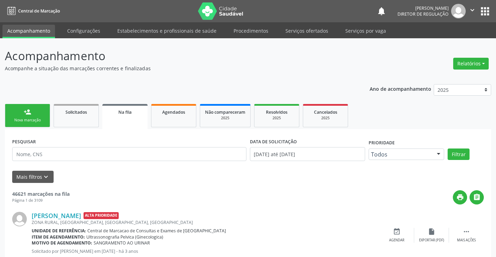
click at [36, 112] on link "person_add Nova marcação" at bounding box center [27, 115] width 45 height 23
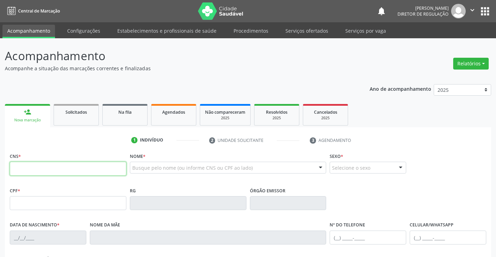
click at [58, 175] on input "text" at bounding box center [68, 169] width 117 height 14
paste input "700 5003 2023 0759"
type input "700 5003 2023 0759"
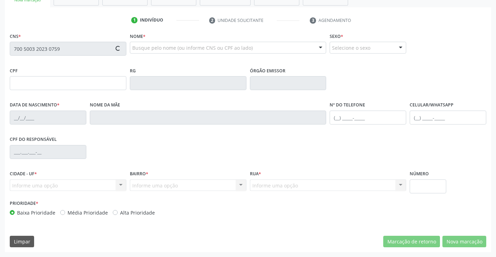
type input "1417221852"
type input "28/11/1986"
type input "(74) 99936-4736"
type input "044.934.745-13"
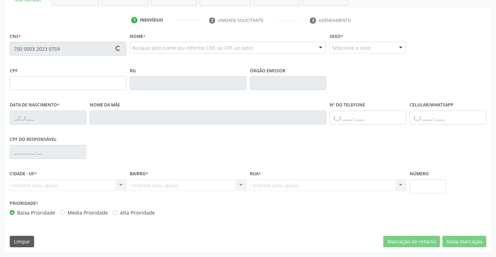
type input "S/N"
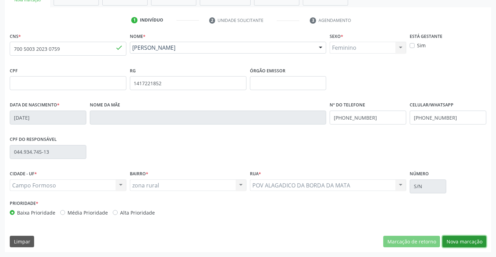
click at [450, 244] on button "Nova marcação" at bounding box center [465, 242] width 44 height 12
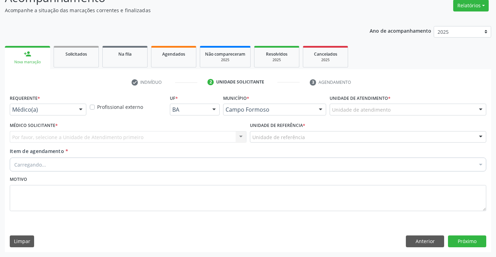
click at [77, 116] on div "Médico(a) Médico(a) Enfermeiro(a) Paciente Nenhum resultado encontrado para: " …" at bounding box center [48, 110] width 77 height 12
click at [81, 113] on div at bounding box center [81, 110] width 10 height 12
click at [74, 105] on div "Médico(a) Médico(a) Enfermeiro(a) Paciente Nenhum resultado encontrado para: " …" at bounding box center [48, 110] width 77 height 12
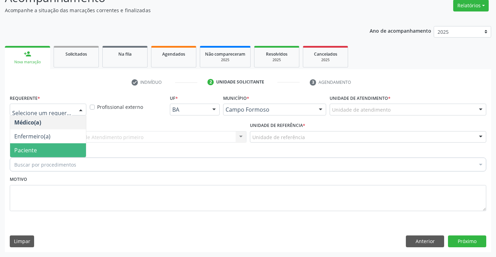
drag, startPoint x: 75, startPoint y: 140, endPoint x: 73, endPoint y: 150, distance: 10.2
click at [73, 150] on ul "Médico(a) Enfermeiro(a) Paciente Nenhum resultado encontrado para: " " Não há n…" at bounding box center [48, 137] width 76 height 42
click at [73, 150] on span "Paciente" at bounding box center [48, 151] width 76 height 14
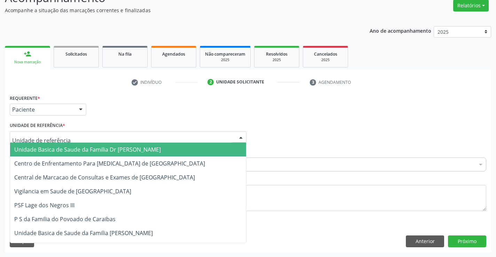
drag, startPoint x: 124, startPoint y: 135, endPoint x: 124, endPoint y: 162, distance: 27.2
click at [124, 137] on div at bounding box center [128, 137] width 237 height 12
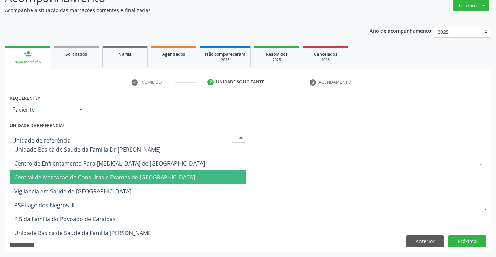
click at [124, 171] on span "Central de Marcacao de Consultas e Exames de [GEOGRAPHIC_DATA]" at bounding box center [128, 178] width 236 height 14
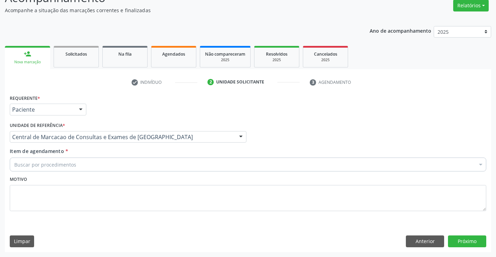
click at [149, 165] on div "Buscar por procedimentos" at bounding box center [248, 165] width 477 height 14
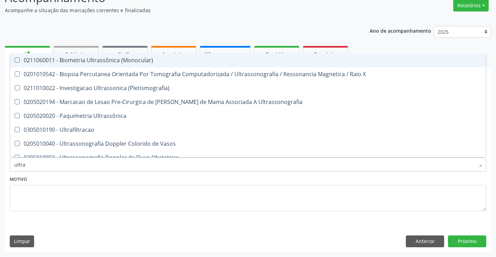
type input "ultras"
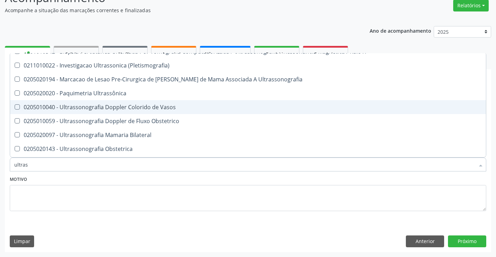
scroll to position [70, 0]
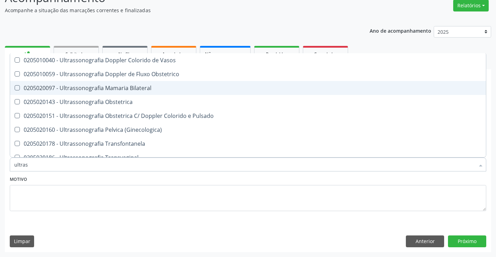
click at [161, 94] on span "0205020097 - Ultrassonografia Mamaria Bilateral" at bounding box center [248, 88] width 476 height 14
checkbox Bilateral "true"
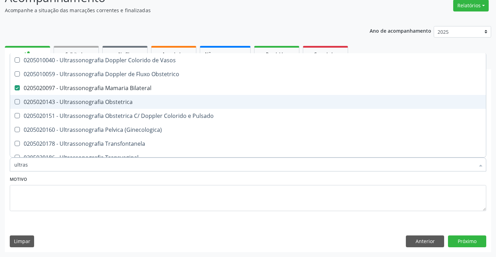
click at [160, 99] on div "0205020143 - Ultrassonografia Obstetrica" at bounding box center [248, 102] width 468 height 6
checkbox Obstetrica "true"
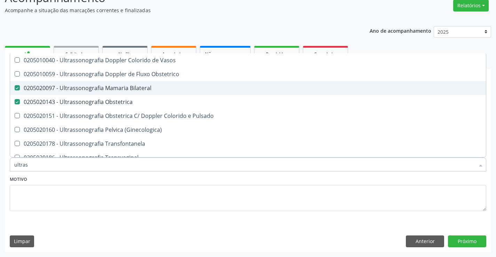
click at [165, 84] on span "0205020097 - Ultrassonografia Mamaria Bilateral" at bounding box center [248, 88] width 476 height 14
checkbox Bilateral "false"
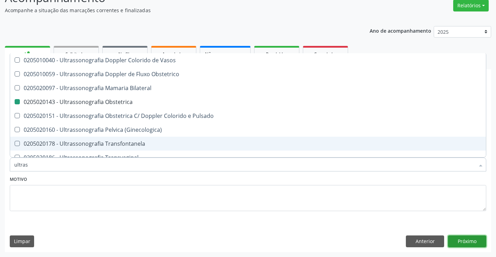
click at [473, 241] on button "Próximo" at bounding box center [467, 242] width 38 height 12
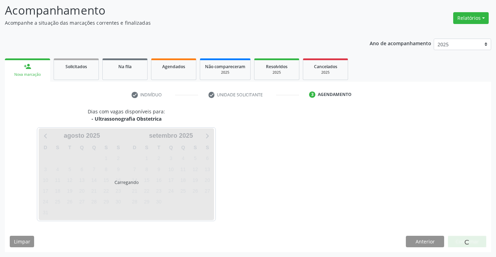
scroll to position [0, 0]
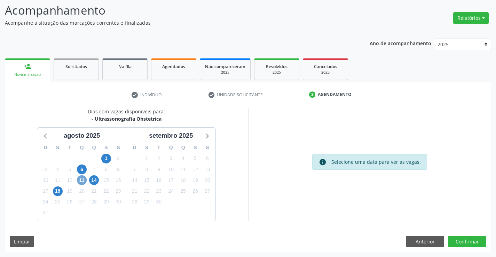
click at [83, 178] on span "13" at bounding box center [82, 181] width 10 height 10
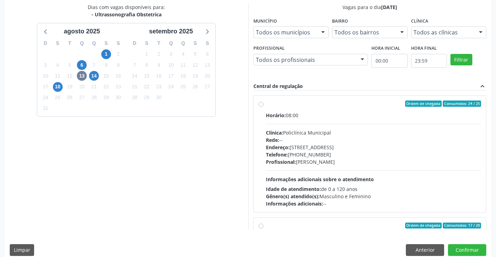
click at [354, 130] on div "Clínica: Policlínica Municipal" at bounding box center [374, 132] width 216 height 7
click at [264, 107] on input "Ordem de chegada Consumidos: 24 / 25 Horário: 08:00 Clínica: Policlínica Munici…" at bounding box center [261, 104] width 5 height 6
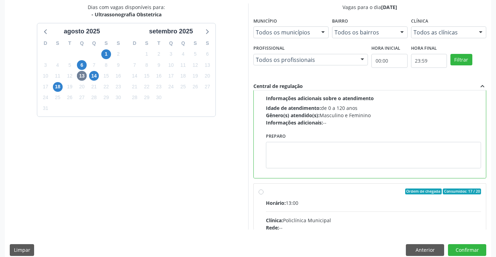
scroll to position [104, 0]
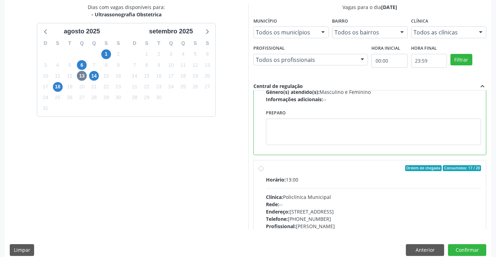
click at [358, 194] on div "Clínica: Policlínica Municipal" at bounding box center [374, 197] width 216 height 7
click at [264, 172] on input "Ordem de chegada Consumidos: 17 / 20 Horário: 13:00 Clínica: Policlínica Munici…" at bounding box center [261, 168] width 5 height 6
radio input "false"
radio input "true"
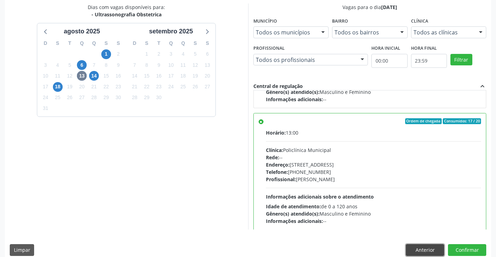
click at [420, 250] on button "Anterior" at bounding box center [425, 251] width 38 height 12
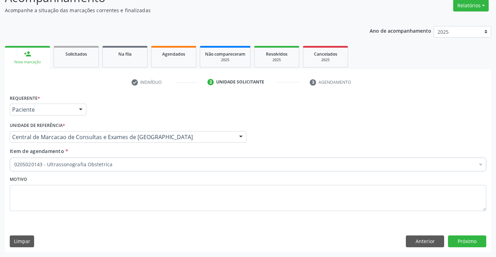
scroll to position [58, 0]
click at [480, 244] on button "Próximo" at bounding box center [467, 242] width 38 height 12
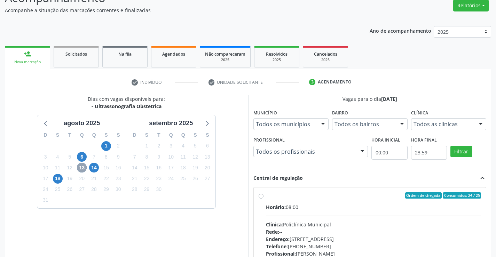
click at [79, 164] on span "13" at bounding box center [82, 168] width 10 height 10
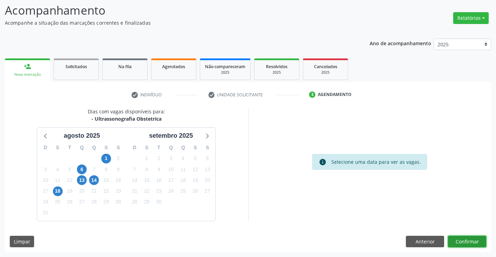
click at [456, 238] on button "Confirmar" at bounding box center [467, 242] width 38 height 12
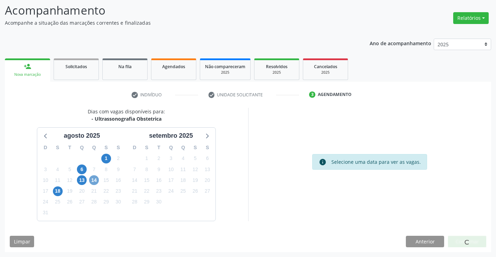
click at [92, 181] on span "14" at bounding box center [94, 181] width 10 height 10
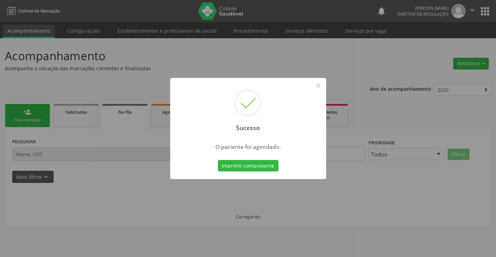
scroll to position [0, 0]
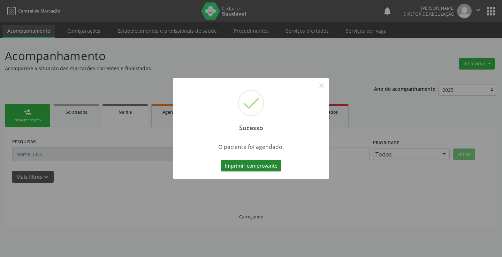
click at [269, 165] on button "Imprimir comprovante" at bounding box center [250, 166] width 61 height 12
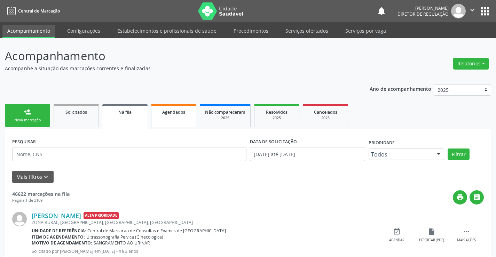
click at [181, 114] on span "Agendados" at bounding box center [173, 112] width 23 height 6
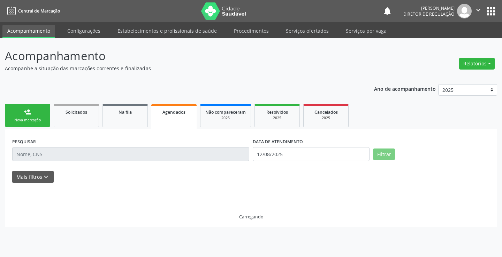
click at [58, 160] on input "text" at bounding box center [130, 154] width 237 height 14
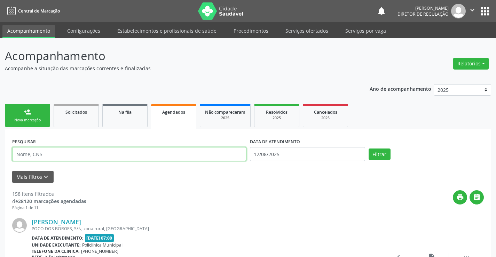
click at [58, 159] on input "text" at bounding box center [129, 154] width 234 height 14
paste input "700 5003 2023 0759"
type input "700 5003 2023 0759"
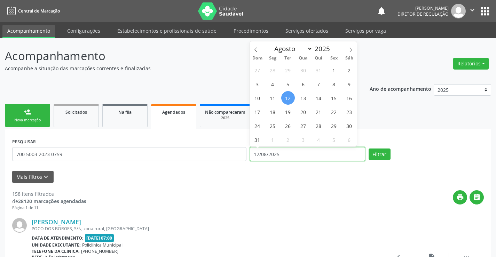
click at [349, 152] on input "12/08/2025" at bounding box center [307, 154] width 115 height 14
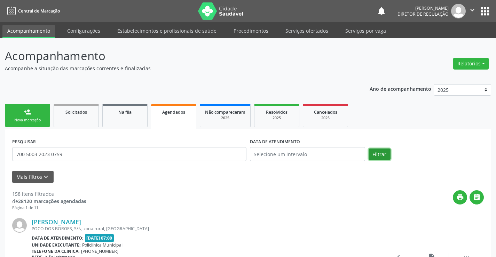
click at [373, 155] on button "Filtrar" at bounding box center [380, 155] width 22 height 12
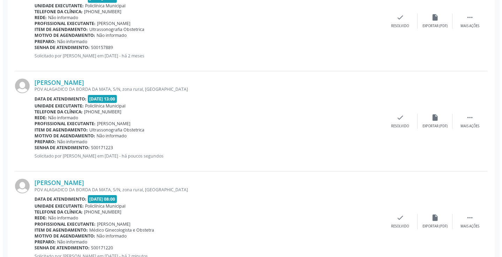
scroll to position [367, 0]
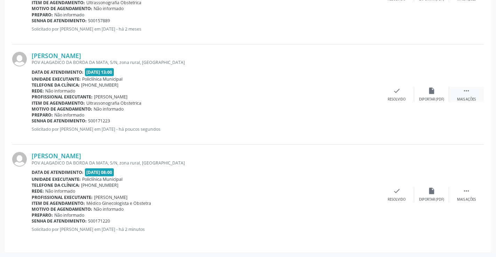
click at [470, 92] on icon "" at bounding box center [467, 91] width 8 height 8
click at [357, 95] on div "cancel Cancelar" at bounding box center [362, 94] width 35 height 15
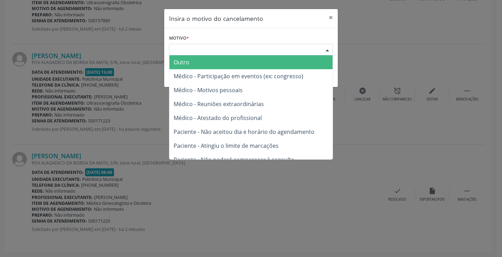
click at [307, 48] on div "Escolha o motivo" at bounding box center [251, 50] width 164 height 12
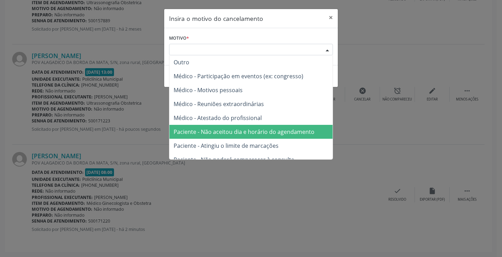
click at [285, 128] on span "Paciente - Não aceitou dia e horário do agendamento" at bounding box center [250, 132] width 163 height 14
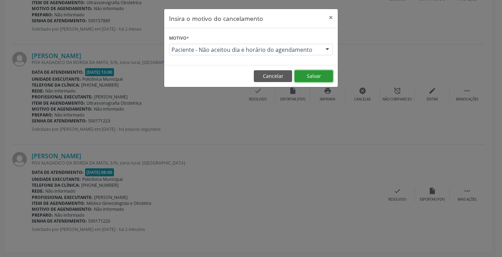
click at [315, 74] on button "Salvar" at bounding box center [313, 76] width 38 height 12
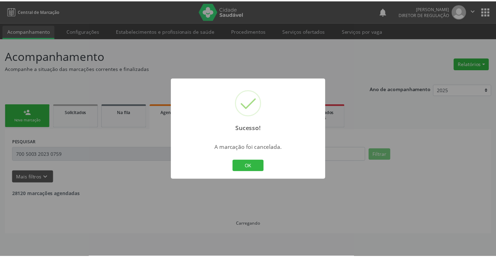
scroll to position [0, 0]
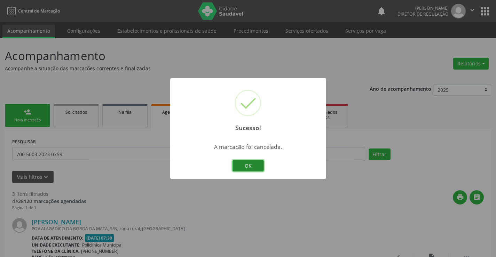
click at [259, 162] on button "OK" at bounding box center [248, 166] width 31 height 12
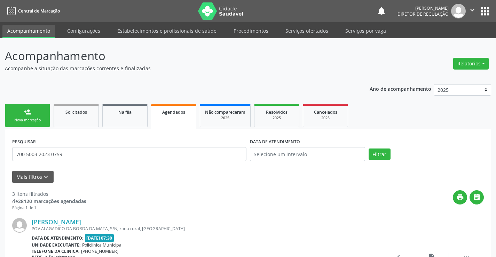
click at [30, 114] on div "person_add" at bounding box center [28, 112] width 8 height 8
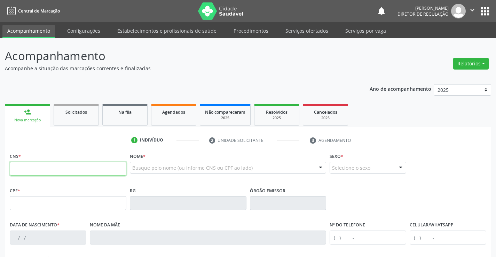
click at [74, 171] on input "text" at bounding box center [68, 169] width 117 height 14
paste input "700 5003 2023 0759"
type input "700 5003 2023 0759"
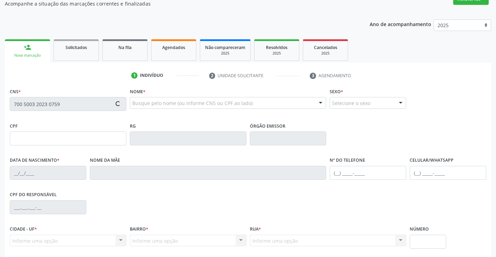
scroll to position [120, 0]
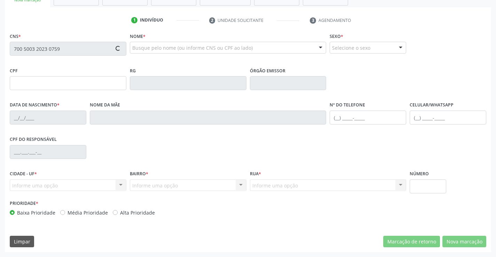
type input "1417221852"
type input "28/11/1986"
type input "(74) 99936-4736"
type input "044.934.745-13"
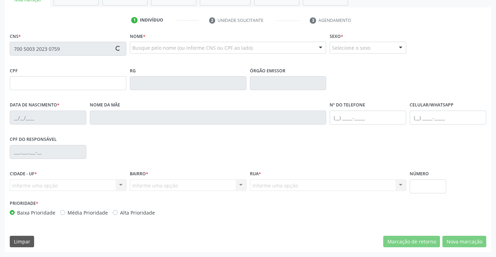
type input "S/N"
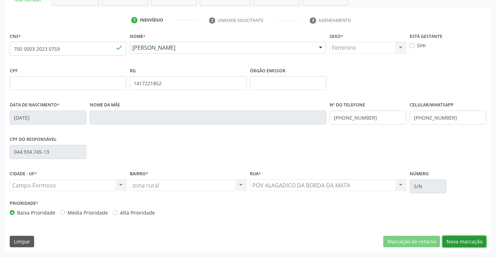
click at [457, 240] on button "Nova marcação" at bounding box center [465, 242] width 44 height 12
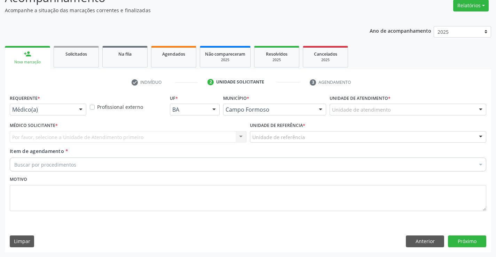
scroll to position [58, 0]
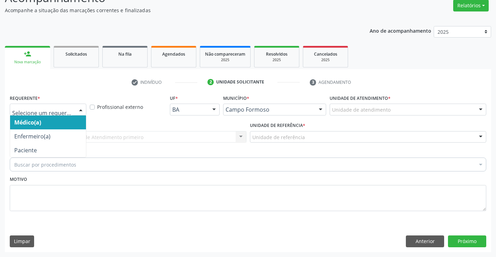
click at [73, 107] on div "Médico(a) Enfermeiro(a) Paciente Nenhum resultado encontrado para: " " Não há n…" at bounding box center [48, 110] width 77 height 12
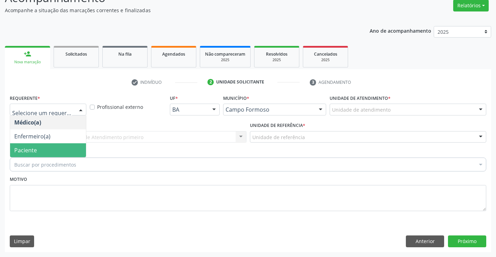
drag, startPoint x: 62, startPoint y: 152, endPoint x: 170, endPoint y: 129, distance: 109.6
click at [63, 152] on span "Paciente" at bounding box center [48, 151] width 76 height 14
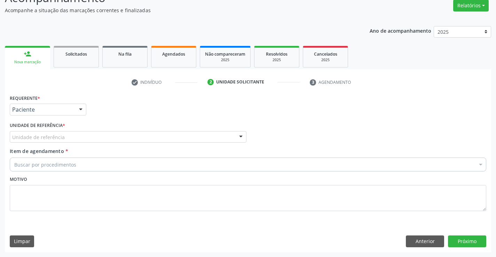
click at [170, 129] on div "Unidade de referência * Unidade de referência Unidade Basica de Saude da Famili…" at bounding box center [128, 132] width 237 height 22
click at [166, 137] on div "Unidade de referência" at bounding box center [128, 137] width 237 height 12
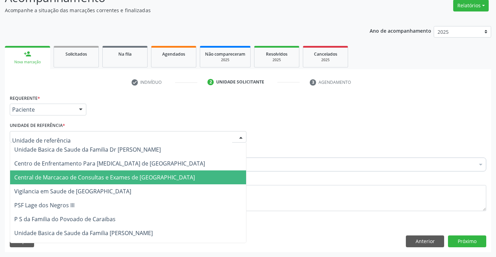
click at [164, 182] on span "Central de Marcacao de Consultas e Exames de [GEOGRAPHIC_DATA]" at bounding box center [128, 178] width 236 height 14
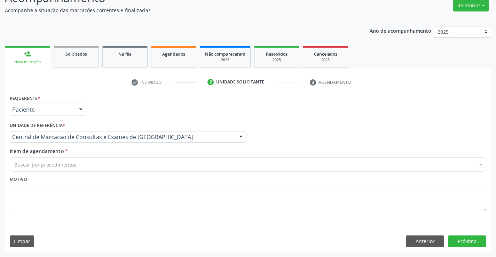
click at [192, 163] on div "Buscar por procedimentos" at bounding box center [248, 165] width 477 height 14
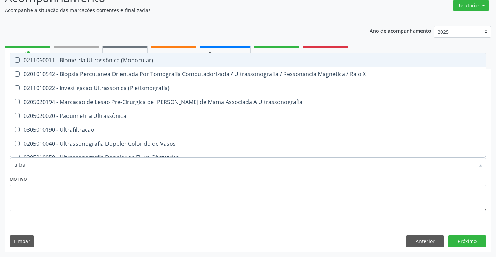
type input "ultras"
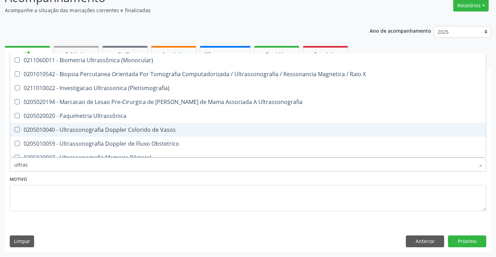
scroll to position [70, 0]
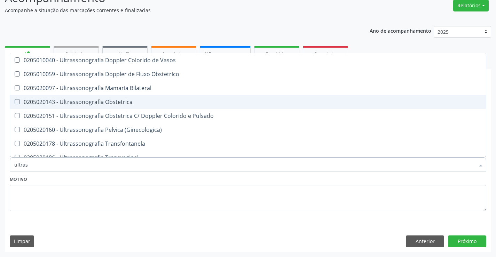
click at [147, 104] on div "0205020143 - Ultrassonografia Obstetrica" at bounding box center [248, 102] width 468 height 6
checkbox Obstetrica "true"
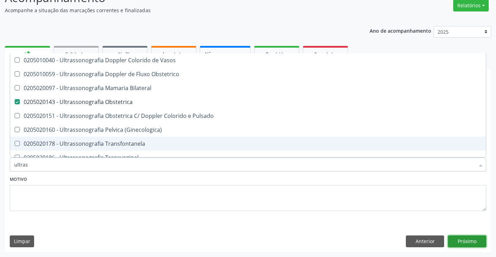
click at [463, 239] on button "Próximo" at bounding box center [467, 242] width 38 height 12
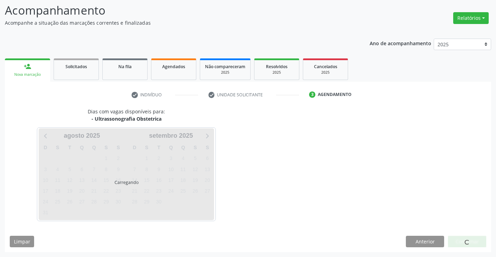
scroll to position [0, 0]
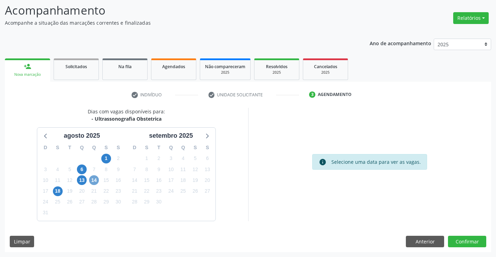
click at [94, 177] on span "14" at bounding box center [94, 181] width 10 height 10
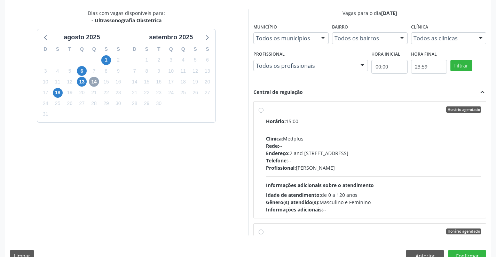
scroll to position [159, 0]
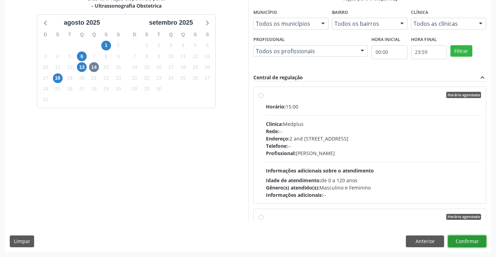
click at [459, 239] on button "Confirmar" at bounding box center [467, 242] width 38 height 12
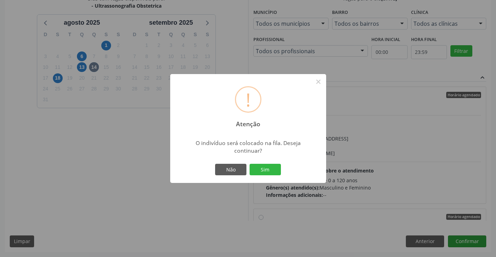
click at [250, 164] on button "Sim" at bounding box center [265, 170] width 31 height 12
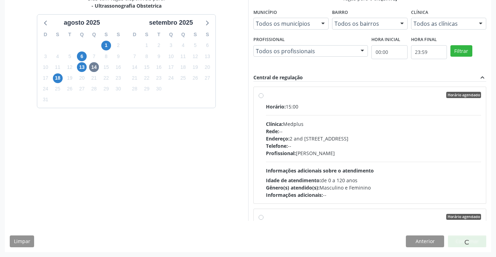
scroll to position [0, 0]
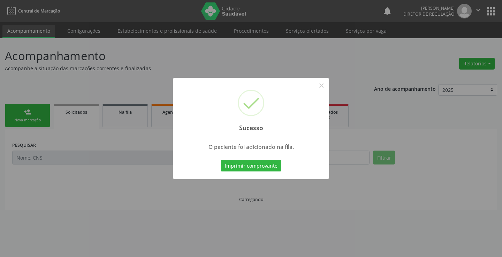
click at [220, 160] on button "Imprimir comprovante" at bounding box center [250, 166] width 61 height 12
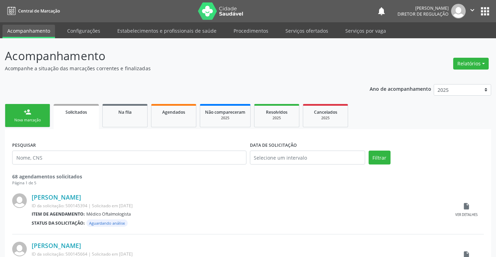
click at [31, 116] on link "person_add Nova marcação" at bounding box center [27, 115] width 45 height 23
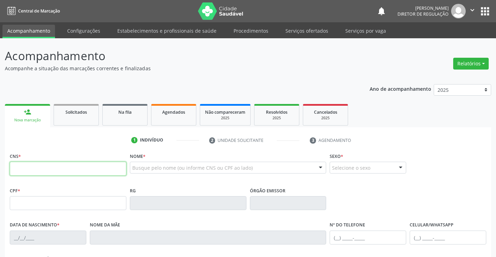
click at [39, 175] on input "text" at bounding box center [68, 169] width 117 height 14
type input "704 1091 3007 6575"
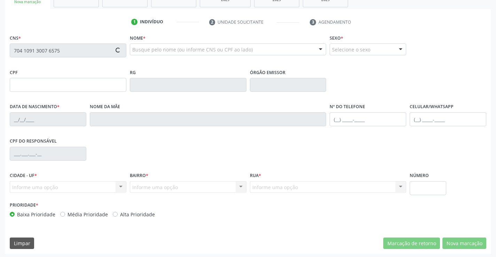
scroll to position [120, 0]
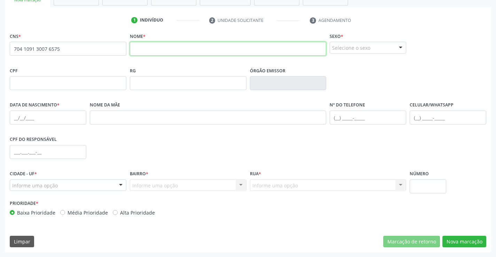
click at [210, 46] on input "text" at bounding box center [228, 49] width 197 height 14
type input "j"
type input "JEANE DA SILVA CARVALHO"
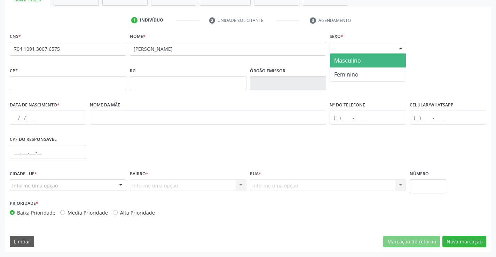
click at [386, 49] on div "Selecione o sexo" at bounding box center [368, 48] width 77 height 12
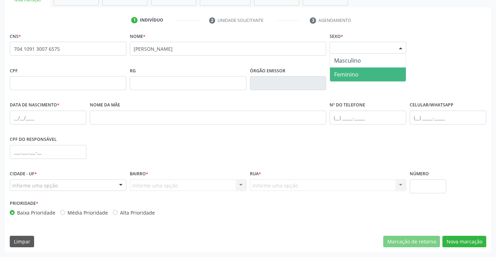
click at [372, 72] on span "Feminino" at bounding box center [368, 75] width 76 height 14
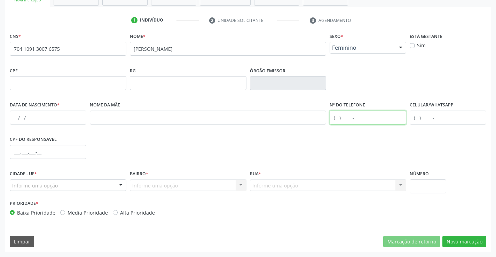
click at [360, 123] on input "text" at bounding box center [368, 118] width 77 height 14
type input "(74) 99998-8123"
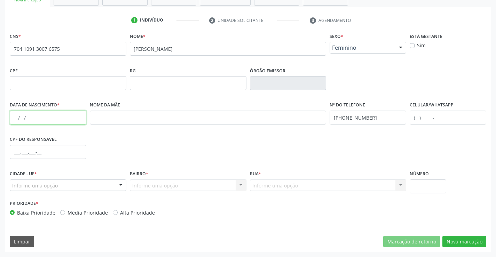
click at [64, 118] on input "text" at bounding box center [48, 118] width 77 height 14
type input "26/03/1998"
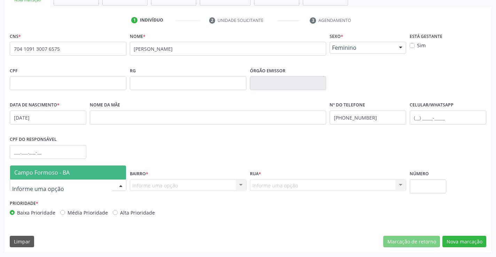
click at [73, 181] on div at bounding box center [68, 186] width 117 height 12
click at [79, 163] on fieldset "CPF do responsável" at bounding box center [48, 149] width 77 height 30
click at [86, 184] on div at bounding box center [68, 186] width 117 height 12
click at [80, 170] on span "Campo Formoso - BA" at bounding box center [68, 173] width 116 height 14
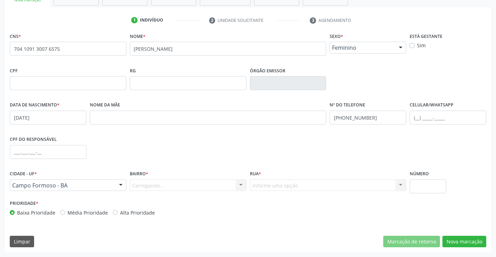
click at [194, 189] on div "Carregando... Nenhum resultado encontrado para: " " Nenhuma opção encontrada. D…" at bounding box center [188, 186] width 117 height 12
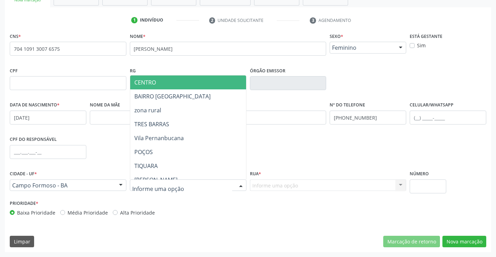
click at [193, 181] on div at bounding box center [188, 186] width 117 height 12
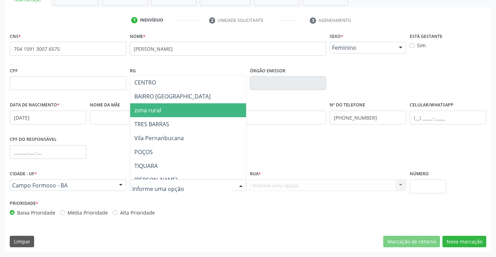
click at [185, 113] on span "zona rural" at bounding box center [205, 110] width 150 height 14
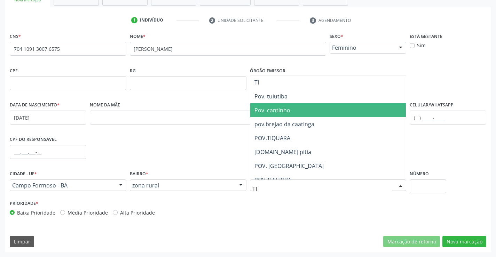
type input "TIQ"
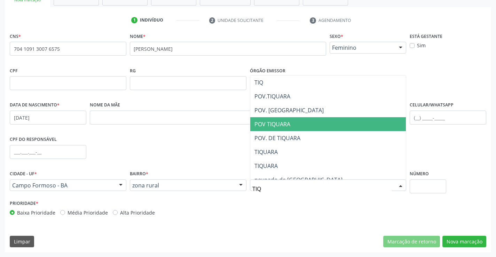
drag, startPoint x: 297, startPoint y: 121, endPoint x: 354, endPoint y: 165, distance: 71.8
click at [297, 121] on span "POV TIQUARA" at bounding box center [328, 124] width 156 height 14
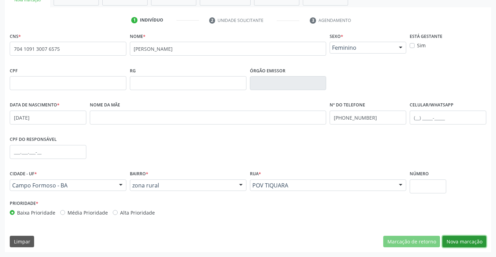
click at [453, 244] on button "Nova marcação" at bounding box center [465, 242] width 44 height 12
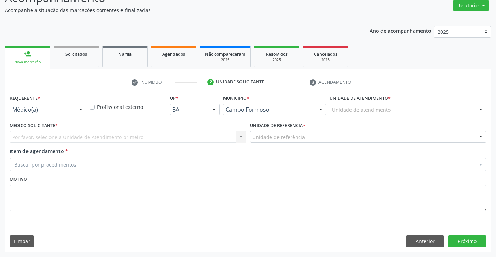
scroll to position [58, 0]
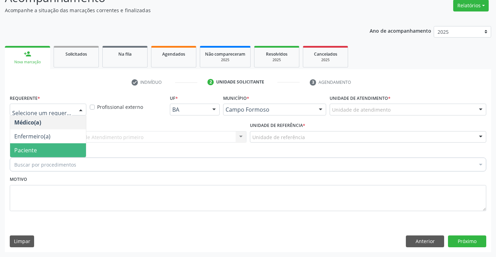
drag, startPoint x: 58, startPoint y: 153, endPoint x: 113, endPoint y: 138, distance: 56.8
click at [58, 153] on span "Paciente" at bounding box center [48, 151] width 76 height 14
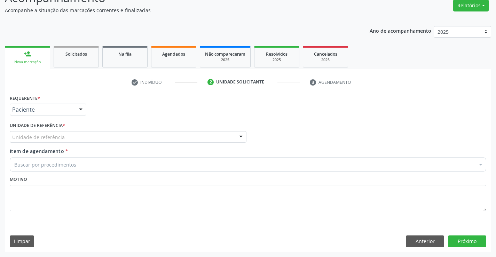
click at [114, 136] on div "Unidade de referência" at bounding box center [128, 137] width 237 height 12
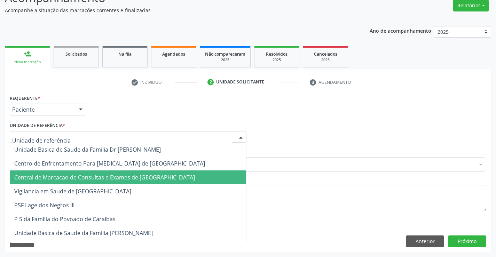
click at [122, 176] on span "Central de Marcacao de Consultas e Exames de [GEOGRAPHIC_DATA]" at bounding box center [104, 178] width 181 height 8
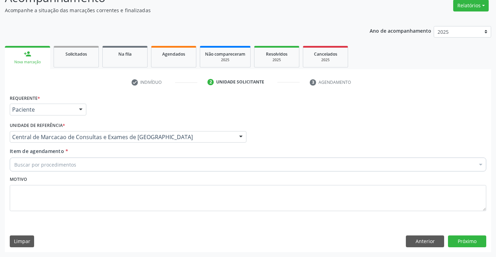
click at [124, 165] on div "Buscar por procedimentos" at bounding box center [248, 165] width 477 height 14
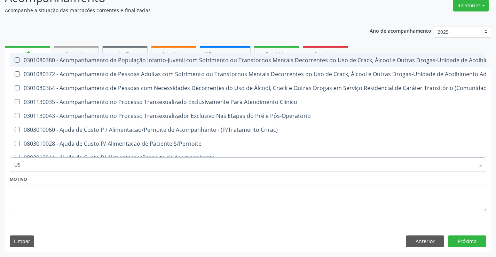
type input "USG"
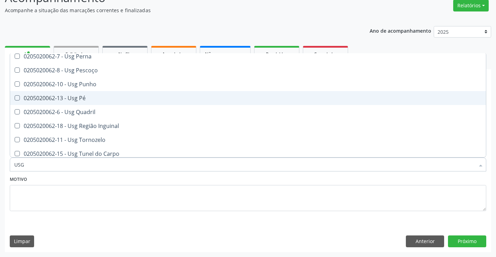
scroll to position [161, 0]
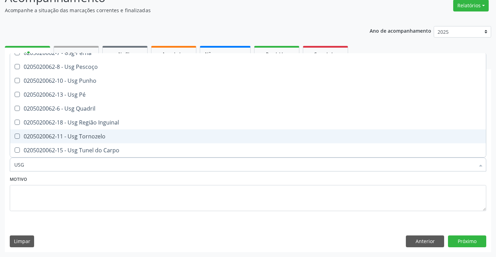
click at [109, 136] on div "0205020062-11 - Usg Tornozelo" at bounding box center [248, 137] width 468 height 6
checkbox Tornozelo "true"
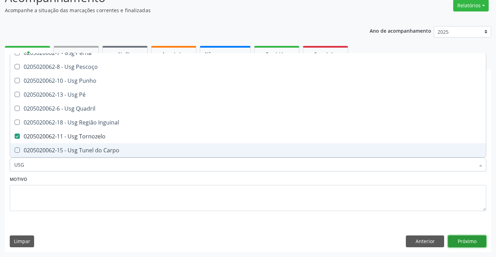
click at [463, 240] on button "Próximo" at bounding box center [467, 242] width 38 height 12
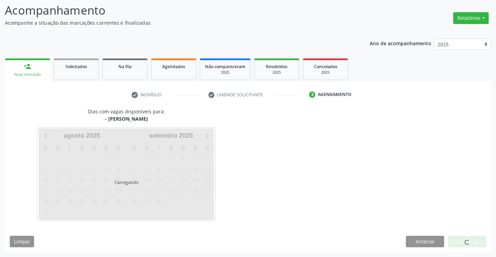
scroll to position [0, 0]
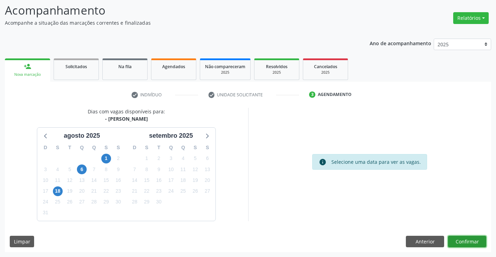
click at [463, 240] on button "Confirmar" at bounding box center [467, 242] width 38 height 12
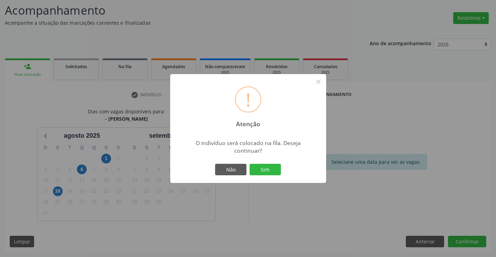
click at [250, 164] on button "Sim" at bounding box center [265, 170] width 31 height 12
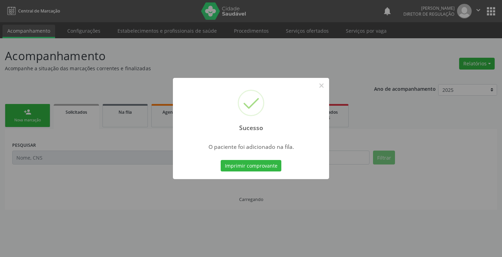
click at [220, 160] on button "Imprimir comprovante" at bounding box center [250, 166] width 61 height 12
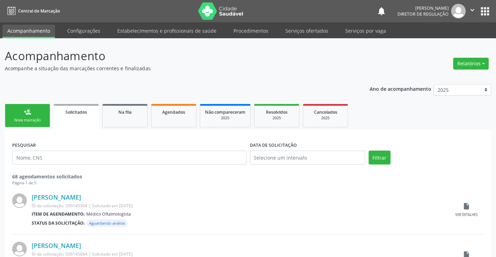
click at [30, 119] on div "Nova marcação" at bounding box center [27, 120] width 35 height 5
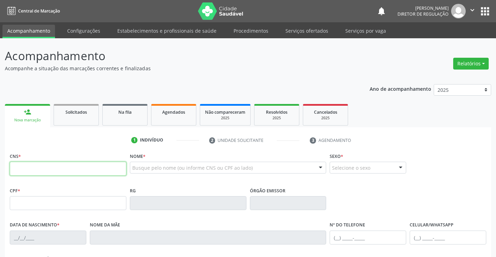
click at [84, 165] on input "text" at bounding box center [68, 169] width 117 height 14
type input "708 1091 4698 5440"
type input "029.133.445-85"
type input "02913344585"
type input "[DATE]"
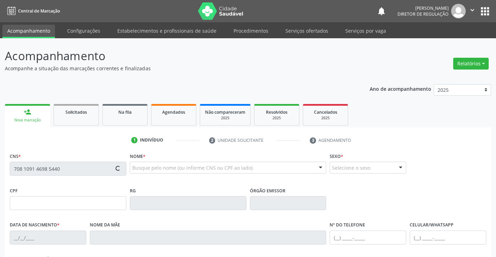
type input "[PHONE_NUMBER]"
type input "SN"
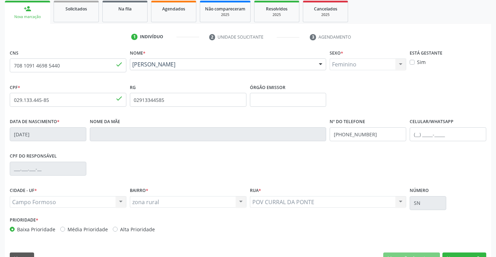
scroll to position [120, 0]
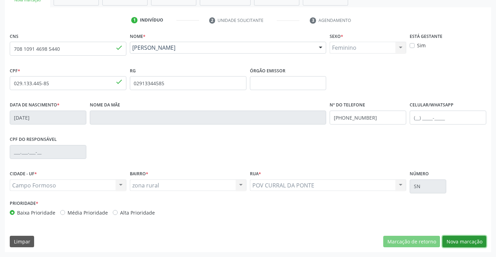
click at [464, 238] on button "Nova marcação" at bounding box center [465, 242] width 44 height 12
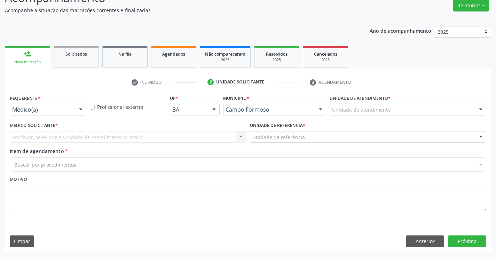
scroll to position [58, 0]
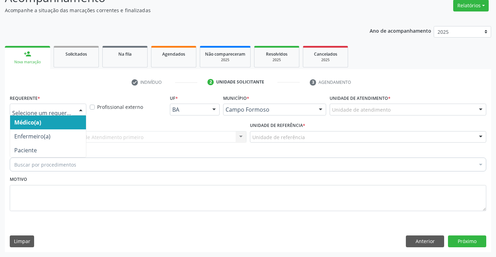
drag, startPoint x: 60, startPoint y: 115, endPoint x: 64, endPoint y: 157, distance: 42.4
click at [60, 116] on div "Médico(a) Enfermeiro(a) Paciente Nenhum resultado encontrado para: " " Não há n…" at bounding box center [48, 110] width 77 height 12
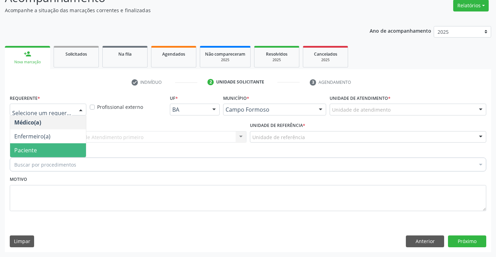
click at [64, 157] on span "Paciente" at bounding box center [48, 151] width 76 height 14
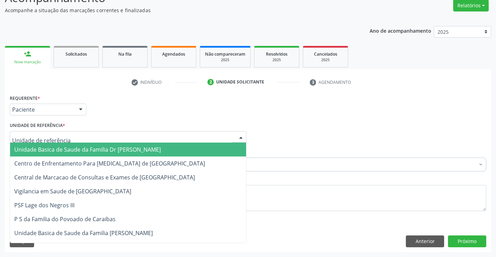
click at [106, 137] on div at bounding box center [128, 137] width 237 height 12
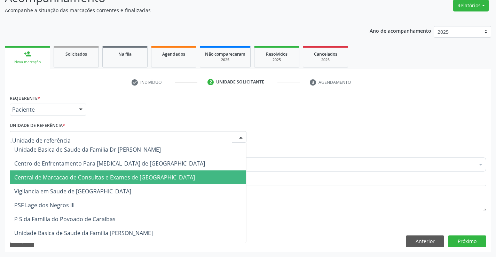
click at [107, 174] on span "Central de Marcacao de Consultas e Exames de [GEOGRAPHIC_DATA]" at bounding box center [104, 178] width 181 height 8
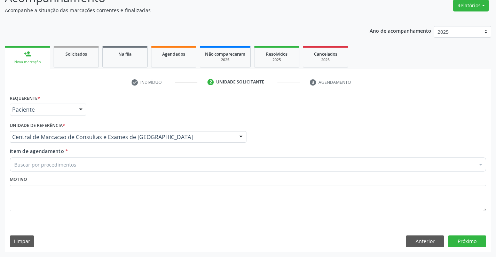
click at [161, 166] on div "Buscar por procedimentos" at bounding box center [248, 165] width 477 height 14
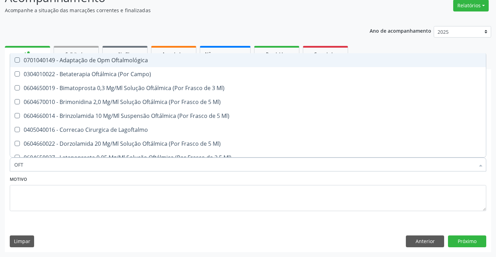
type input "OFTA"
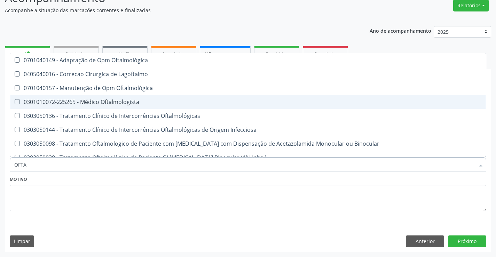
click at [169, 99] on span "0301010072-225265 - Médico Oftalmologista" at bounding box center [248, 102] width 476 height 14
checkbox Oftalmologista "true"
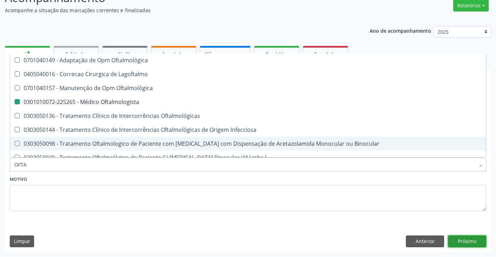
click at [464, 243] on button "Próximo" at bounding box center [467, 242] width 38 height 12
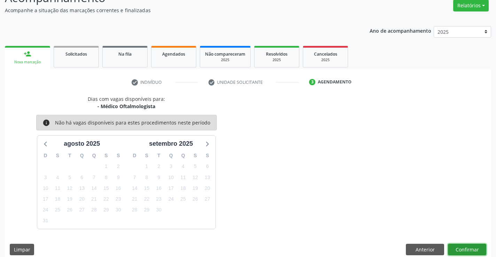
click at [460, 246] on button "Confirmar" at bounding box center [467, 250] width 38 height 12
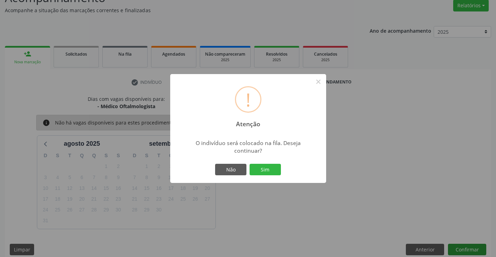
click at [250, 164] on button "Sim" at bounding box center [265, 170] width 31 height 12
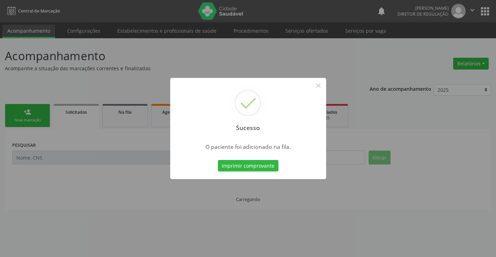
scroll to position [0, 0]
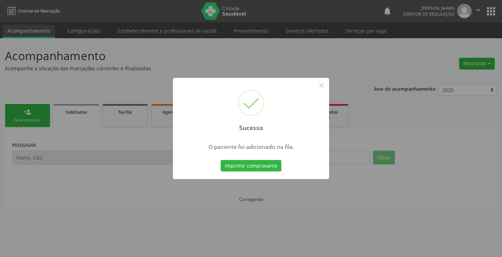
click at [220, 160] on button "Imprimir comprovante" at bounding box center [250, 166] width 61 height 12
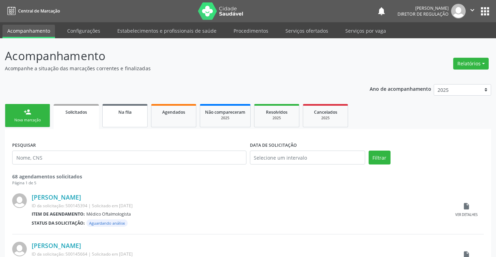
click at [142, 117] on link "Na fila" at bounding box center [124, 115] width 45 height 23
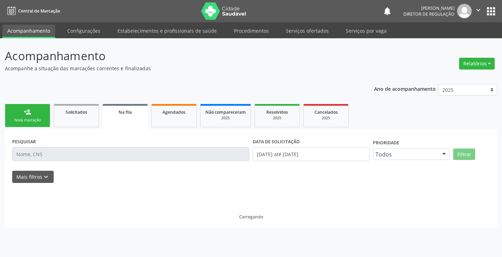
click at [77, 162] on div "PESQUISAR" at bounding box center [130, 152] width 240 height 30
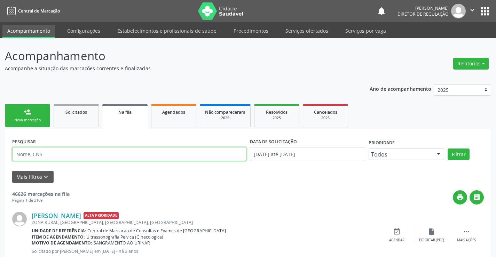
click at [80, 156] on input "text" at bounding box center [129, 154] width 234 height 14
type input "708109146985440"
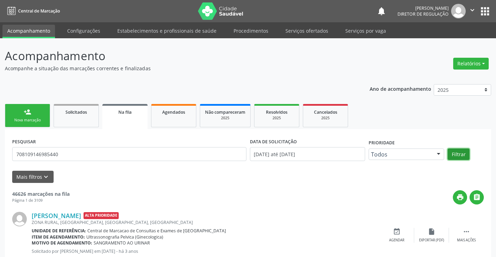
click at [463, 155] on button "Filtrar" at bounding box center [459, 155] width 22 height 12
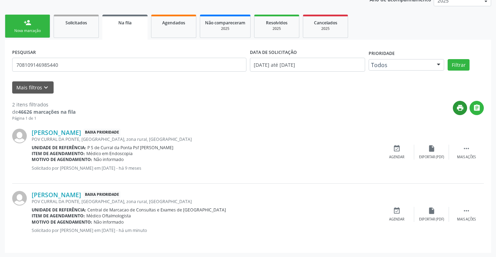
scroll to position [90, 0]
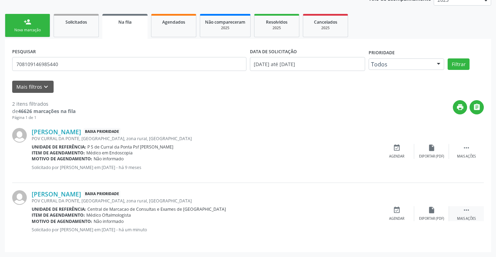
click at [473, 212] on div " Mais ações" at bounding box center [466, 214] width 35 height 15
click at [431, 210] on icon "edit" at bounding box center [432, 211] width 8 height 8
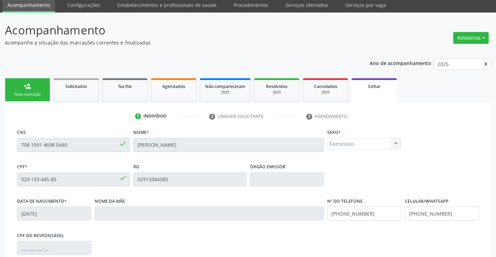
scroll to position [104, 0]
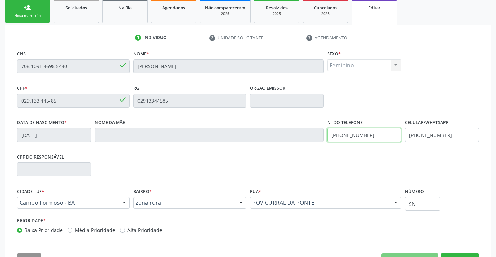
click at [376, 137] on input "[PHONE_NUMBER]" at bounding box center [364, 135] width 74 height 14
type input "[PHONE_NUMBER]"
click at [457, 135] on input "[PHONE_NUMBER]" at bounding box center [442, 135] width 74 height 14
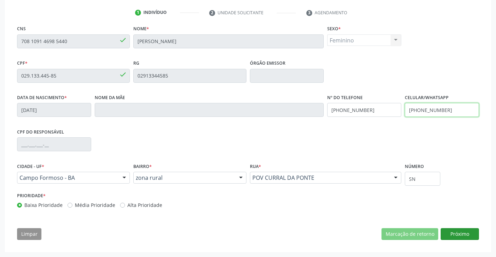
type input "[PHONE_NUMBER]"
click at [461, 232] on button "Próximo" at bounding box center [460, 234] width 38 height 12
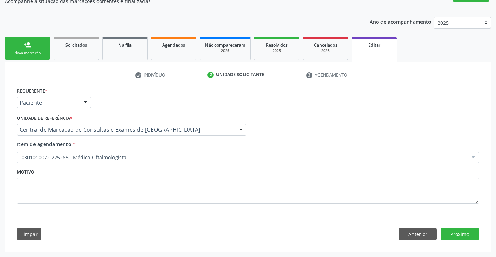
scroll to position [67, 0]
click at [461, 232] on button "Próximo" at bounding box center [460, 234] width 38 height 12
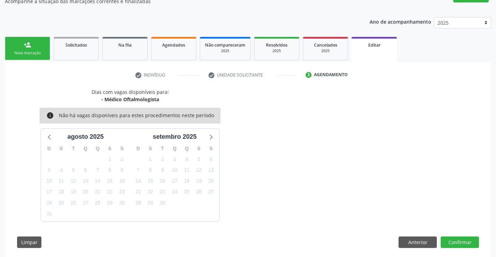
click at [456, 235] on div "Dias com vagas disponíveis para: - Médico Oftalmologista info Não há vagas disp…" at bounding box center [248, 170] width 472 height 165
click at [456, 243] on button "Confirmar" at bounding box center [460, 243] width 38 height 12
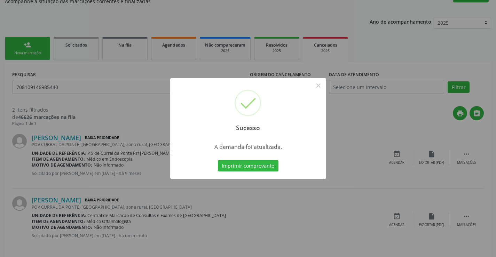
scroll to position [0, 0]
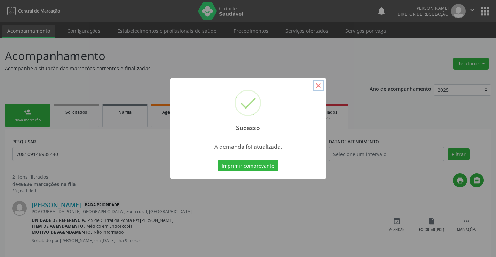
click at [316, 88] on button "×" at bounding box center [319, 86] width 12 height 12
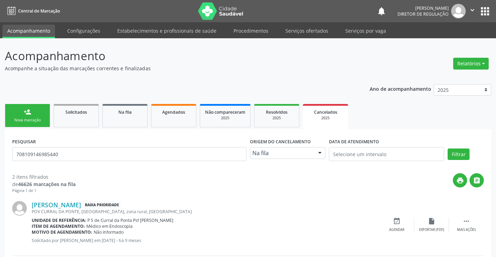
click at [475, 11] on icon "" at bounding box center [473, 10] width 8 height 8
click at [457, 40] on link "Sair" at bounding box center [455, 43] width 48 height 10
